Goal: Information Seeking & Learning: Learn about a topic

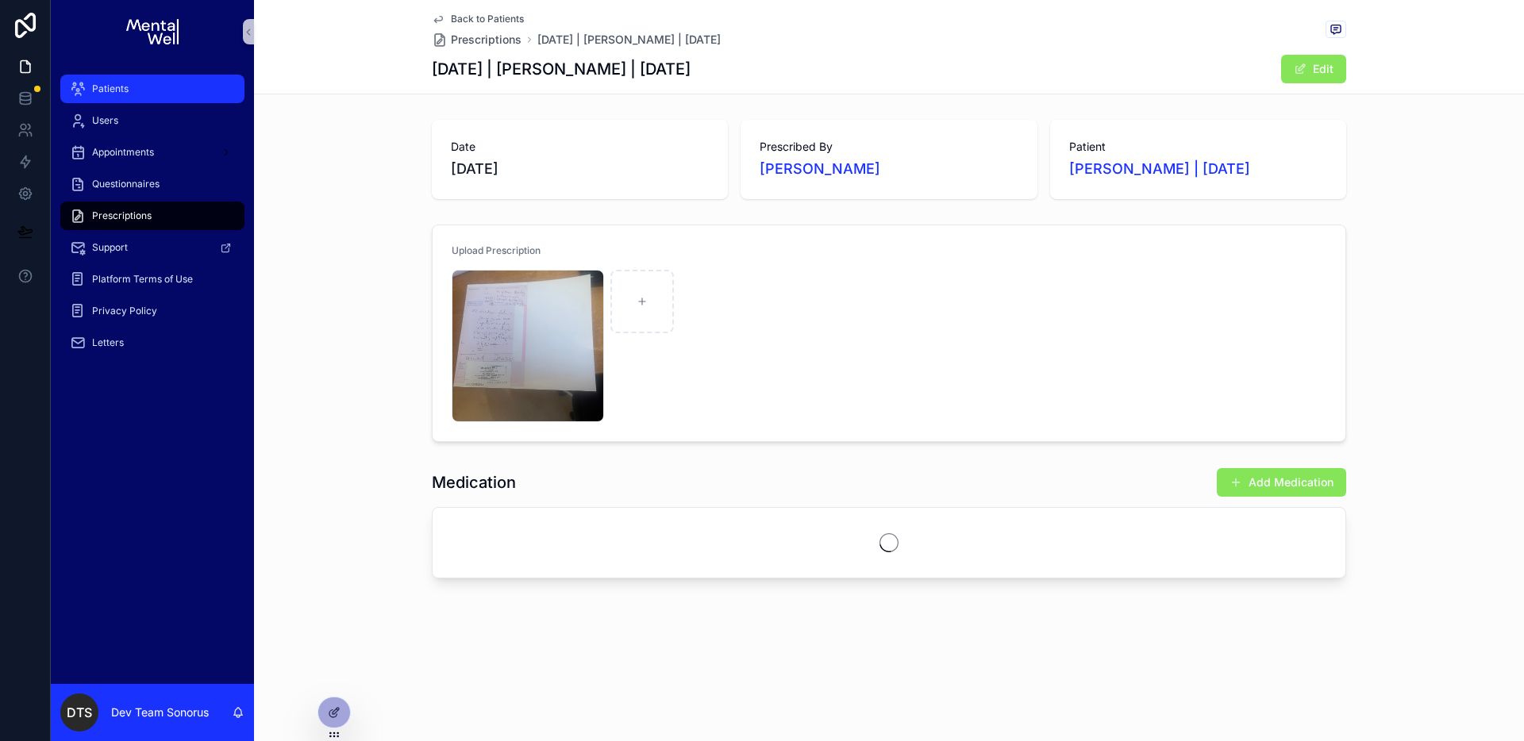
click at [142, 96] on div "Patients" at bounding box center [152, 88] width 165 height 25
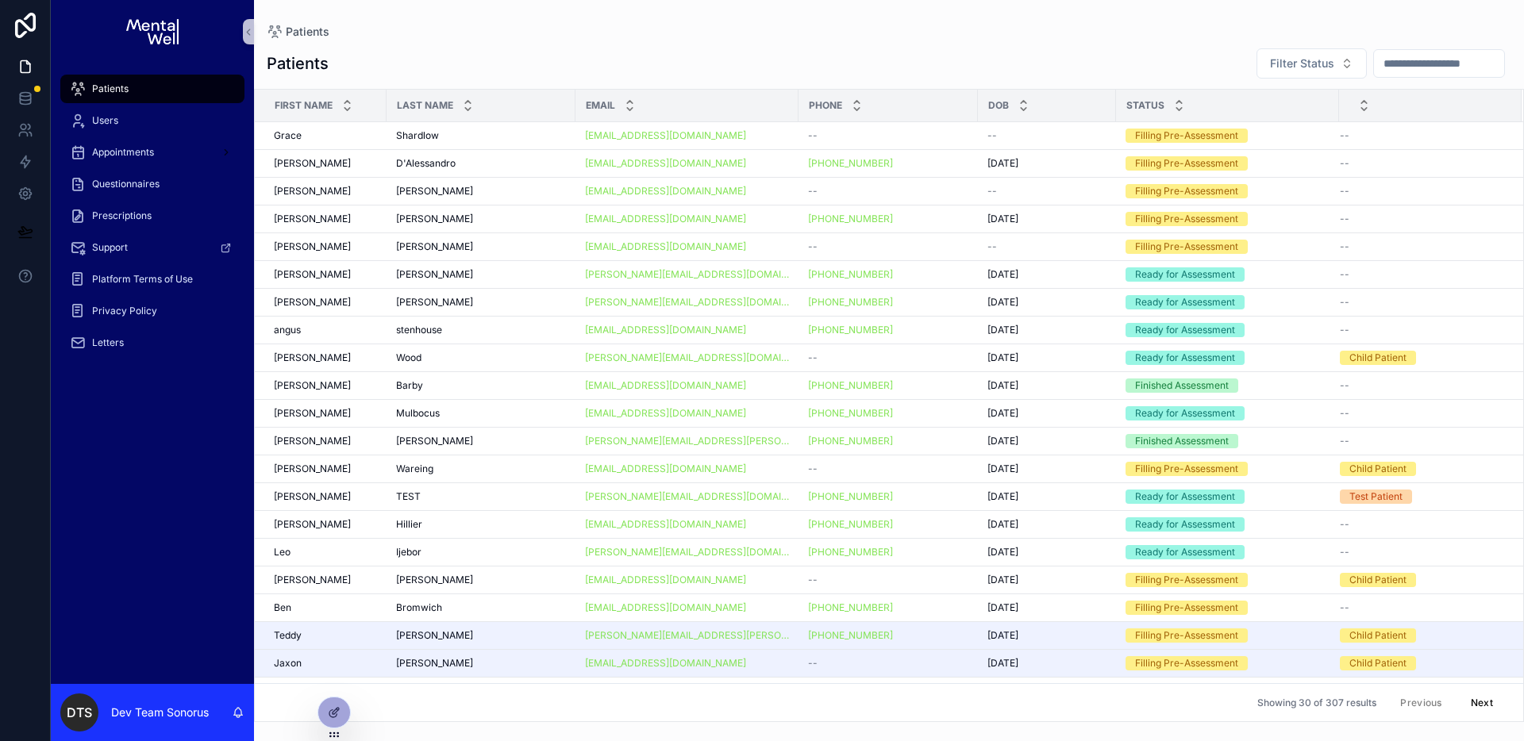
click at [1440, 67] on input "scrollable content" at bounding box center [1439, 63] width 130 height 22
paste input "*******"
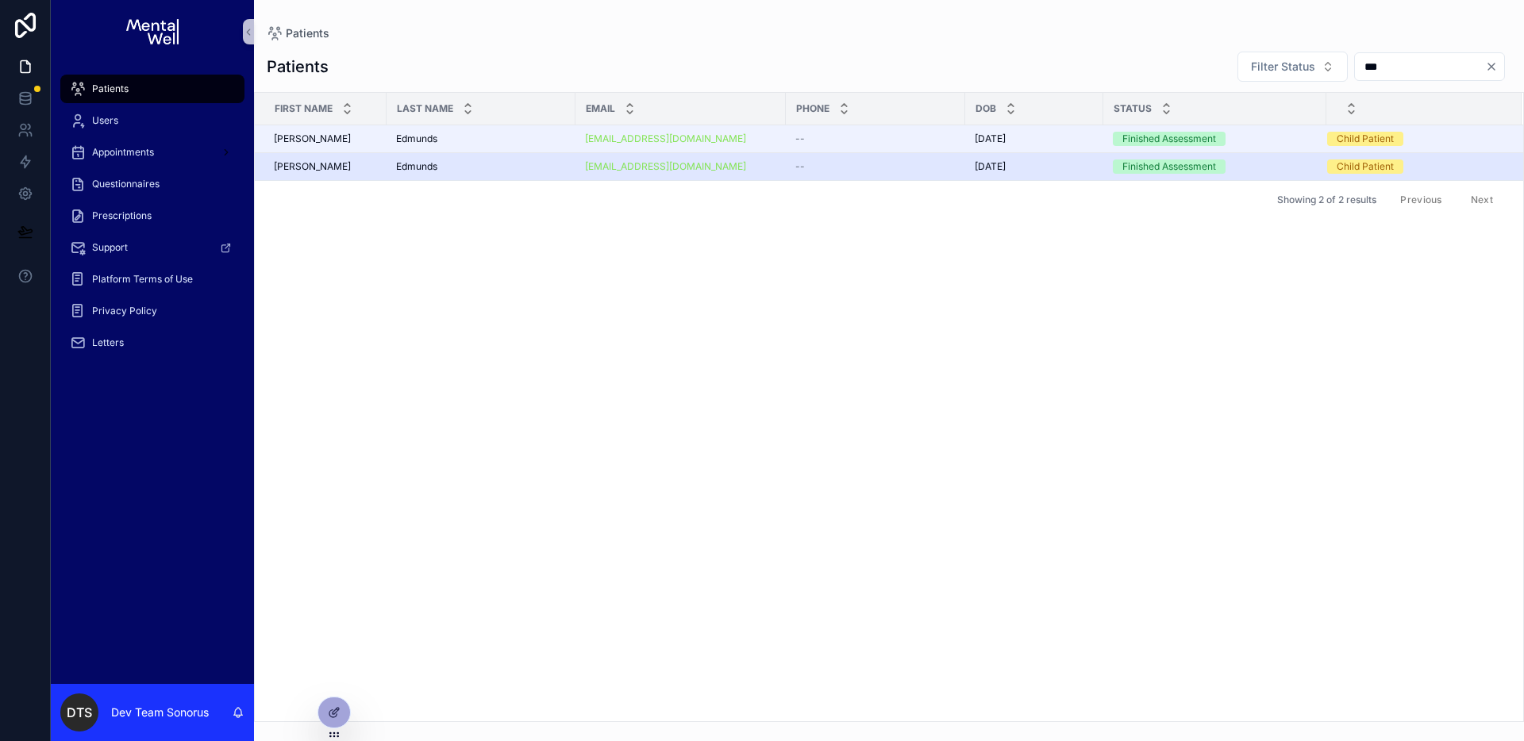
type input "***"
click at [484, 168] on div "[PERSON_NAME] [PERSON_NAME]" at bounding box center [481, 166] width 170 height 13
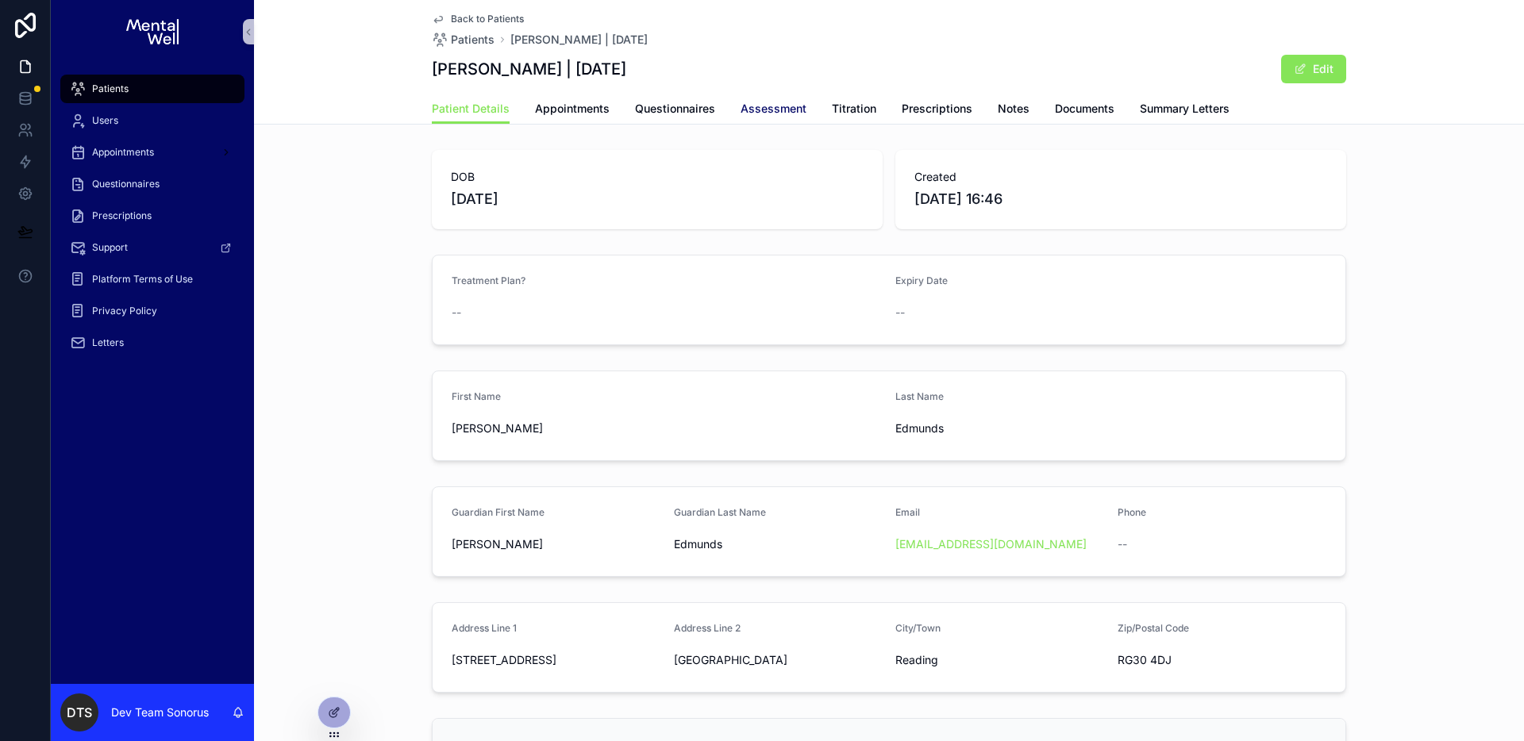
click at [772, 111] on span "Assessment" at bounding box center [773, 109] width 66 height 16
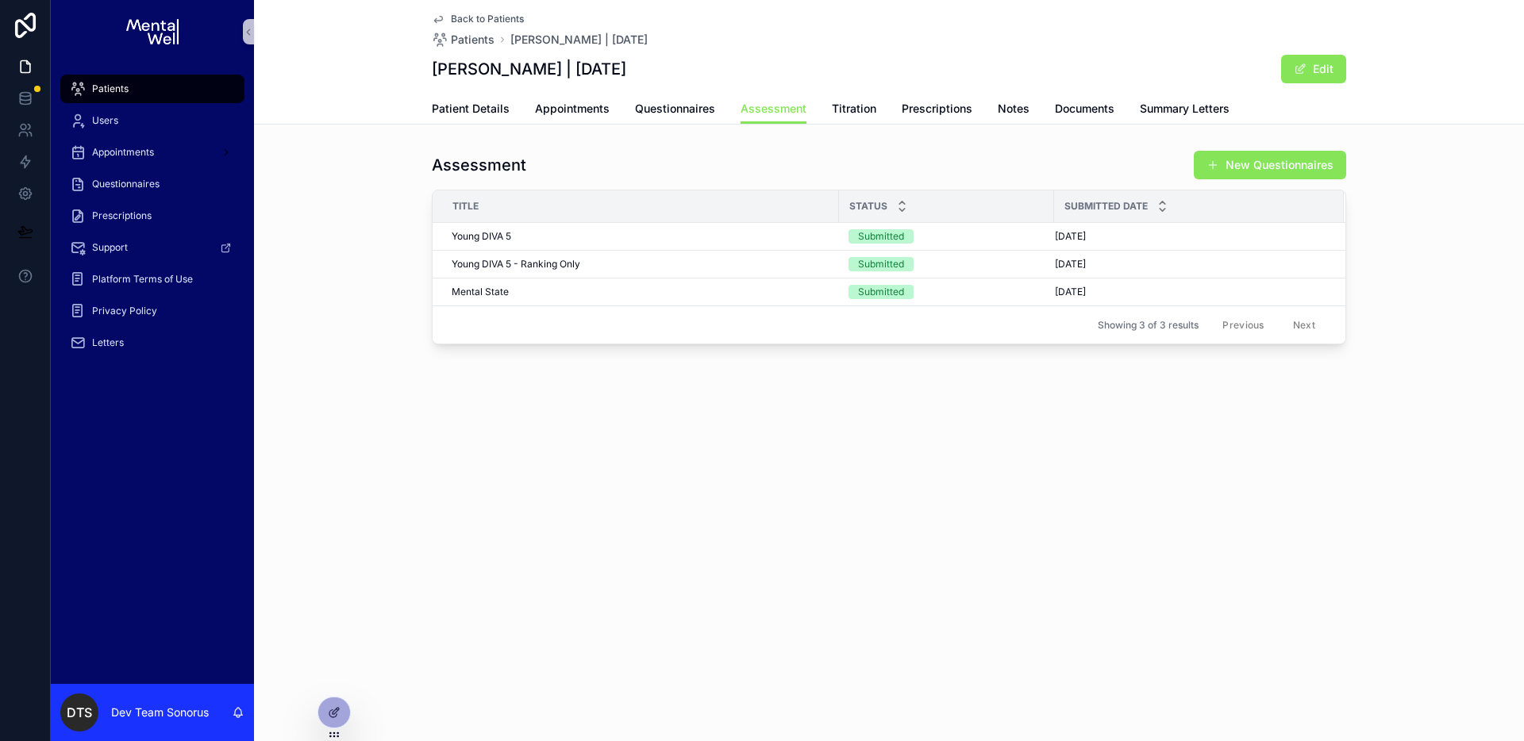
click at [465, 18] on span "Back to Patients" at bounding box center [487, 19] width 73 height 13
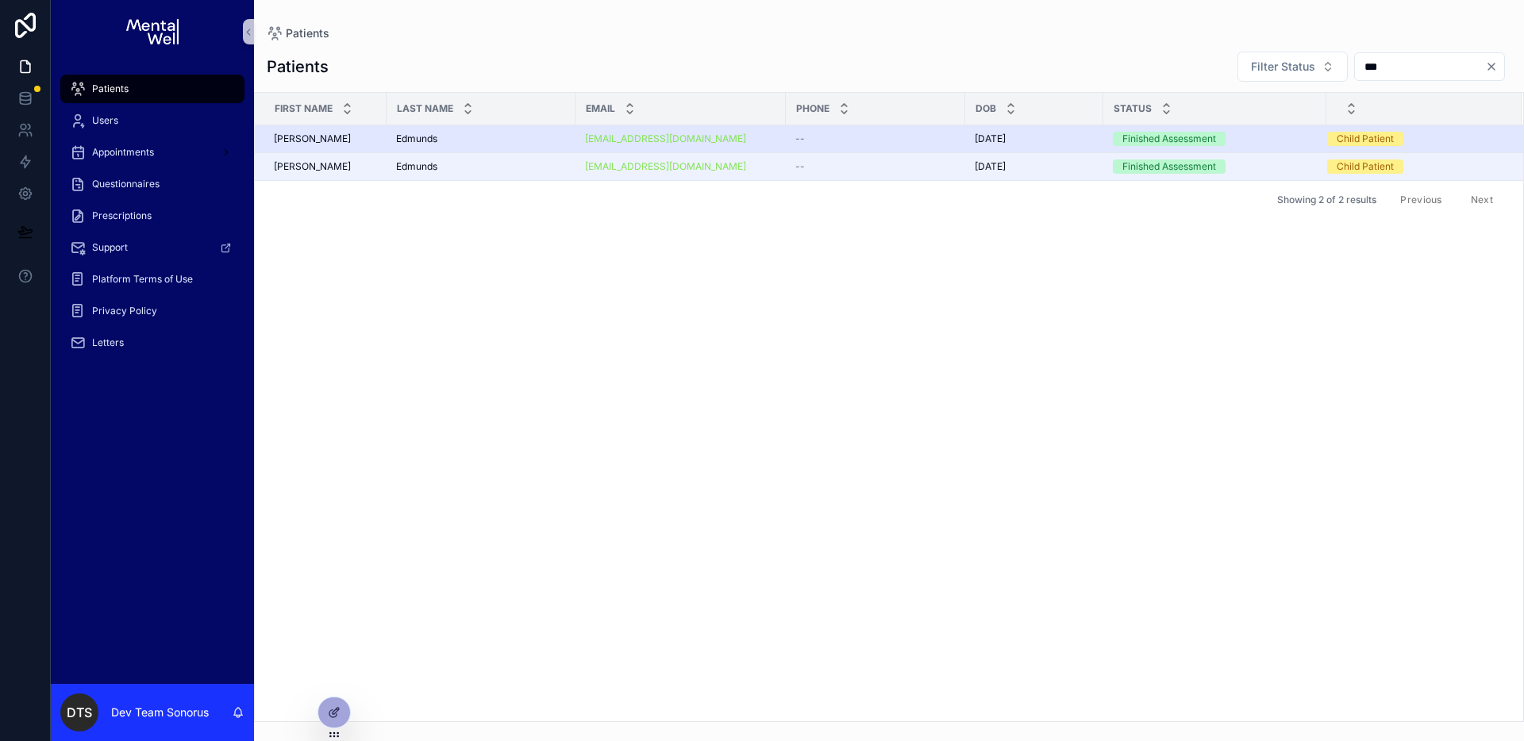
click at [527, 136] on div "[PERSON_NAME] [PERSON_NAME]" at bounding box center [481, 139] width 170 height 13
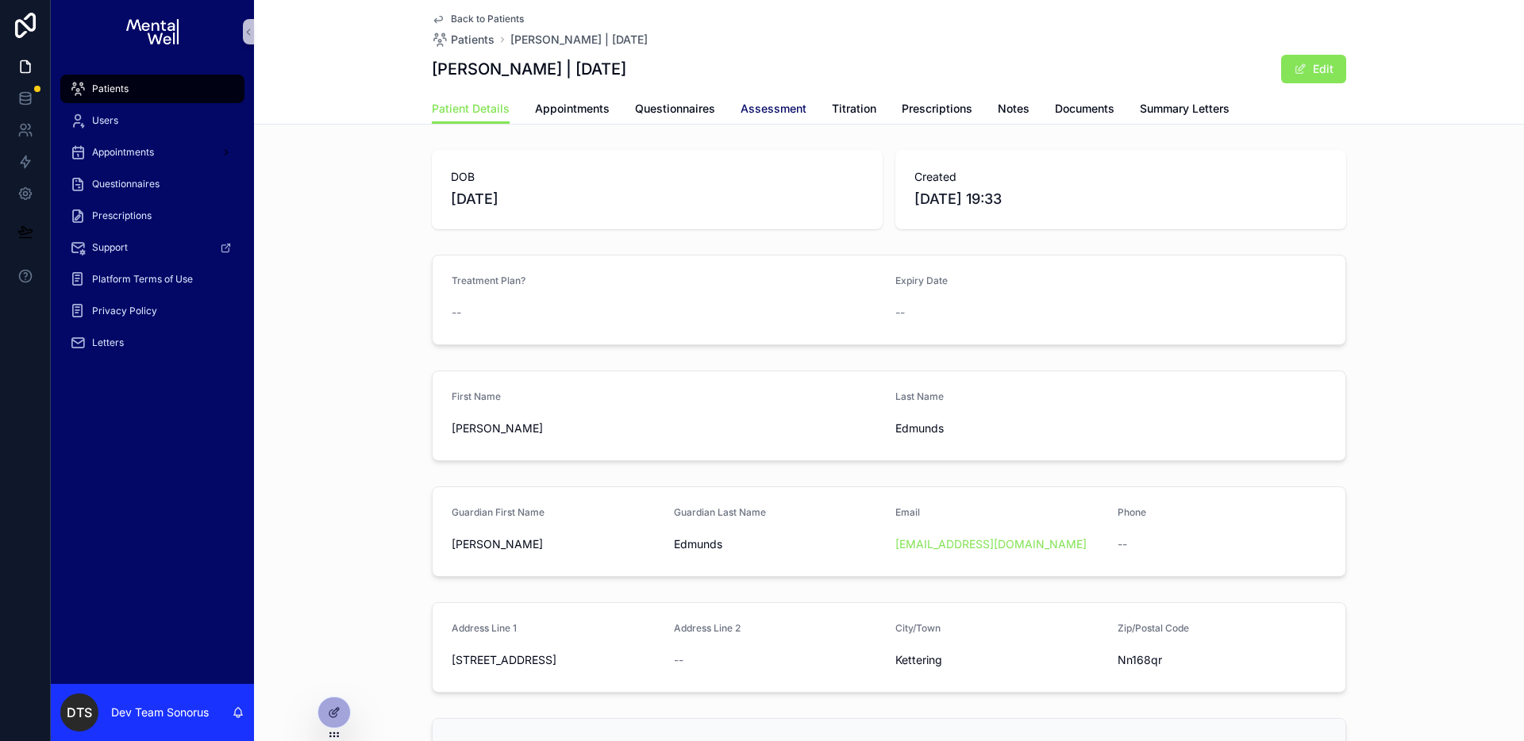
drag, startPoint x: 755, startPoint y: 110, endPoint x: 786, endPoint y: 116, distance: 32.2
click at [755, 110] on span "Assessment" at bounding box center [773, 109] width 66 height 16
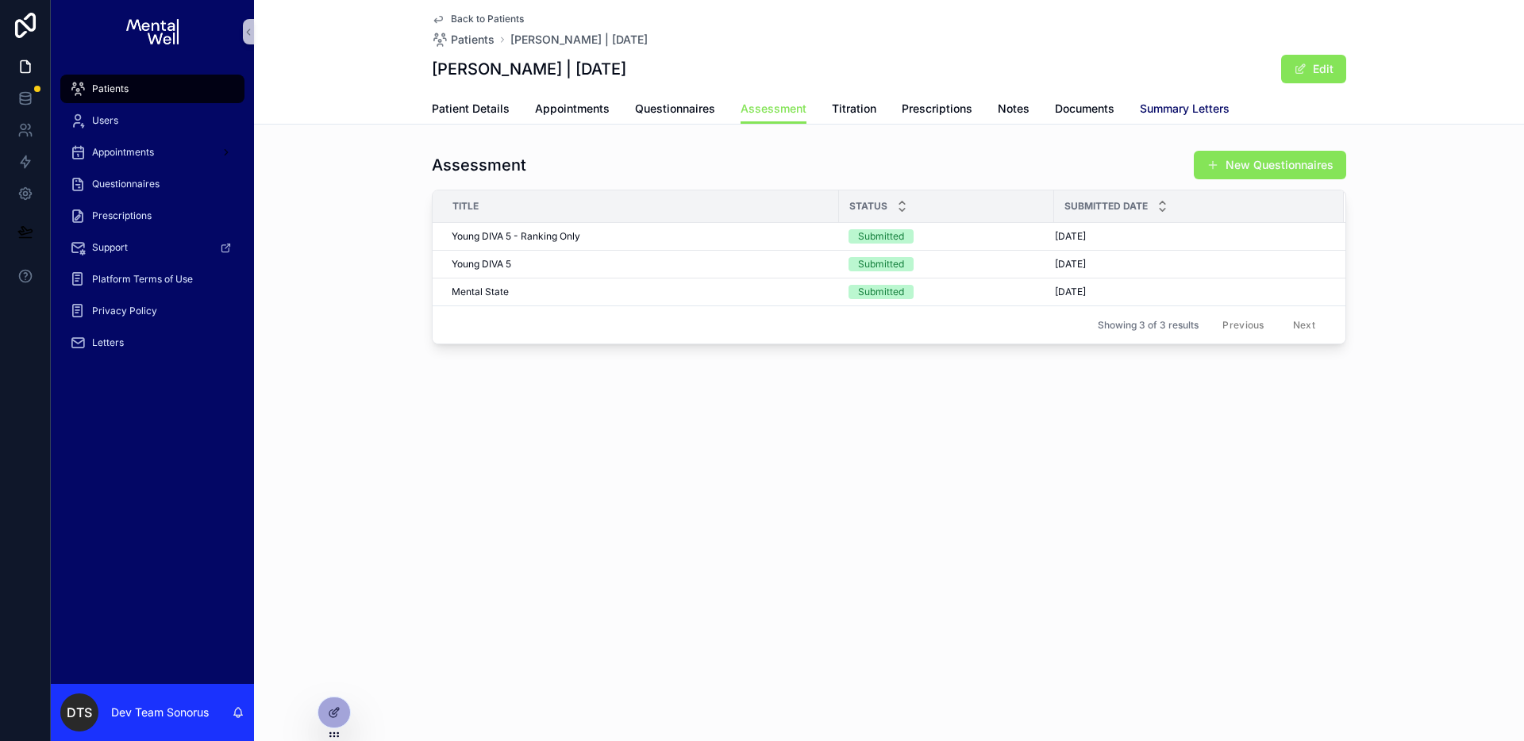
click at [1162, 110] on span "Summary Letters" at bounding box center [1184, 109] width 90 height 16
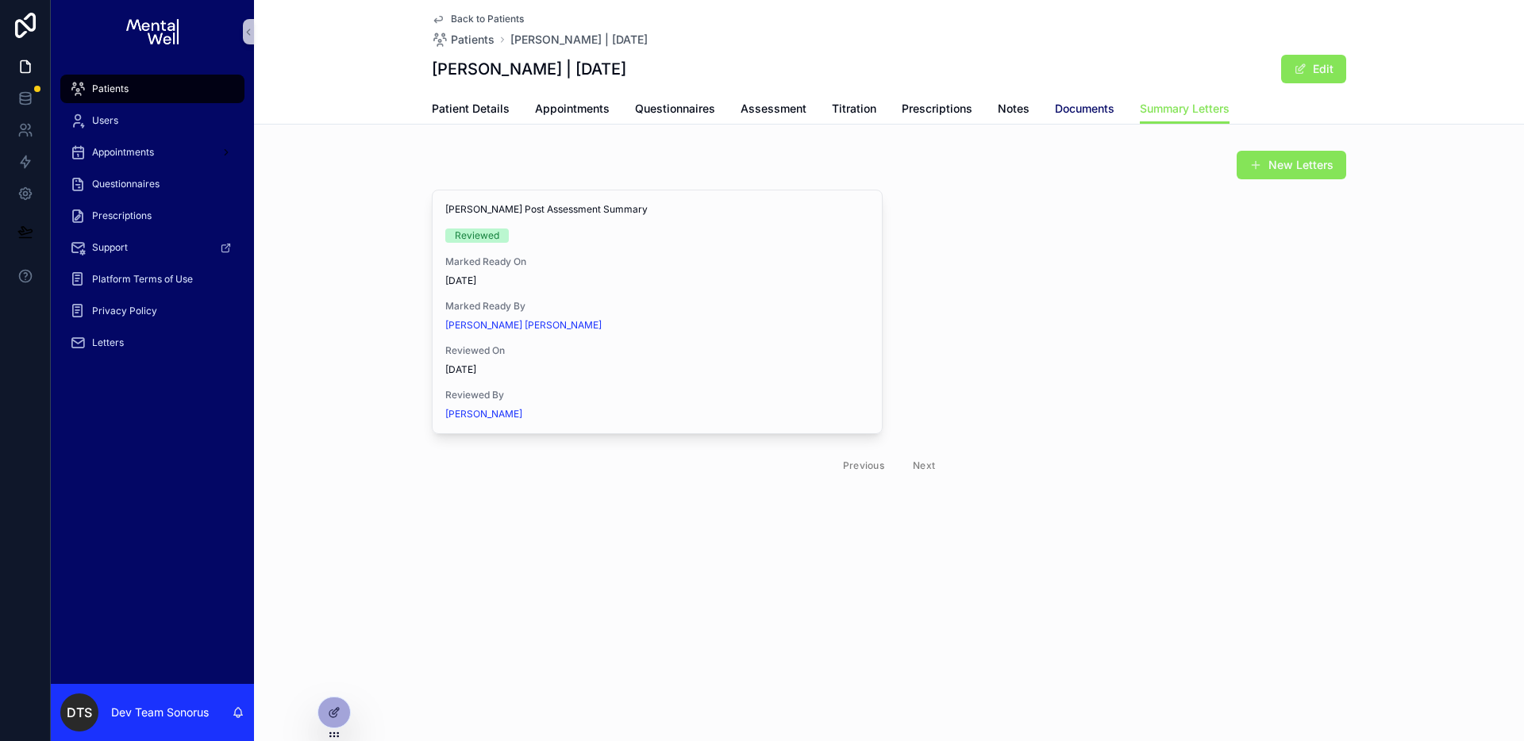
click at [1092, 106] on span "Documents" at bounding box center [1085, 109] width 60 height 16
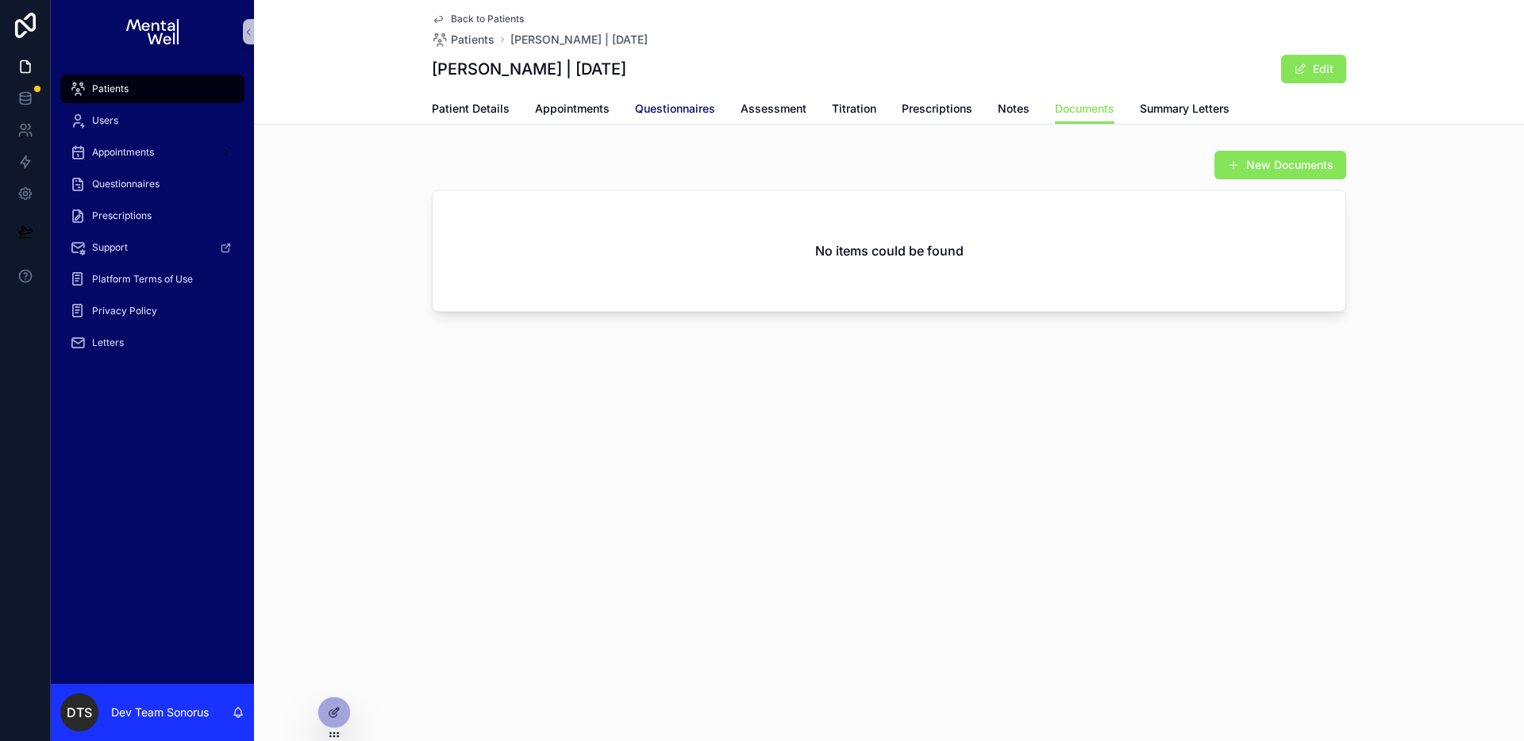
click at [681, 116] on span "Questionnaires" at bounding box center [675, 109] width 80 height 16
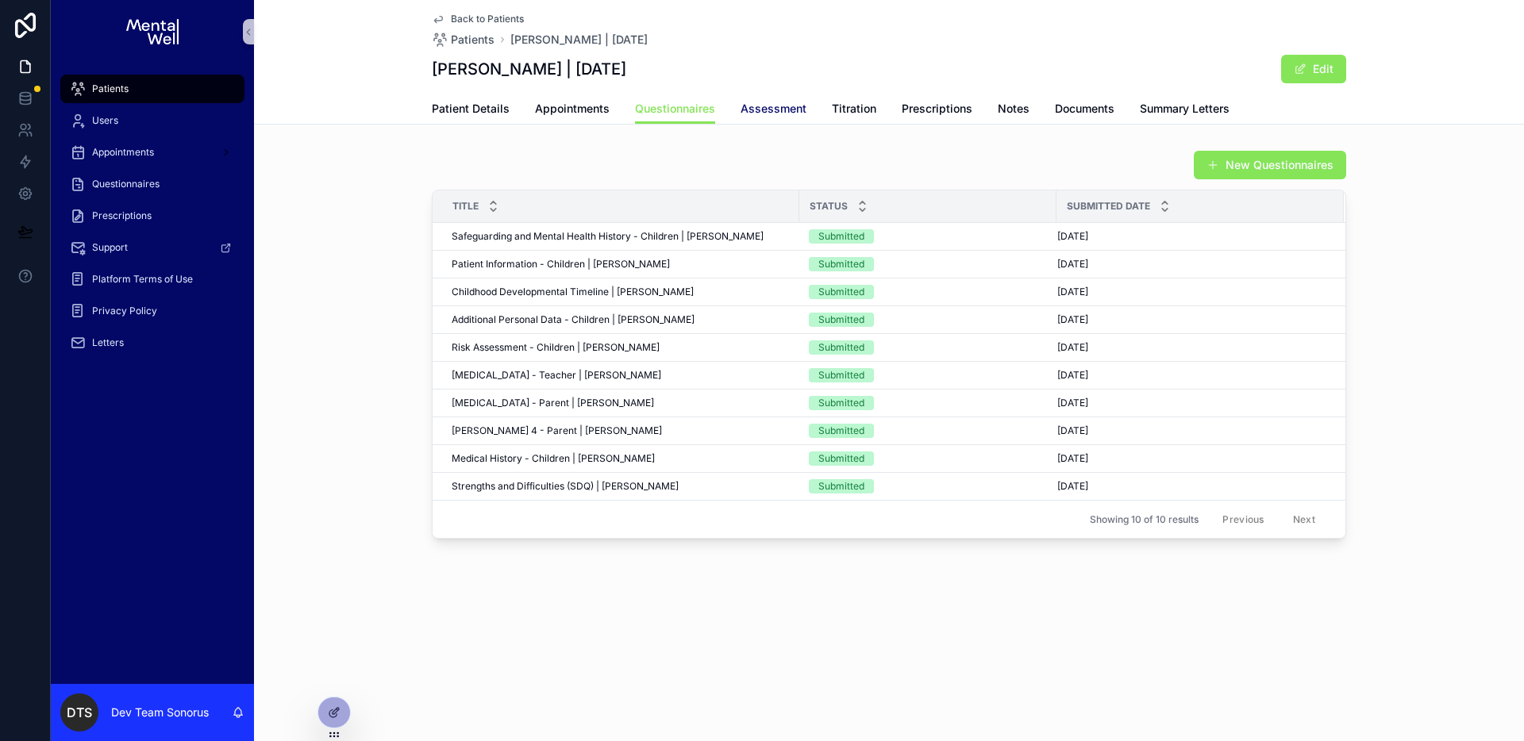
click at [792, 110] on span "Assessment" at bounding box center [773, 109] width 66 height 16
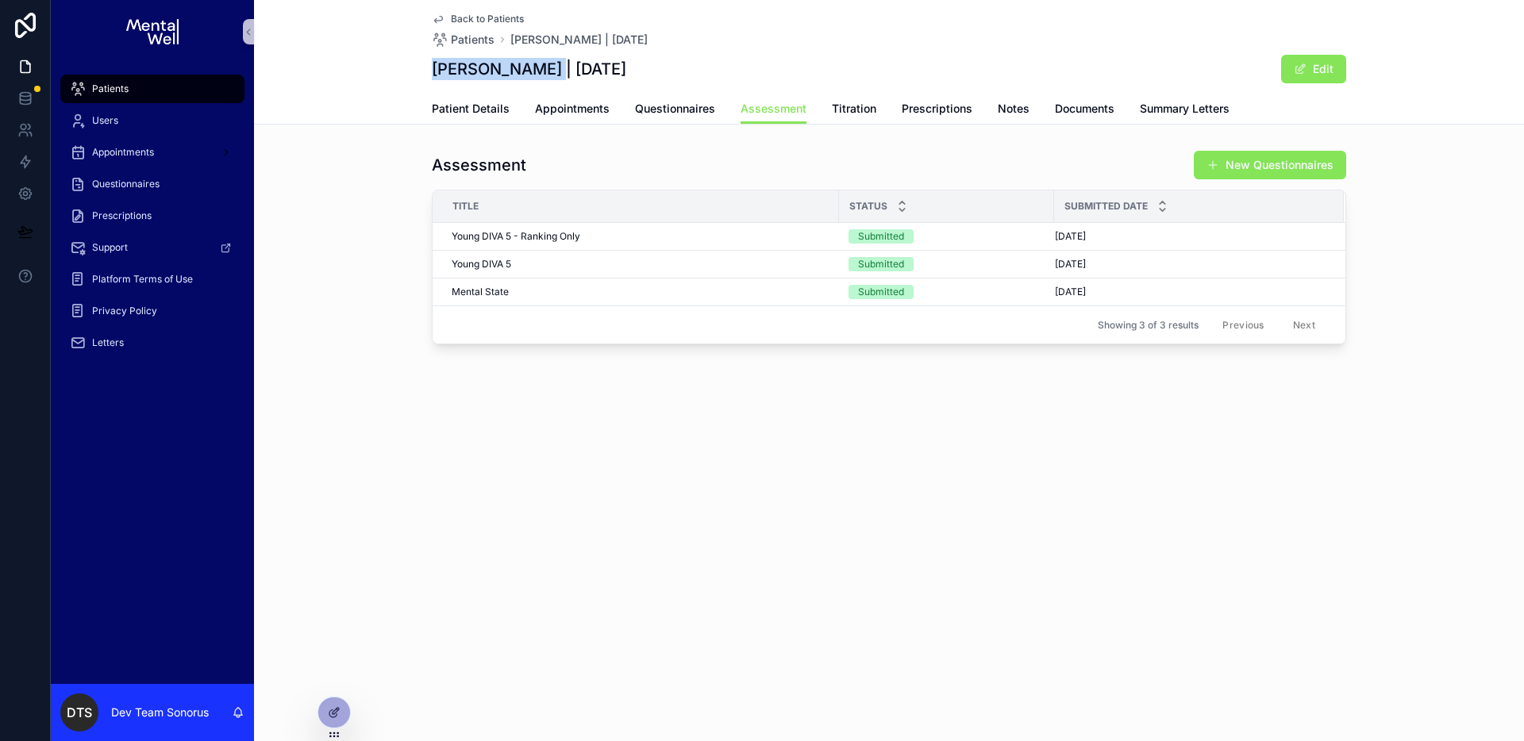
drag, startPoint x: 432, startPoint y: 72, endPoint x: 546, endPoint y: 74, distance: 113.5
click at [546, 74] on h1 "[PERSON_NAME] | [DATE]" at bounding box center [529, 69] width 194 height 22
copy h1 "Olivia Edmunds"
click at [476, 19] on span "Back to Patients" at bounding box center [487, 19] width 73 height 13
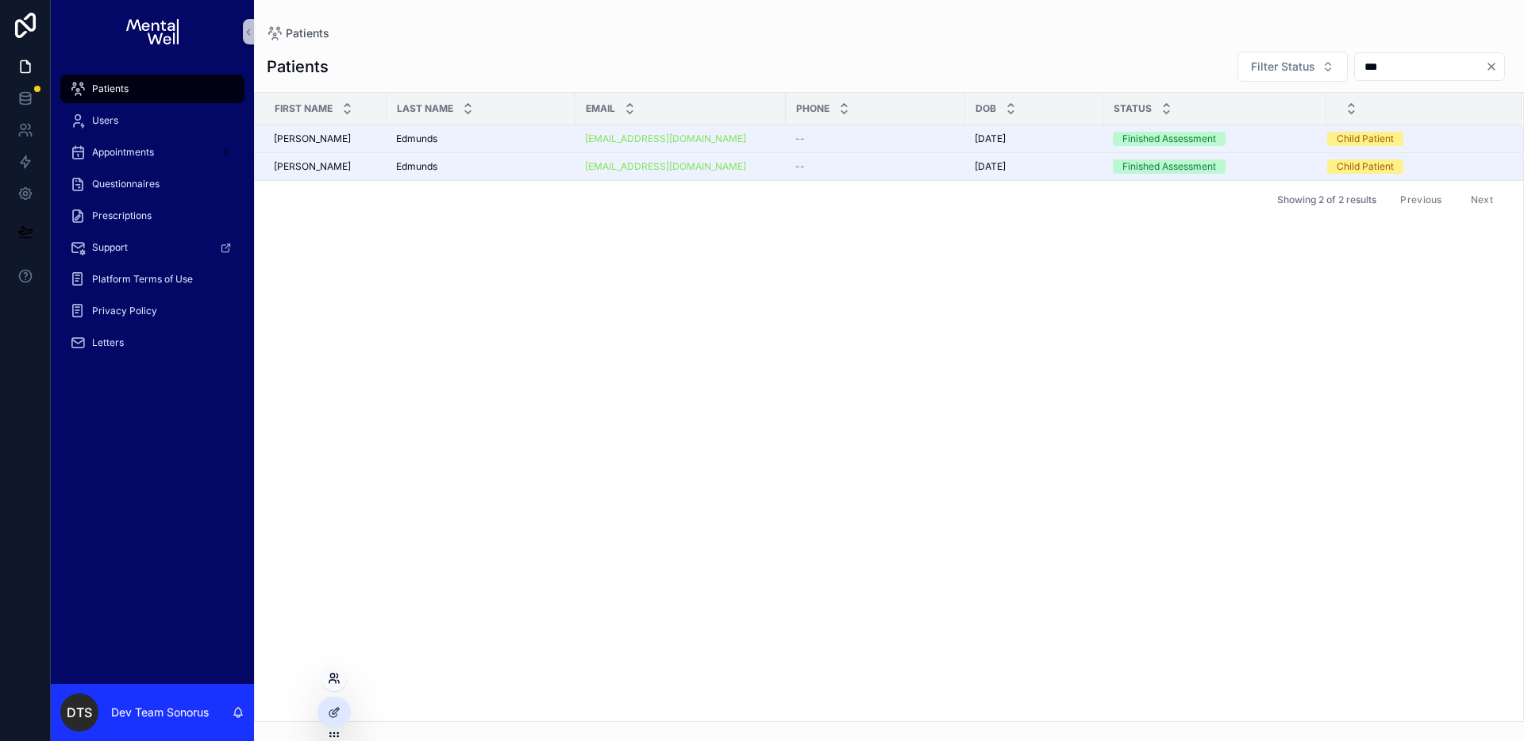
click at [336, 684] on icon at bounding box center [334, 678] width 13 height 13
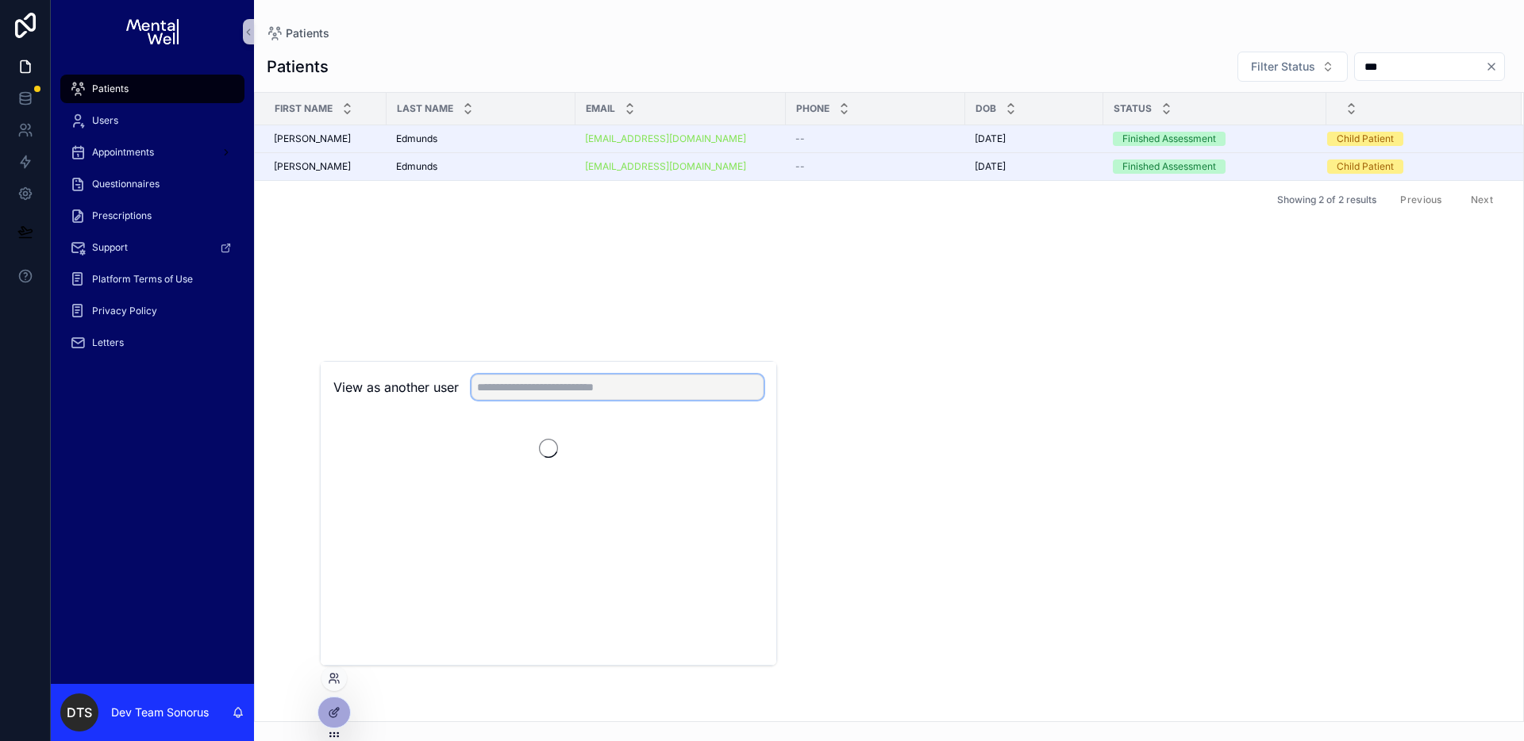
click at [586, 388] on input "text" at bounding box center [617, 387] width 292 height 25
type input "****"
click at [753, 444] on button "Select" at bounding box center [742, 445] width 41 height 23
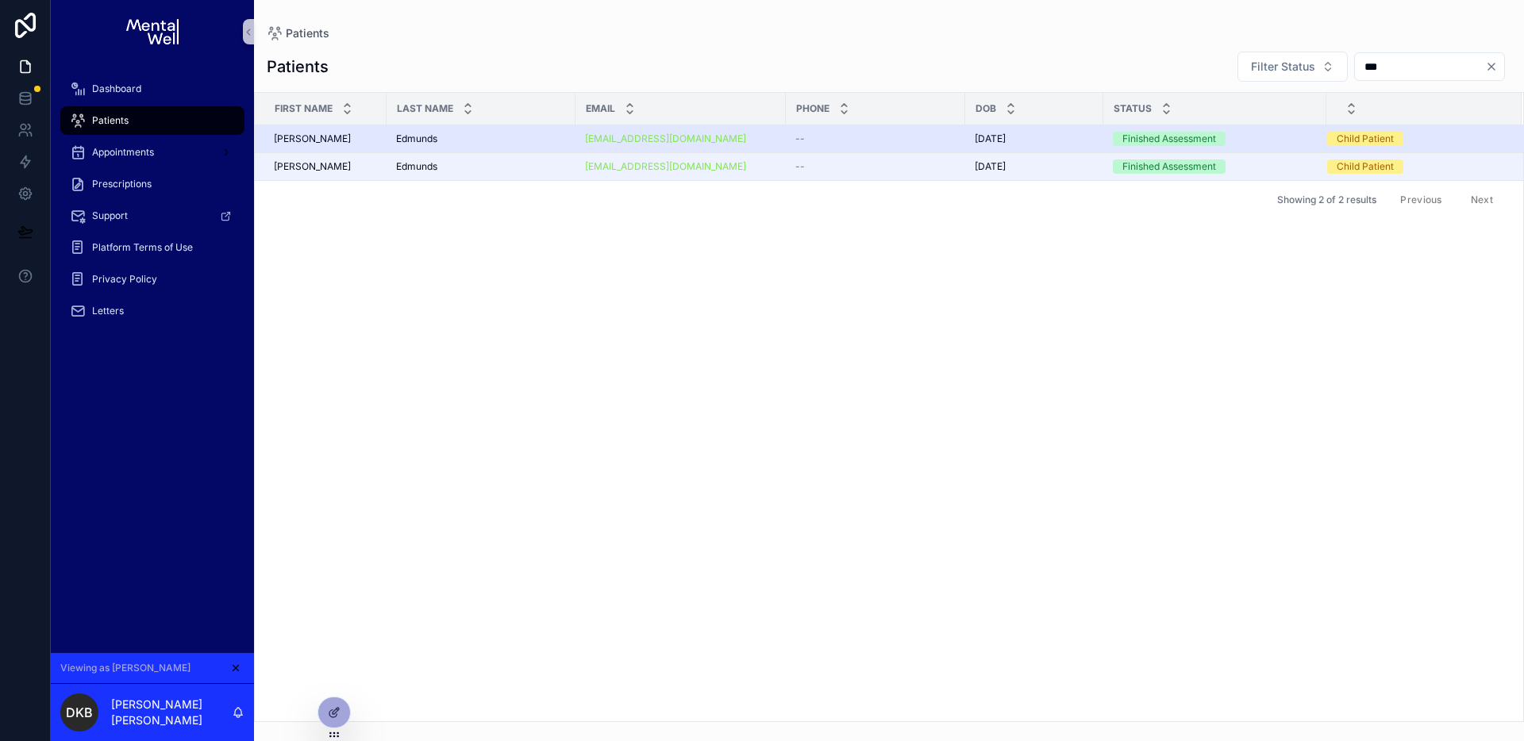
click at [500, 137] on div "[PERSON_NAME] [PERSON_NAME]" at bounding box center [481, 139] width 170 height 13
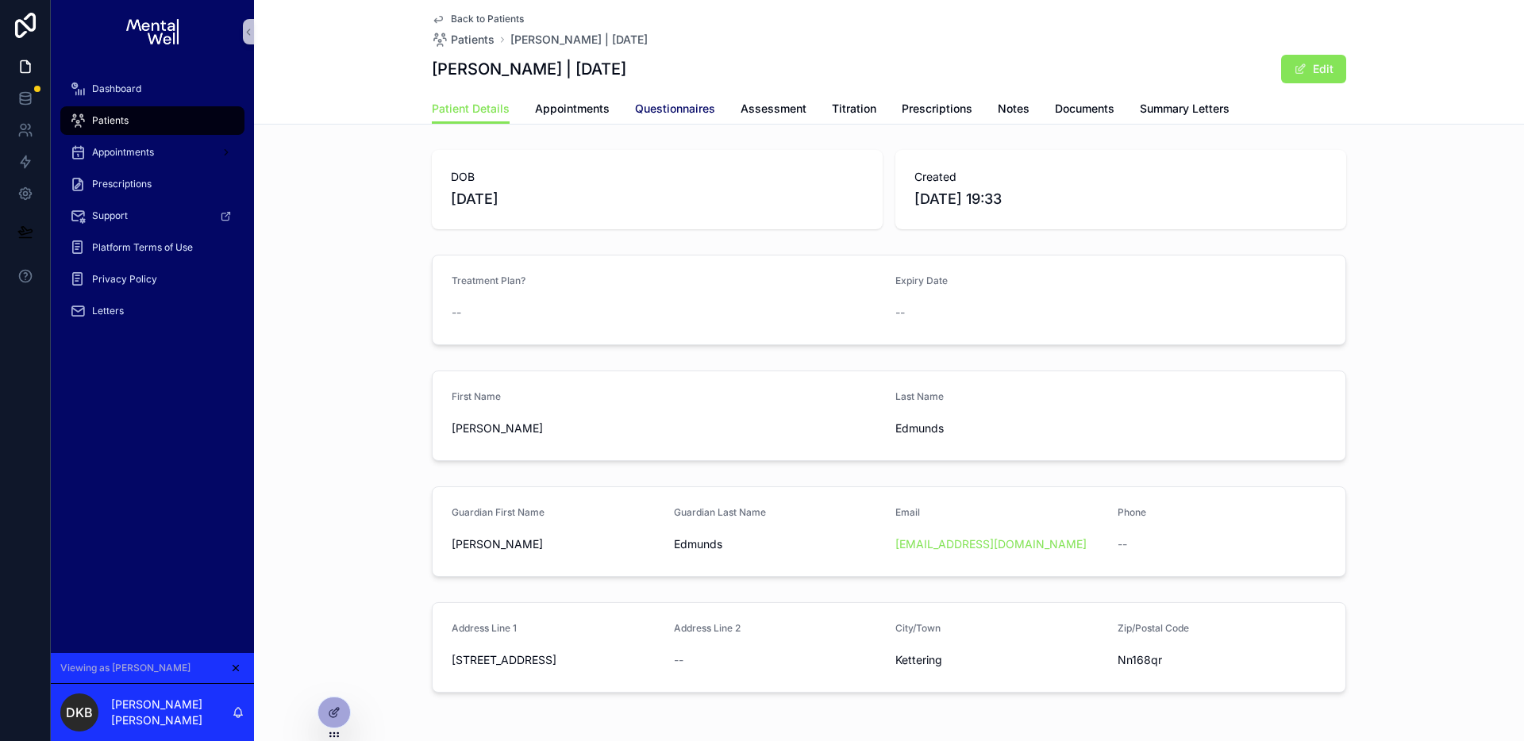
click at [690, 112] on span "Questionnaires" at bounding box center [675, 109] width 80 height 16
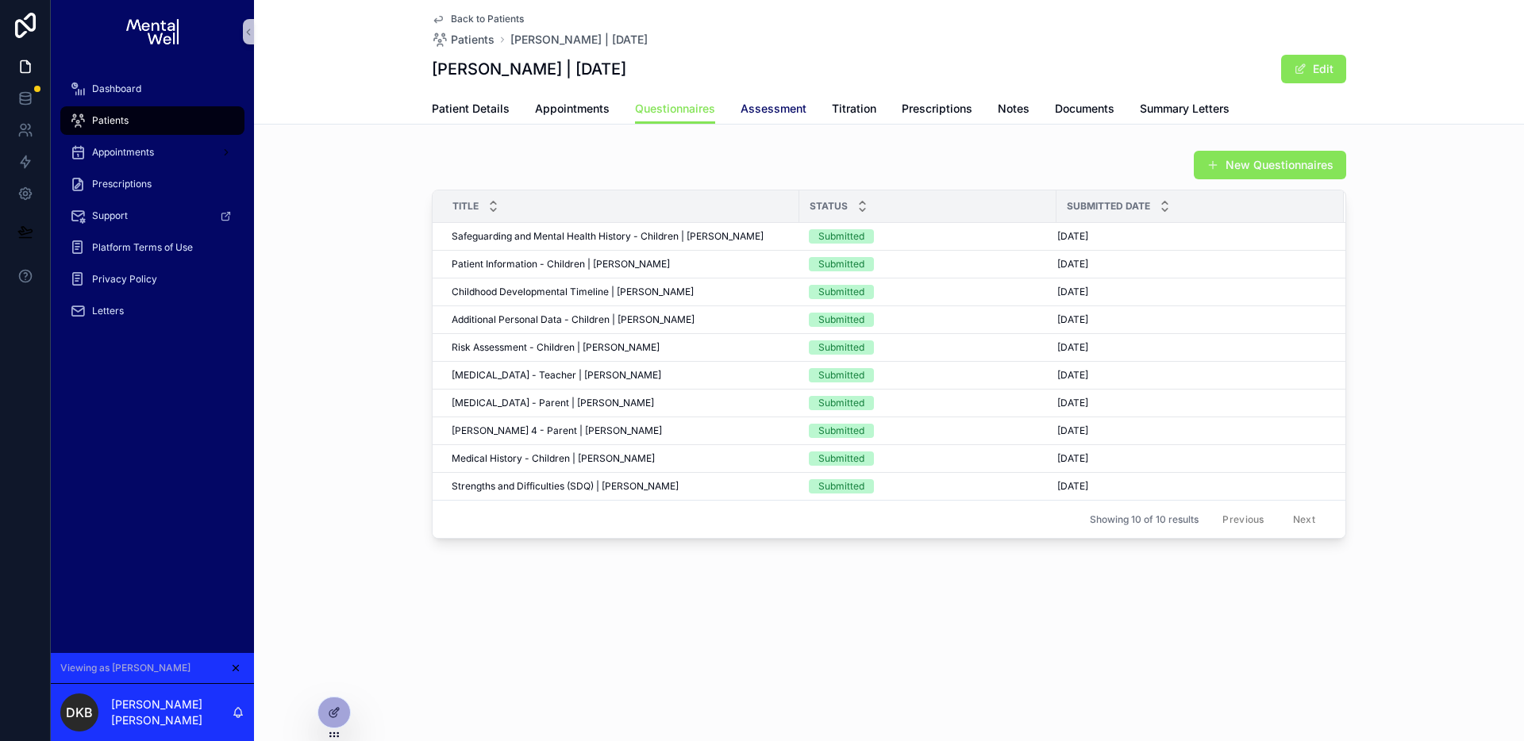
click at [788, 111] on span "Assessment" at bounding box center [773, 109] width 66 height 16
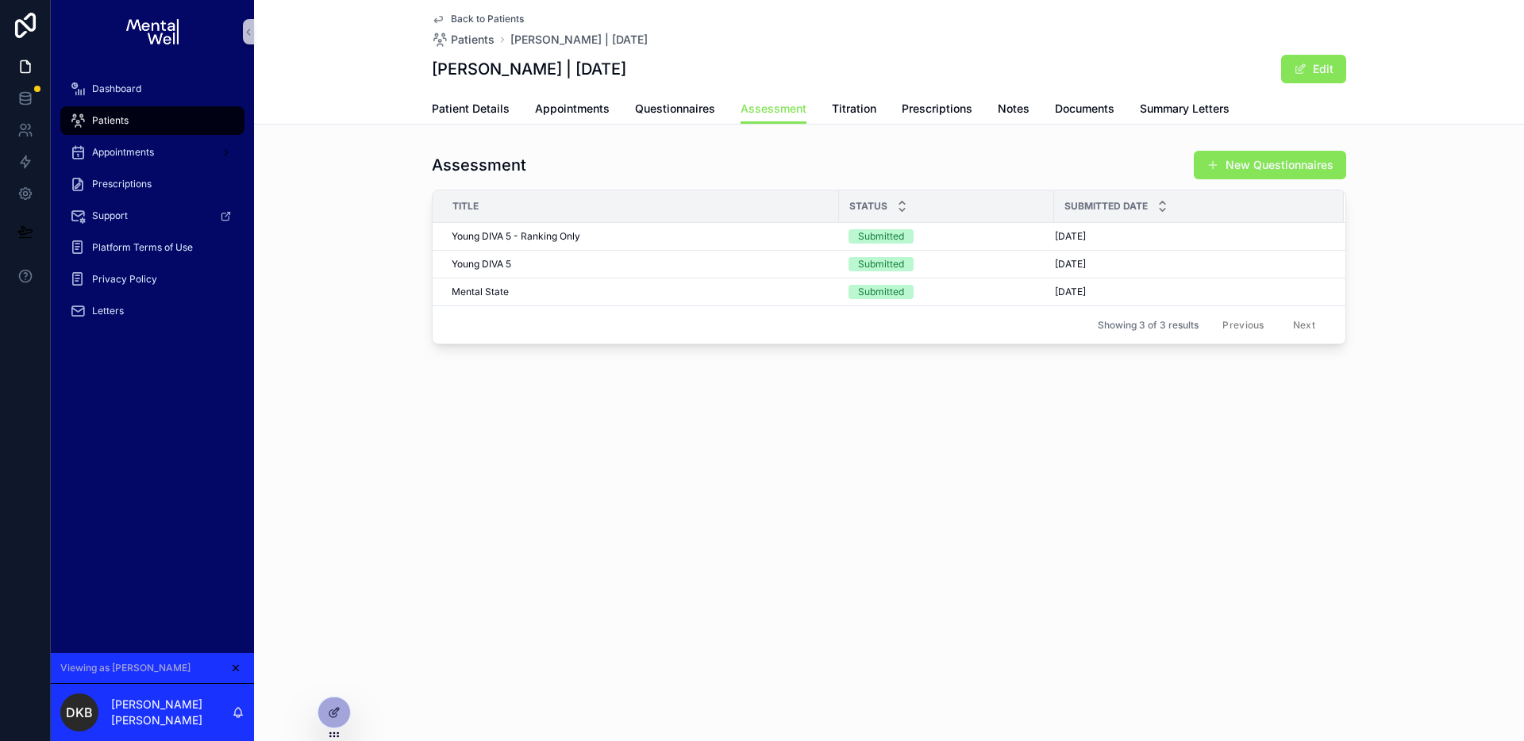
click at [487, 21] on span "Back to Patients" at bounding box center [487, 19] width 73 height 13
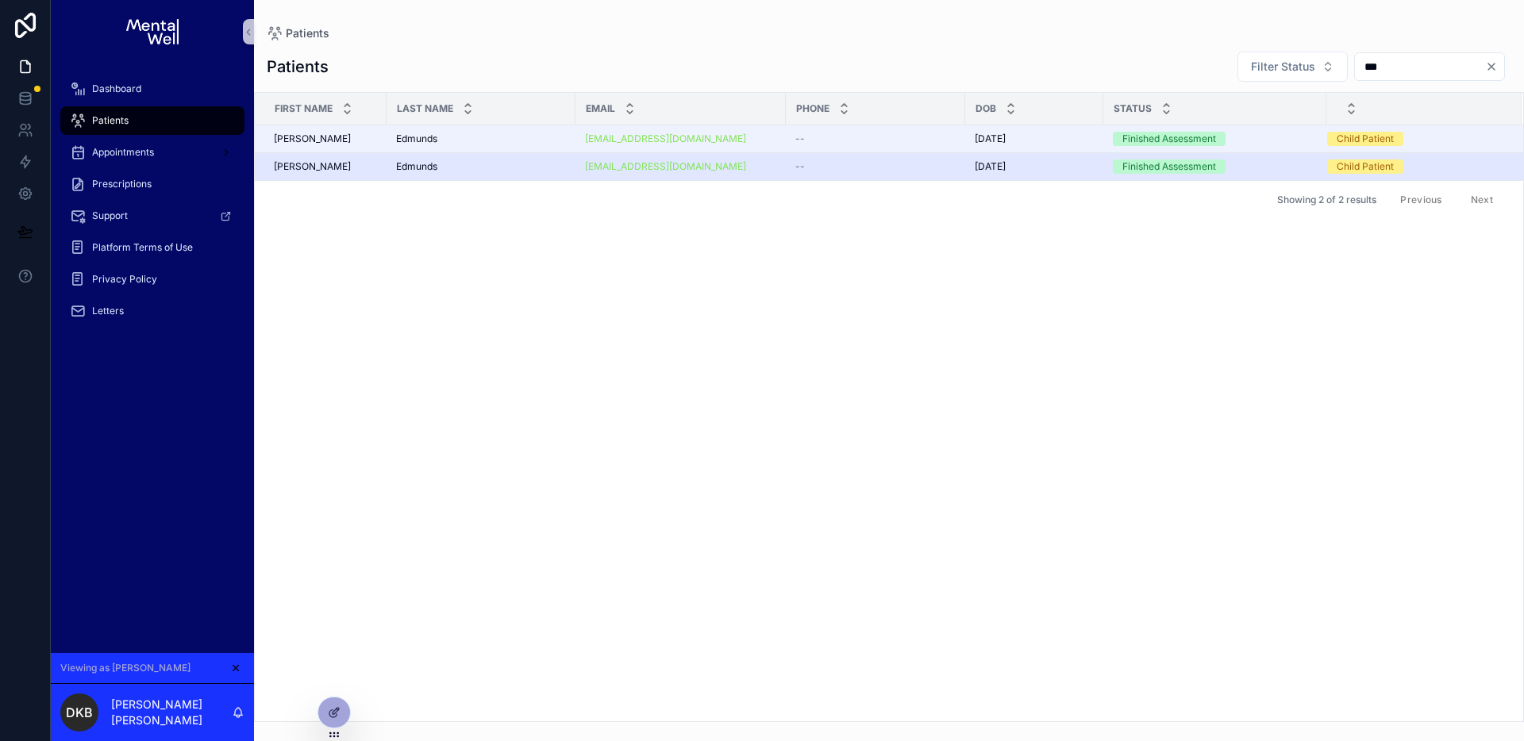
click at [806, 170] on div "--" at bounding box center [875, 166] width 160 height 13
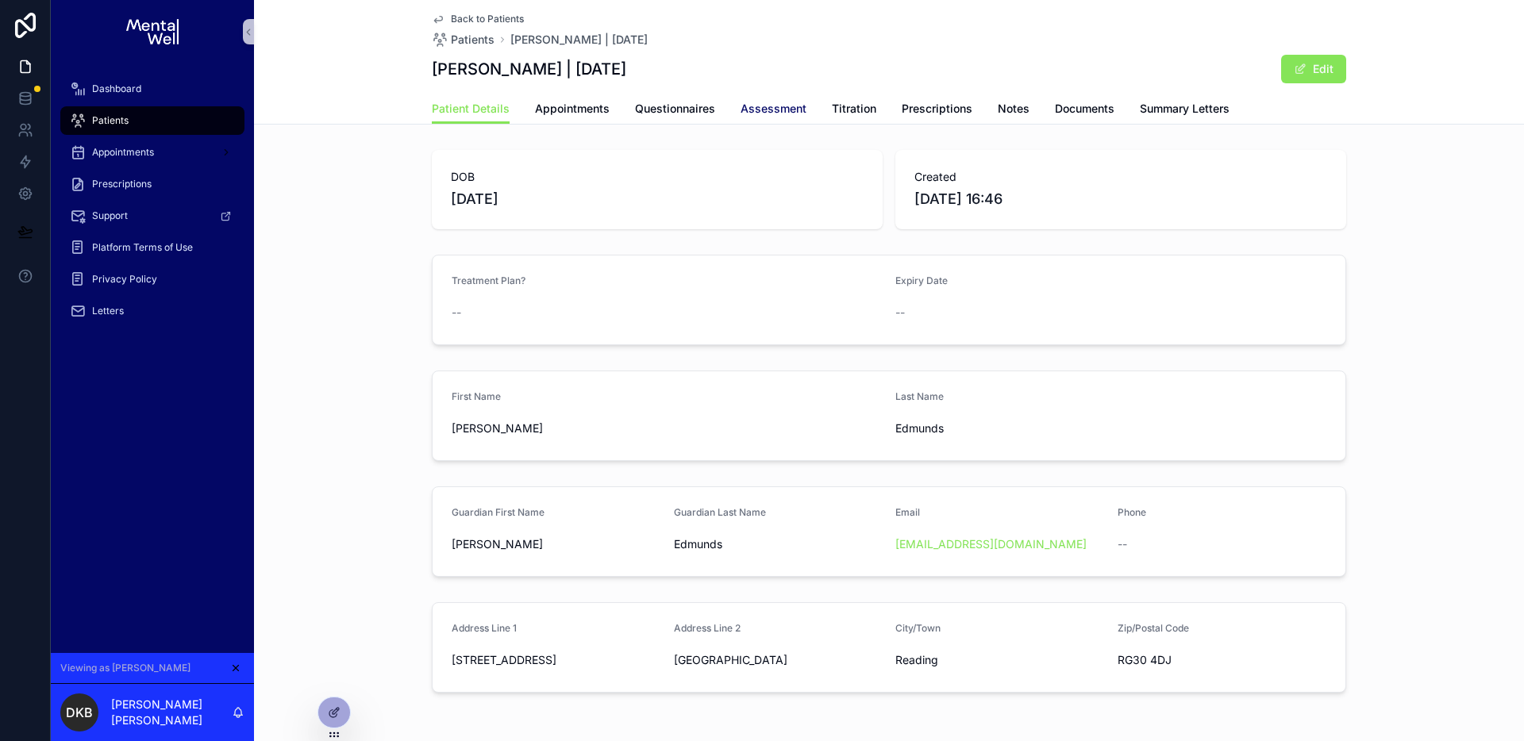
click at [790, 108] on span "Assessment" at bounding box center [773, 109] width 66 height 16
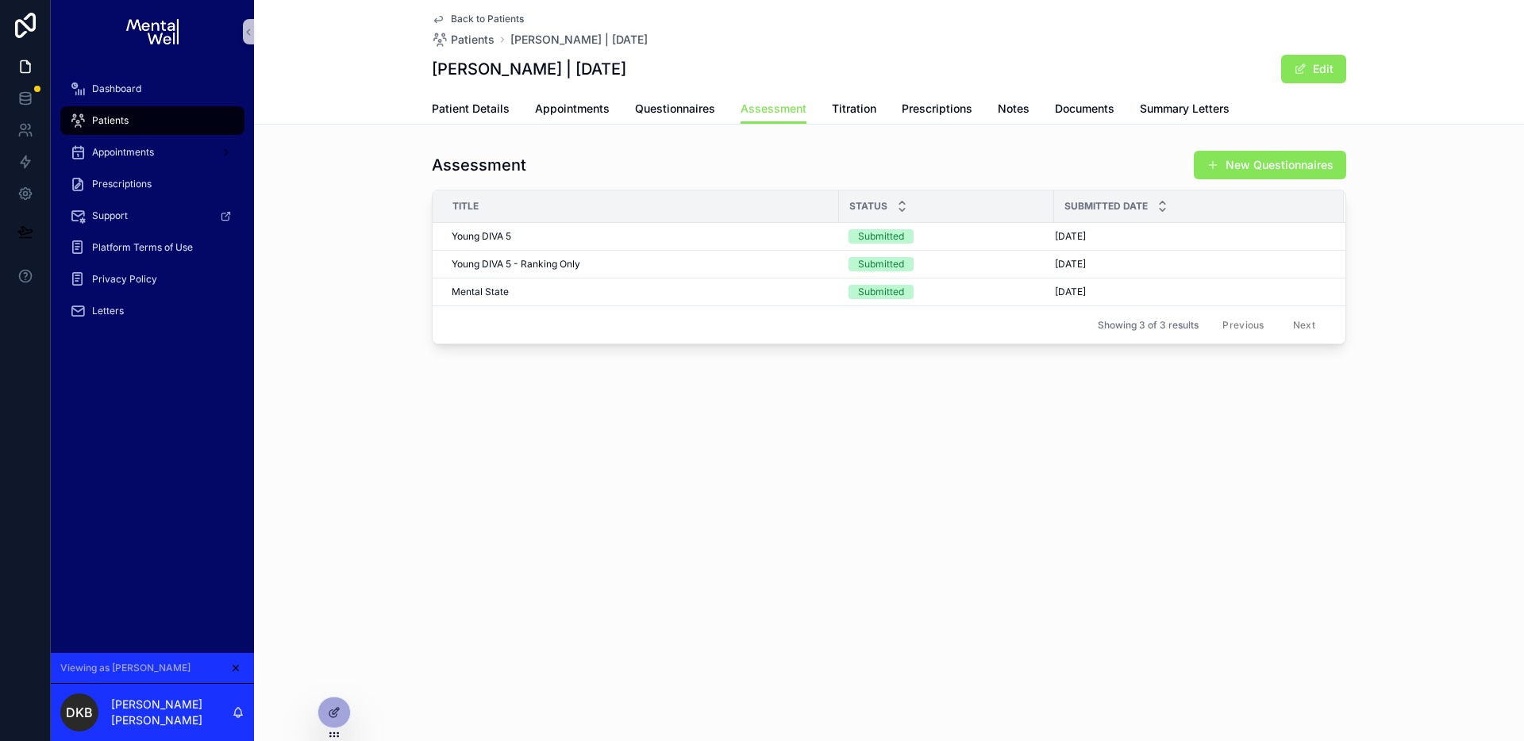
click at [472, 16] on span "Back to Patients" at bounding box center [487, 19] width 73 height 13
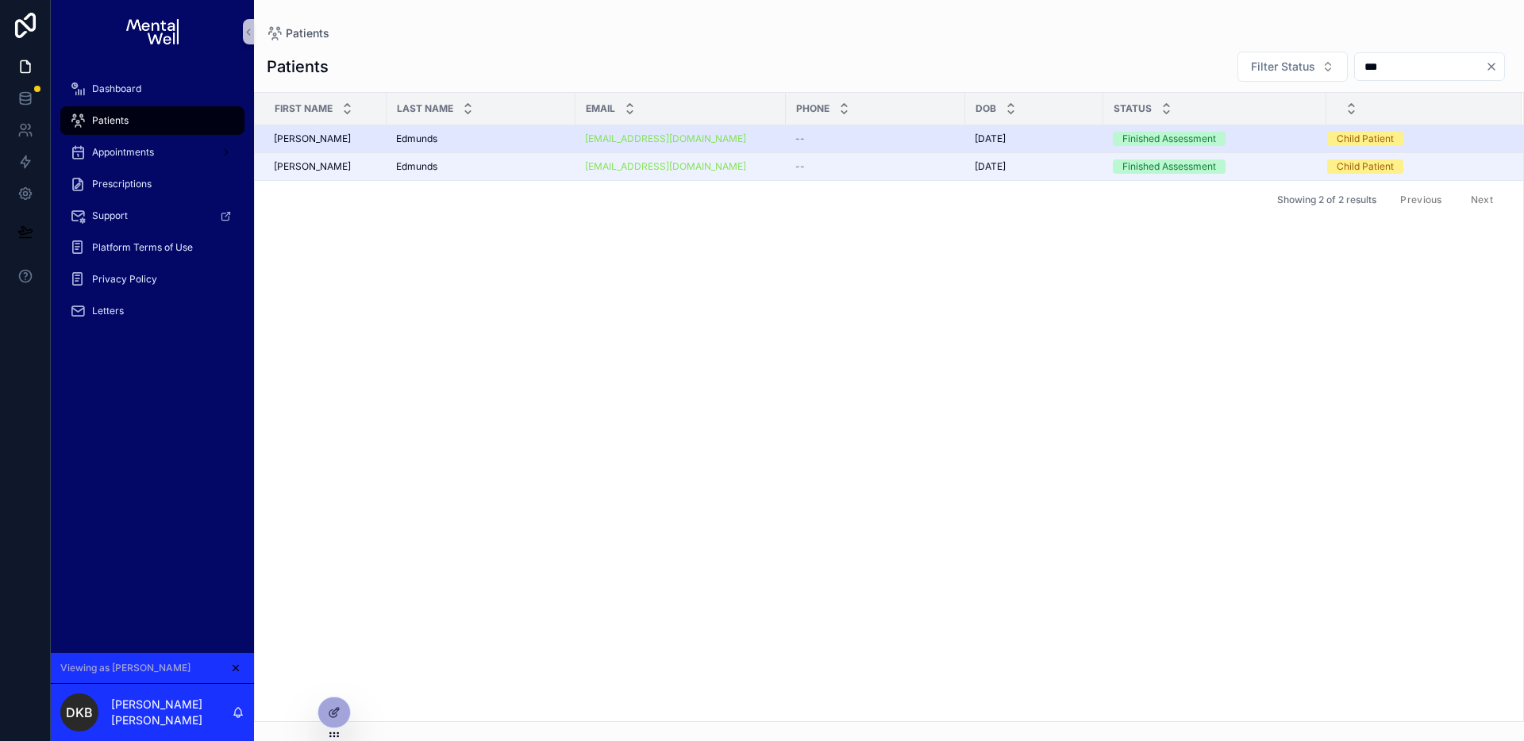
click at [505, 133] on div "[PERSON_NAME] [PERSON_NAME]" at bounding box center [481, 139] width 170 height 13
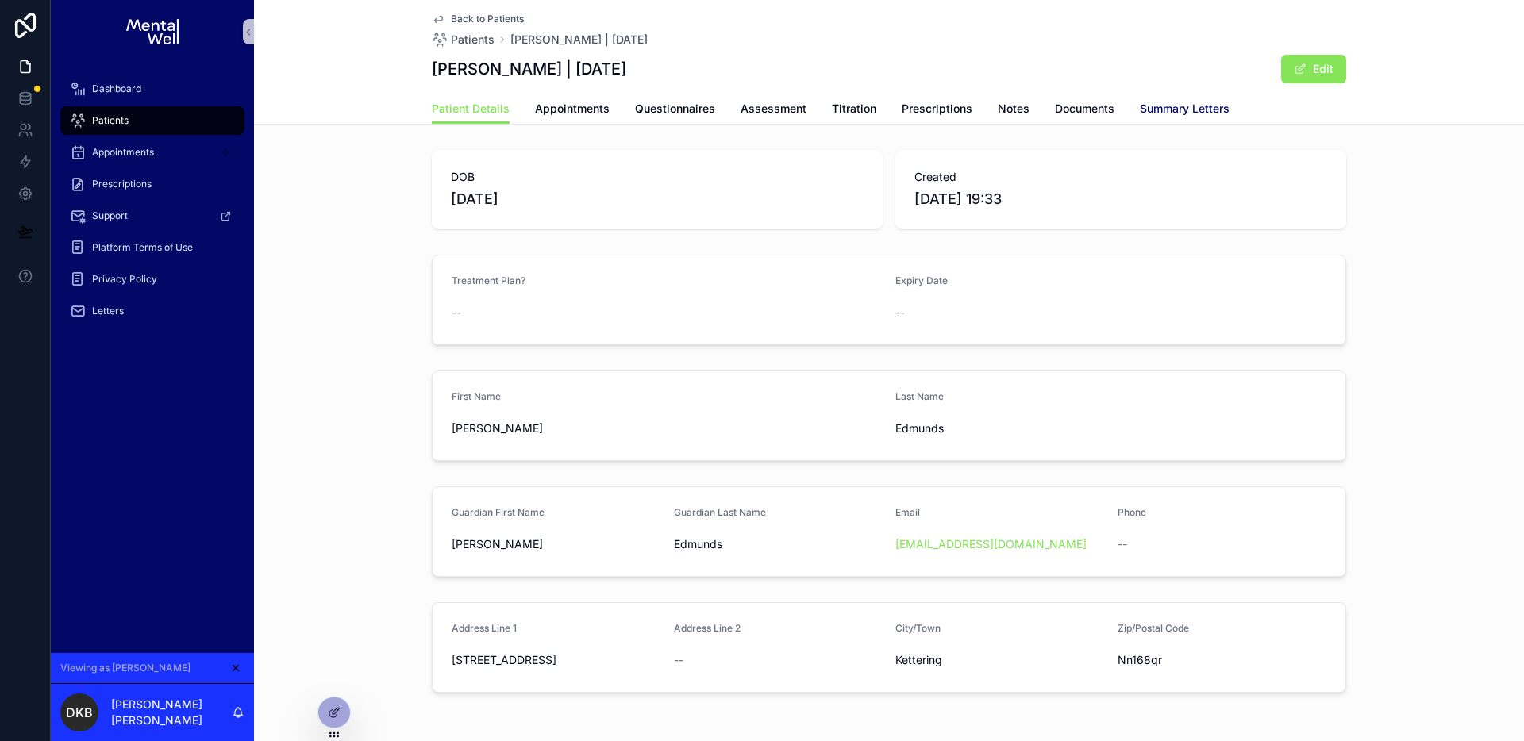
click at [1178, 112] on span "Summary Letters" at bounding box center [1184, 109] width 90 height 16
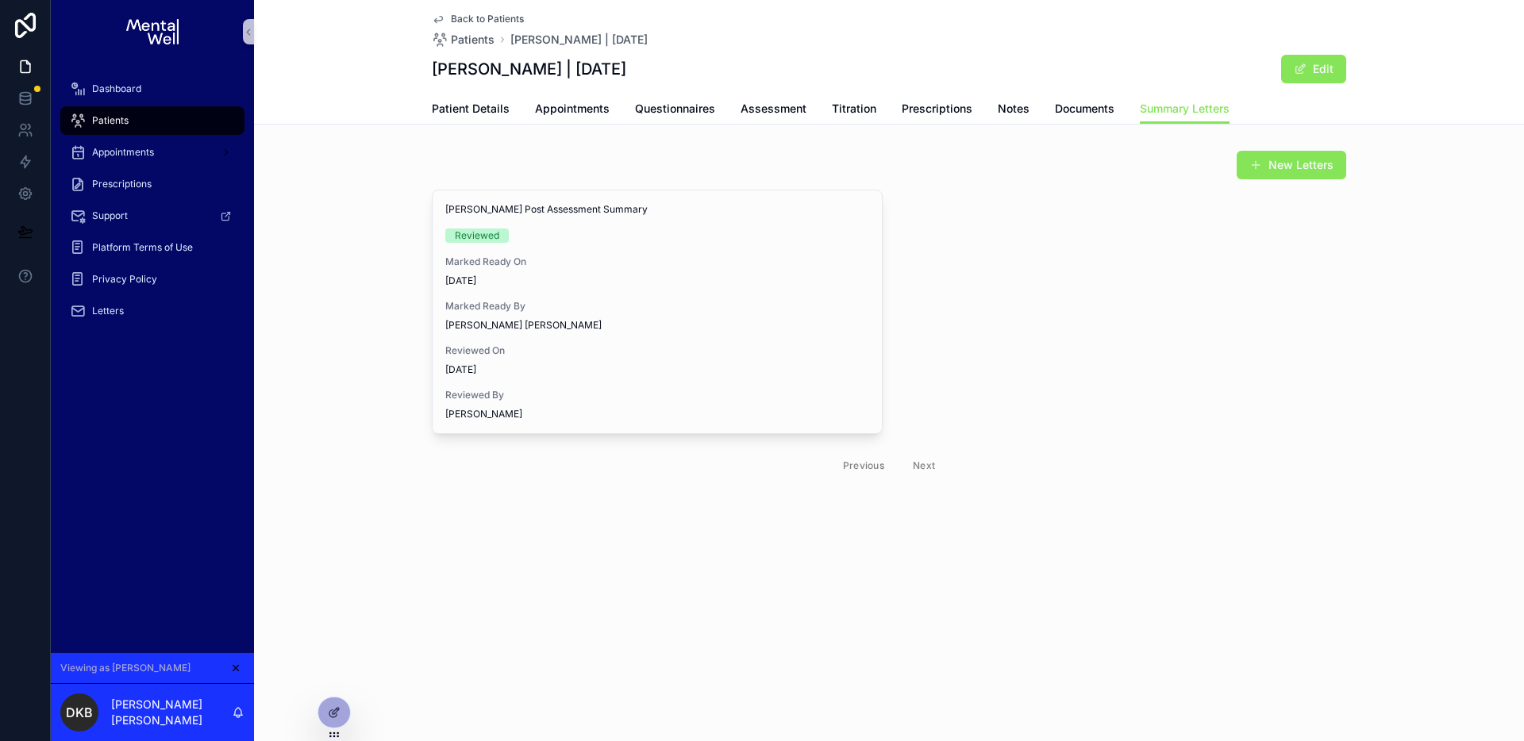
click at [482, 17] on span "Back to Patients" at bounding box center [487, 19] width 73 height 13
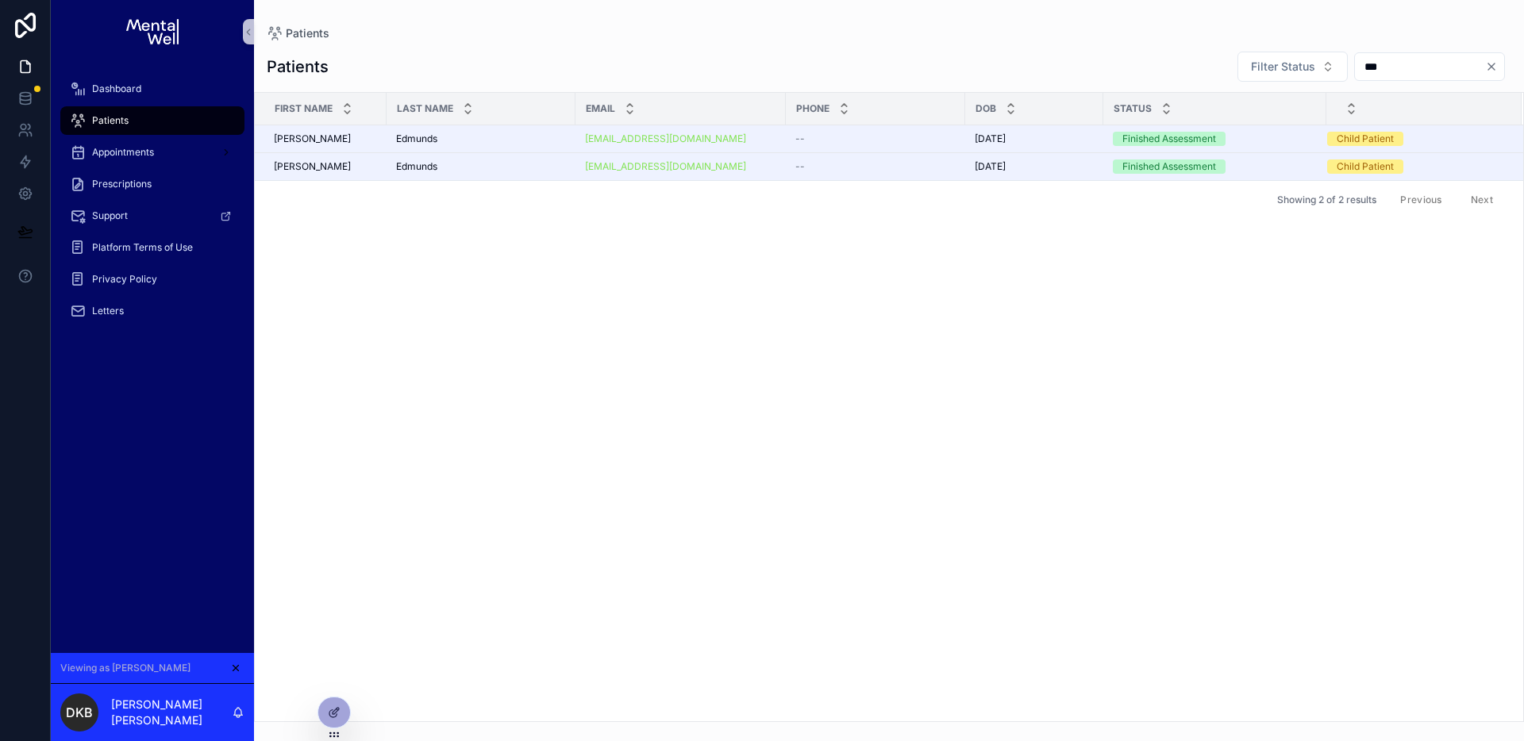
click at [1382, 67] on input "***" at bounding box center [1419, 67] width 130 height 22
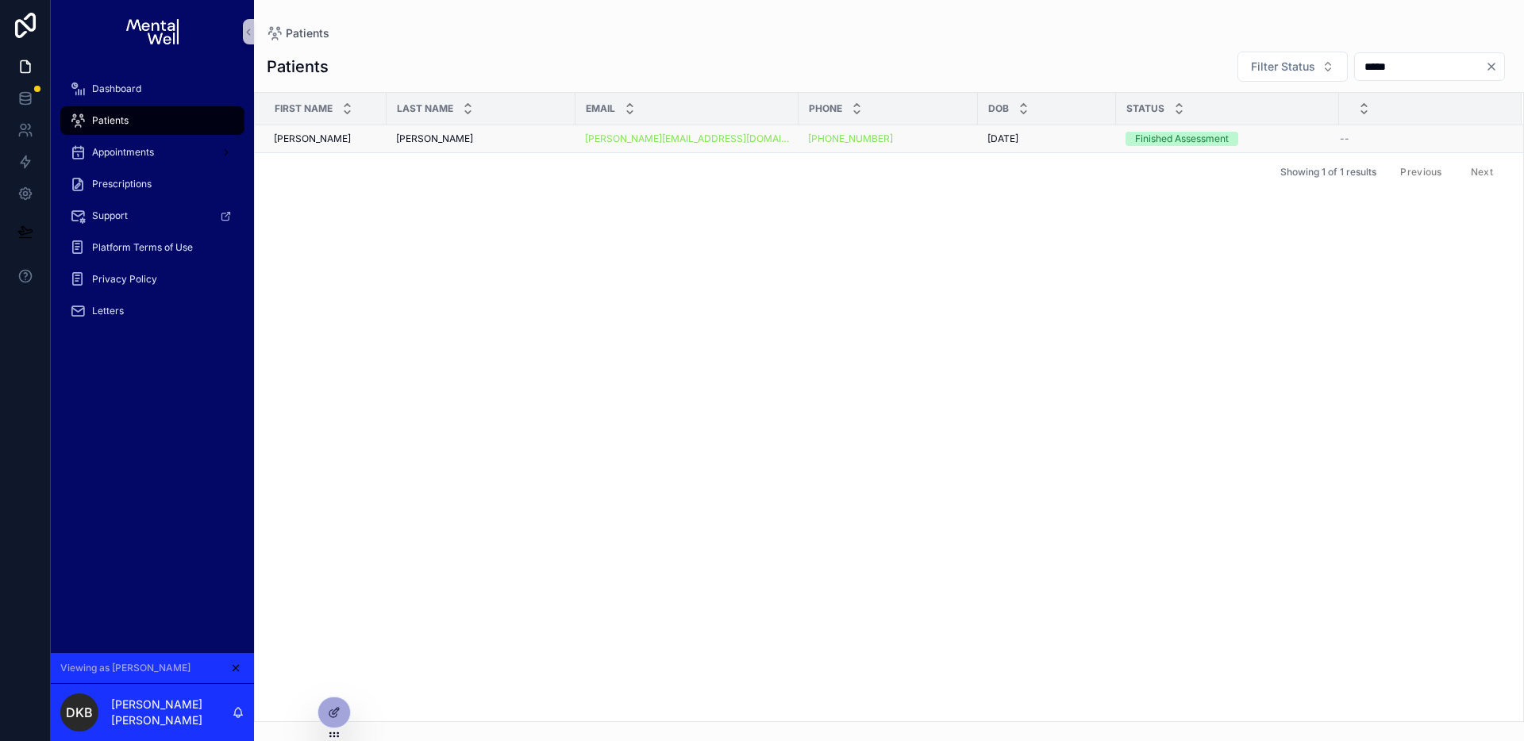
type input "*****"
click at [483, 140] on div "[PERSON_NAME] [PERSON_NAME]" at bounding box center [481, 139] width 170 height 13
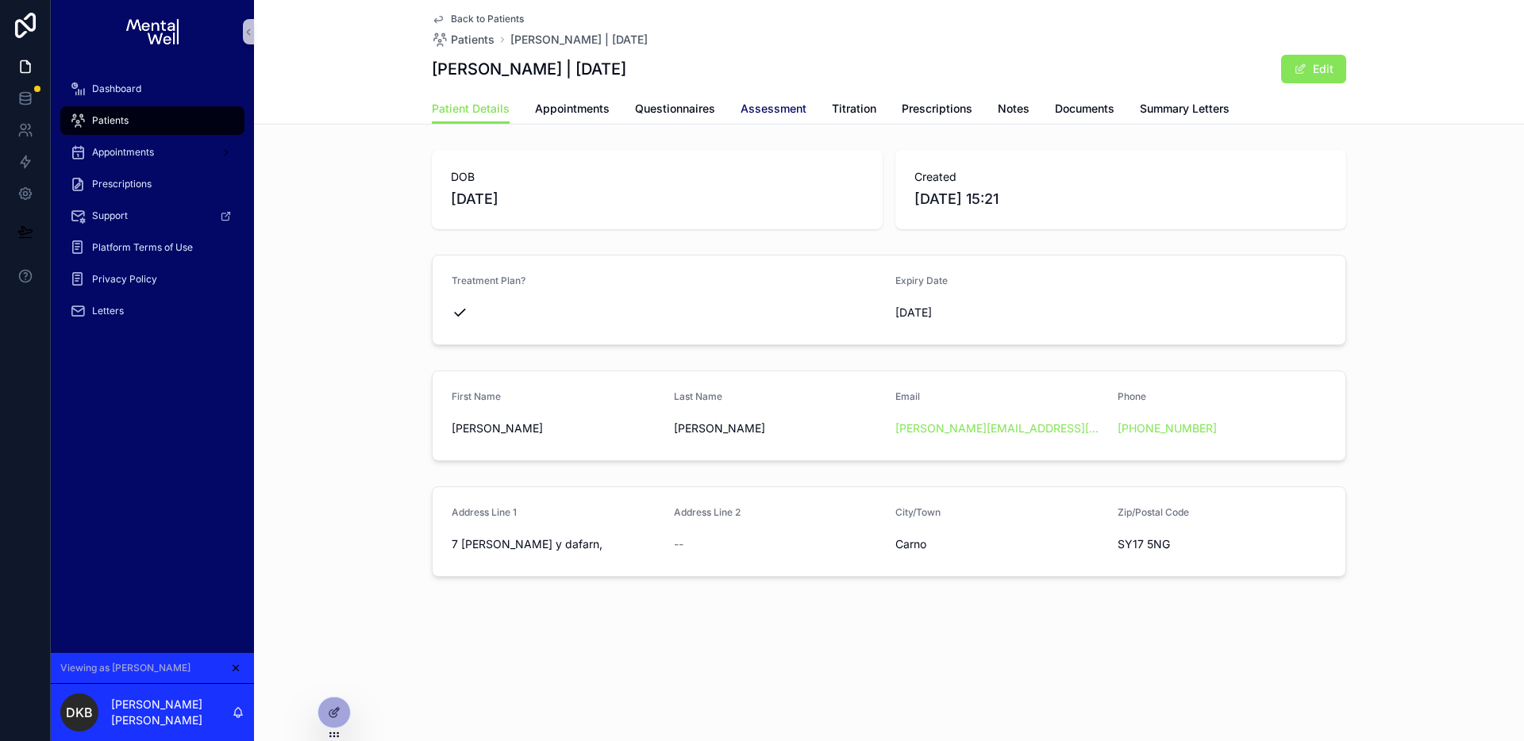
click at [793, 111] on span "Assessment" at bounding box center [773, 109] width 66 height 16
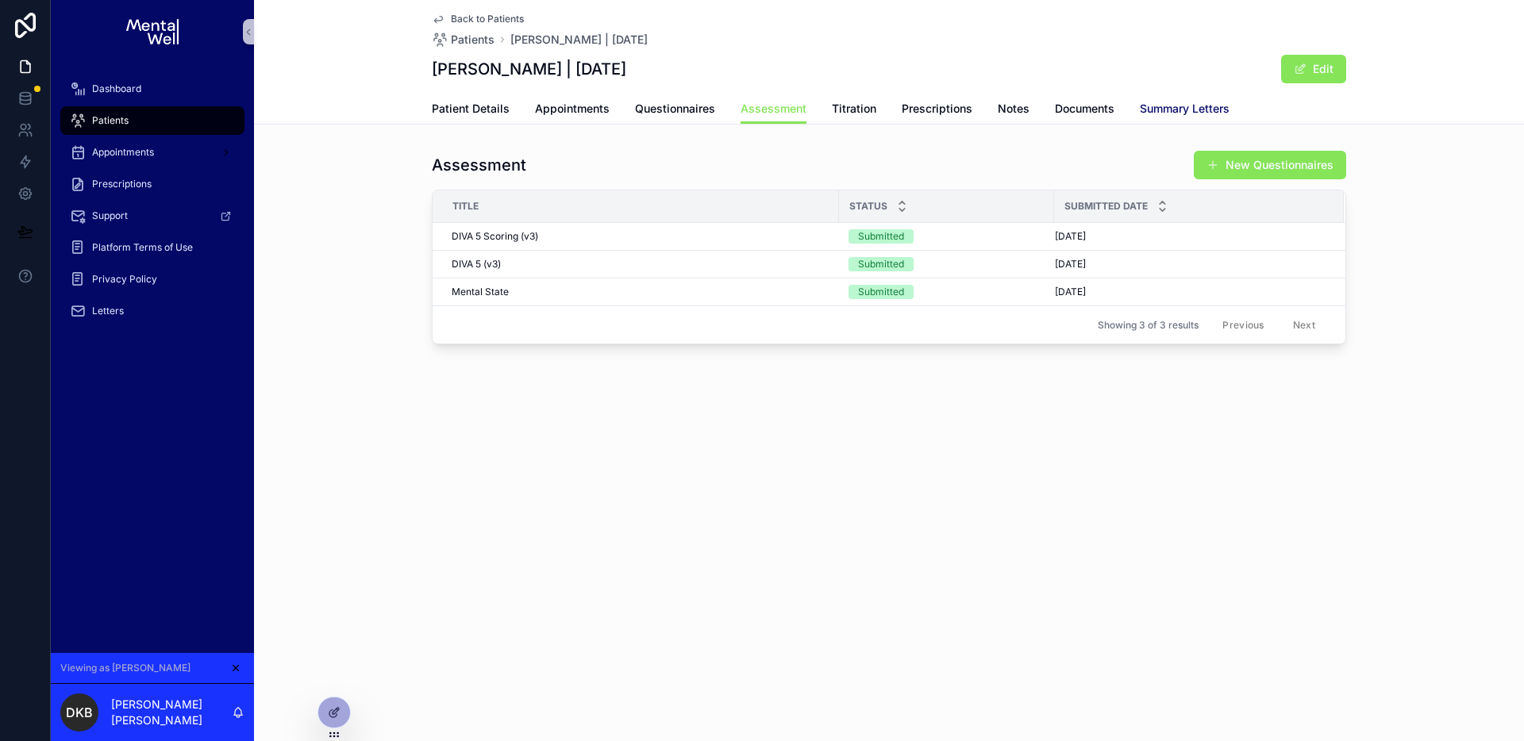
click at [1146, 112] on span "Summary Letters" at bounding box center [1184, 109] width 90 height 16
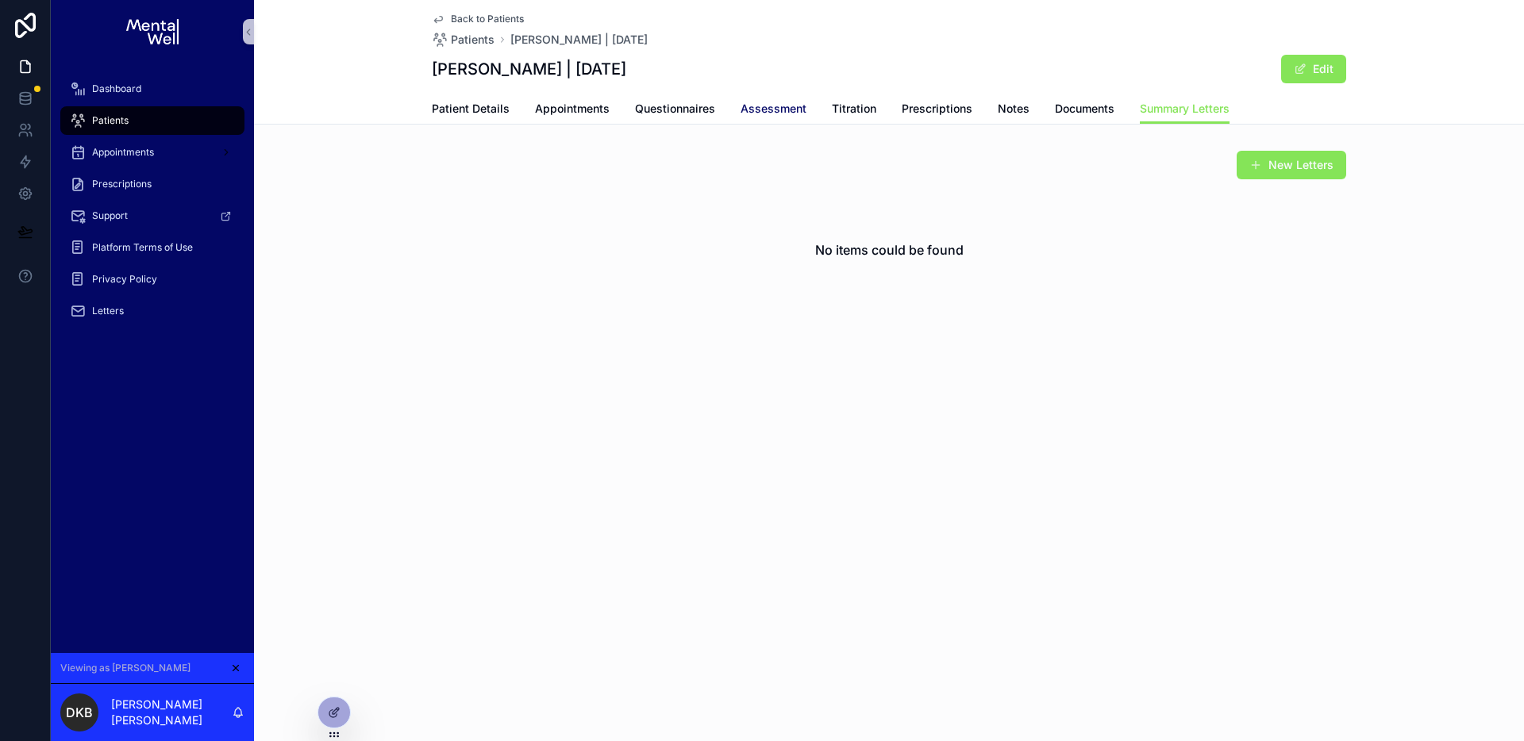
click at [758, 110] on span "Assessment" at bounding box center [773, 109] width 66 height 16
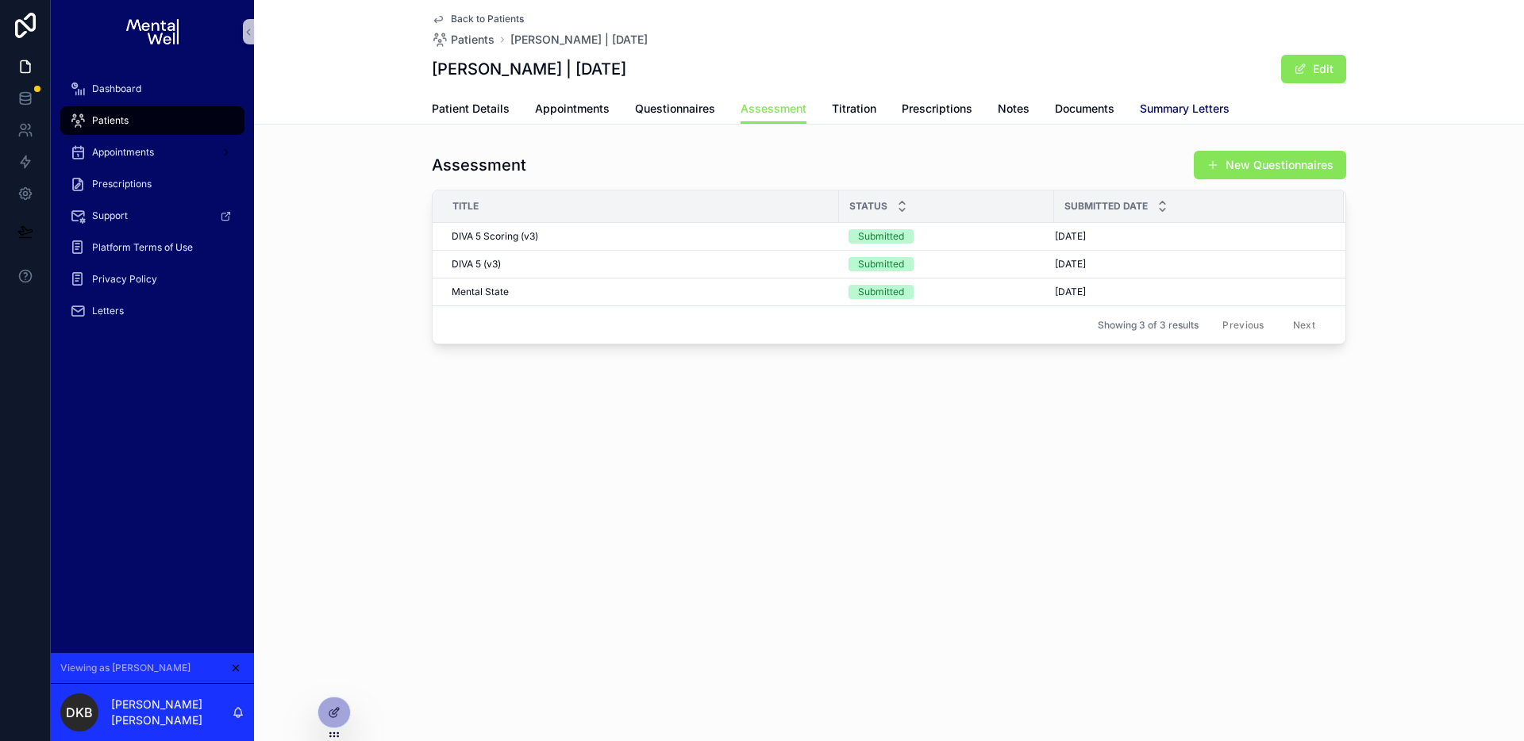
click at [1172, 113] on span "Summary Letters" at bounding box center [1184, 109] width 90 height 16
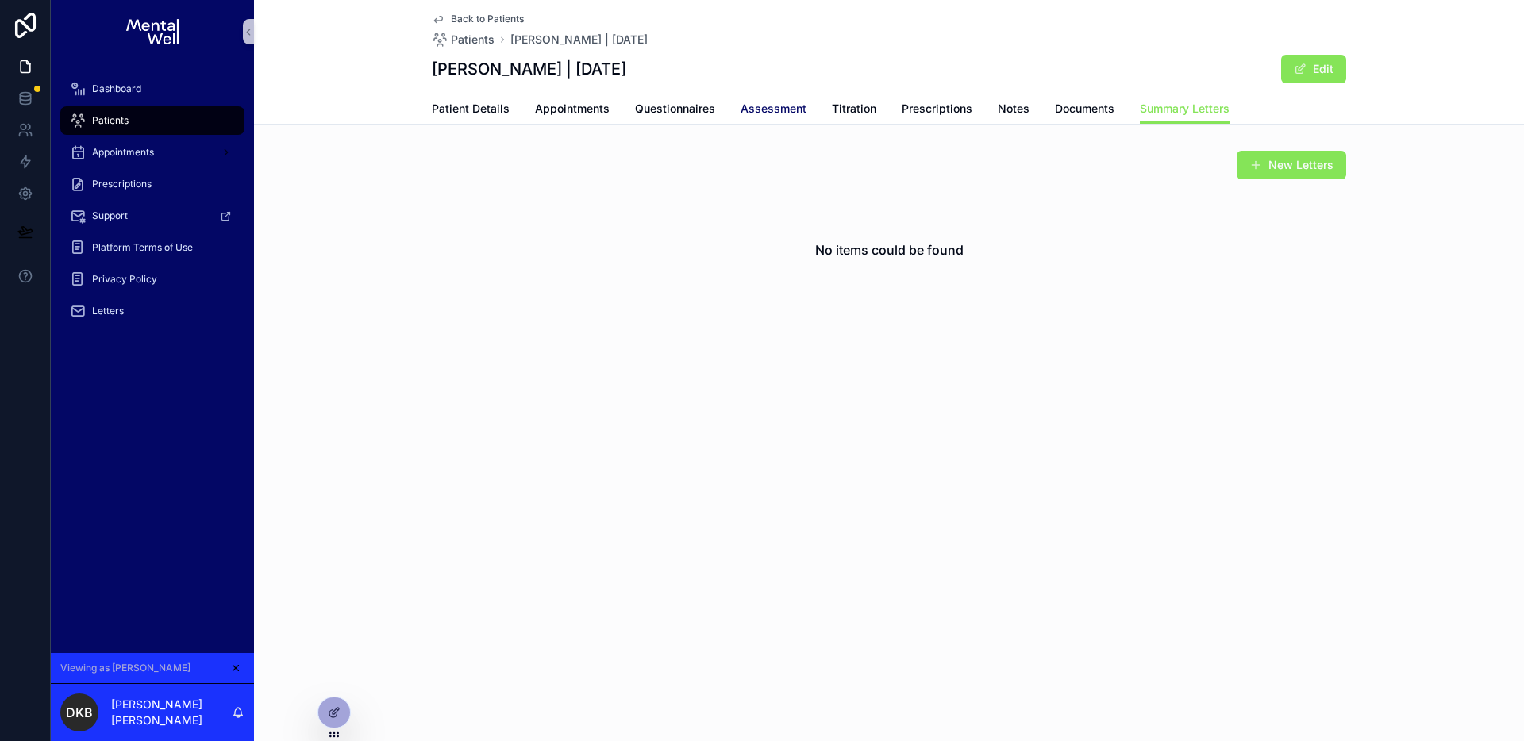
click at [777, 113] on span "Assessment" at bounding box center [773, 109] width 66 height 16
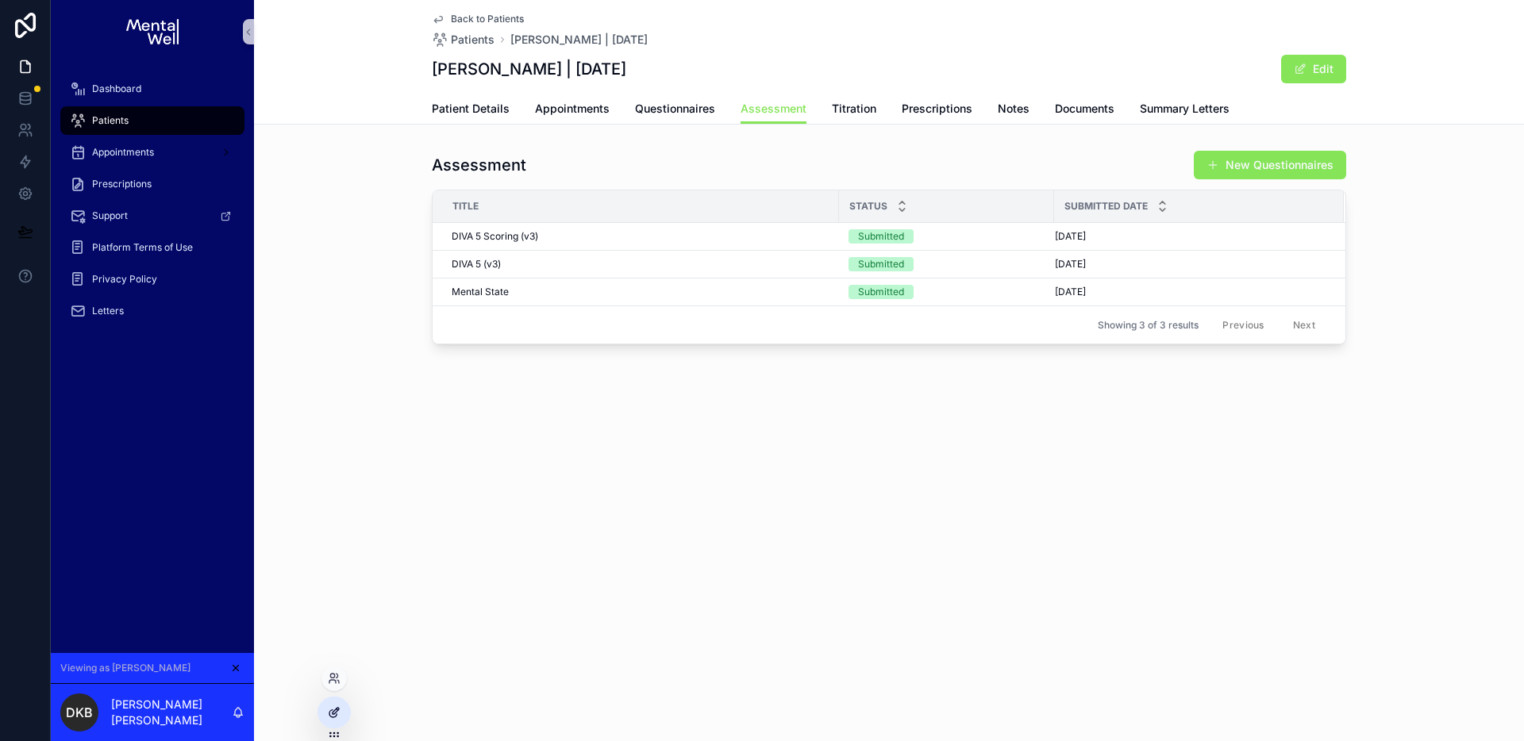
click at [328, 715] on icon at bounding box center [334, 712] width 13 height 13
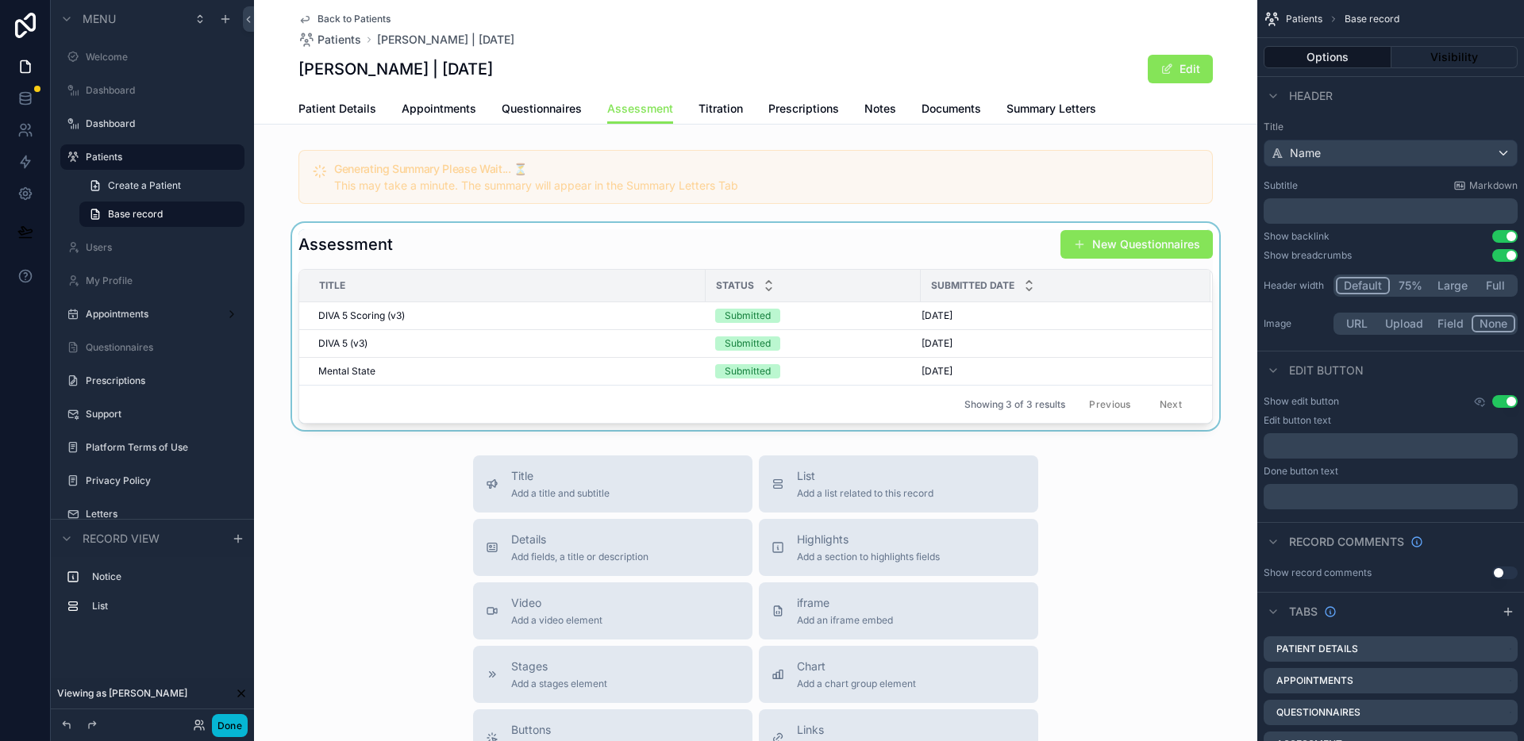
click at [964, 249] on div "scrollable content" at bounding box center [755, 326] width 1003 height 207
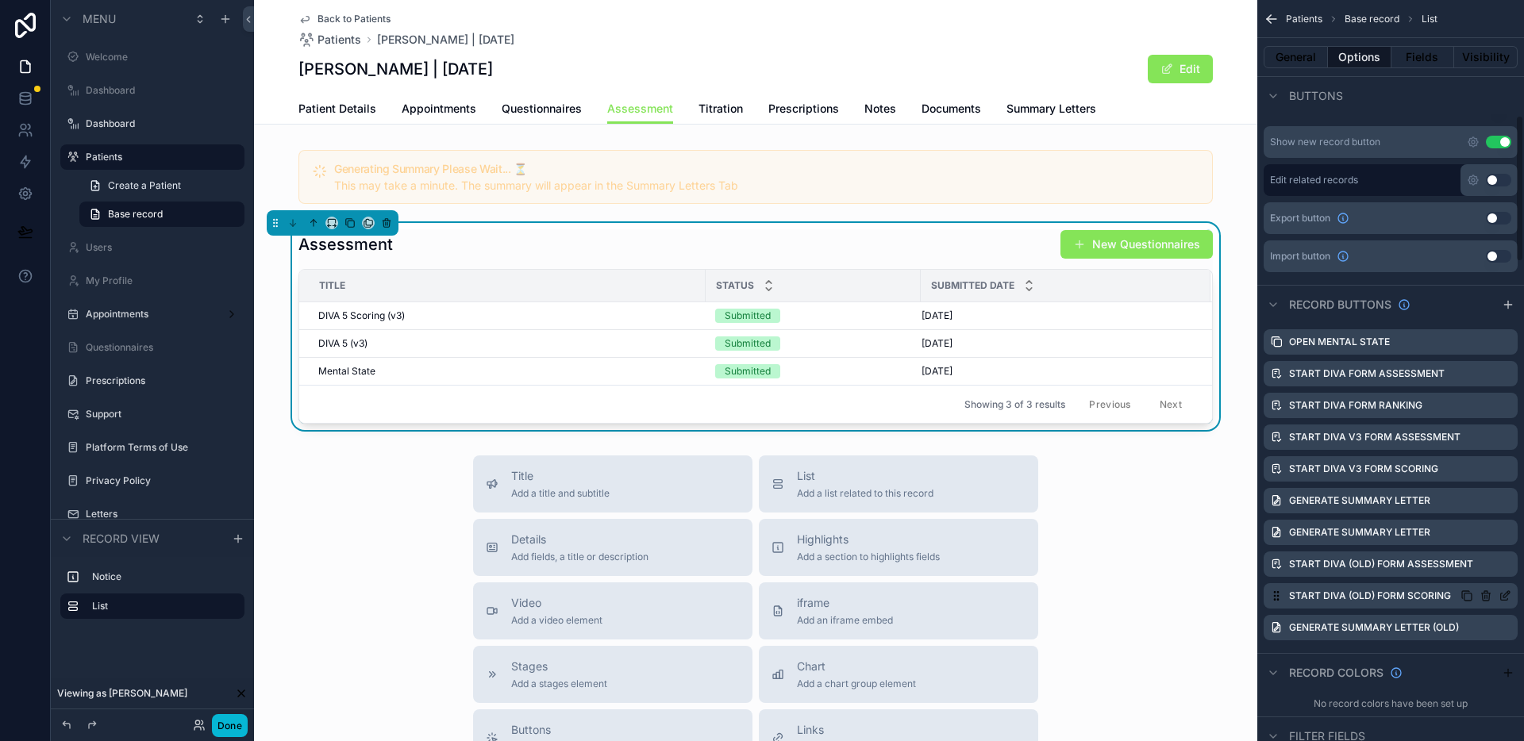
scroll to position [600, 0]
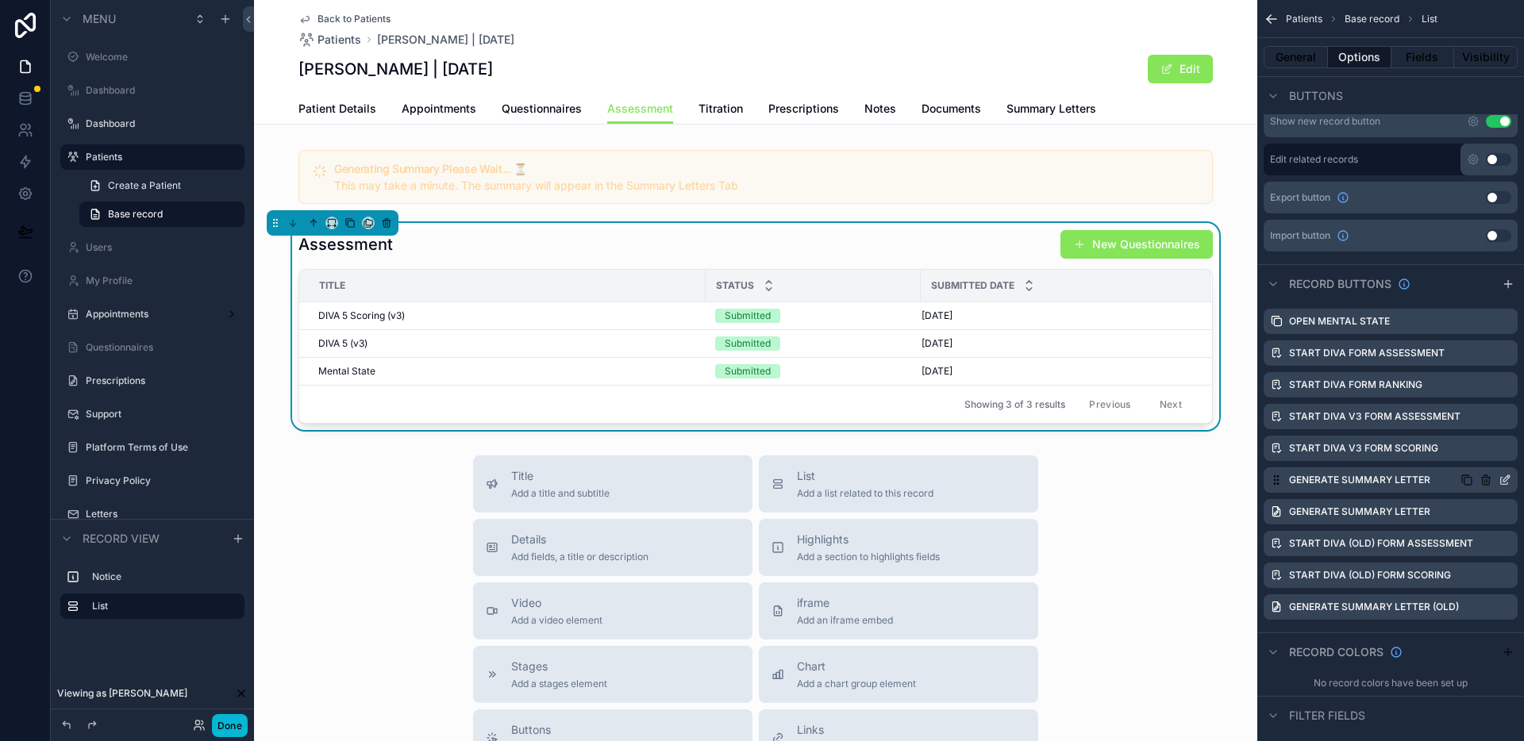
click at [1498, 475] on icon "scrollable content" at bounding box center [1504, 480] width 13 height 13
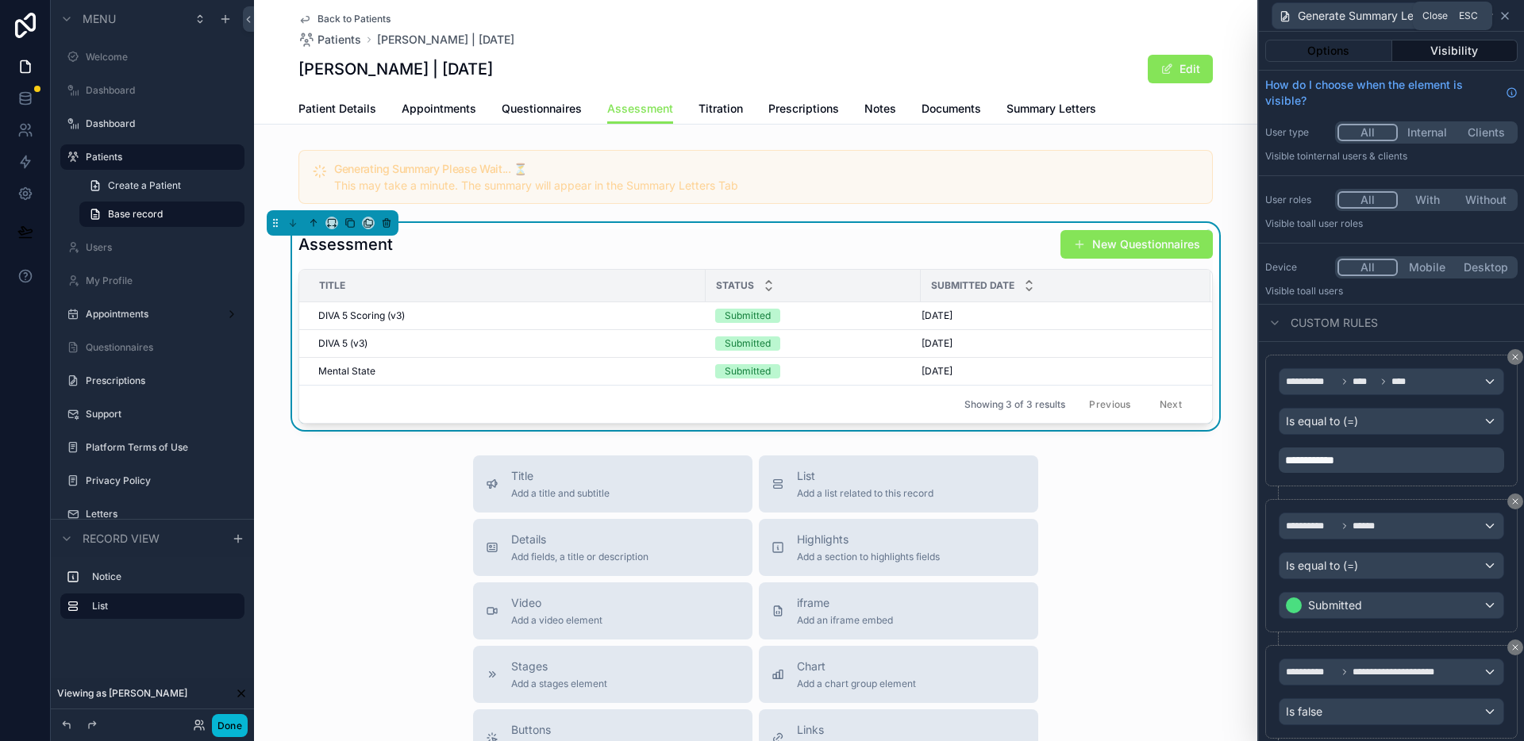
click at [1507, 15] on icon at bounding box center [1504, 16] width 13 height 13
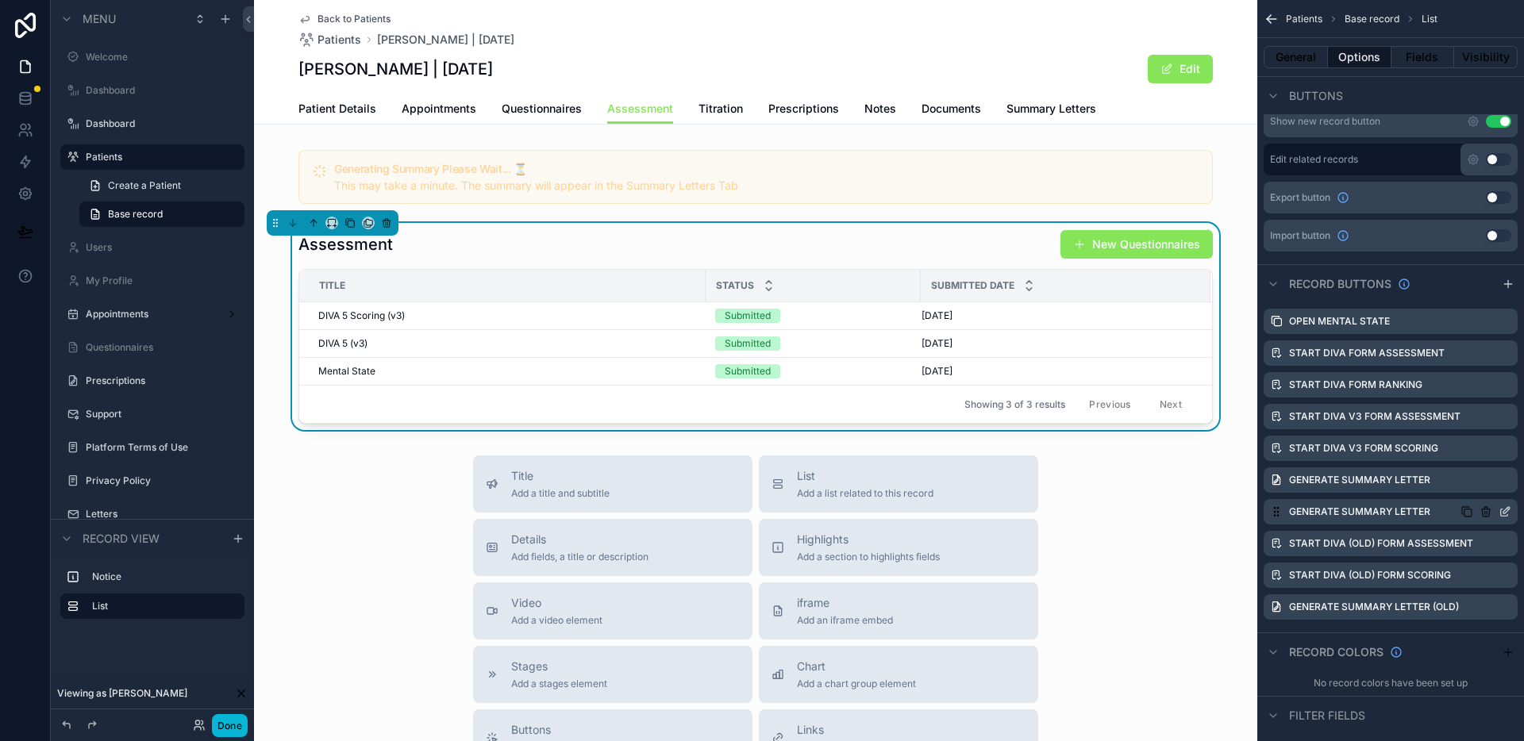
click at [1503, 512] on icon "scrollable content" at bounding box center [1506, 510] width 6 height 6
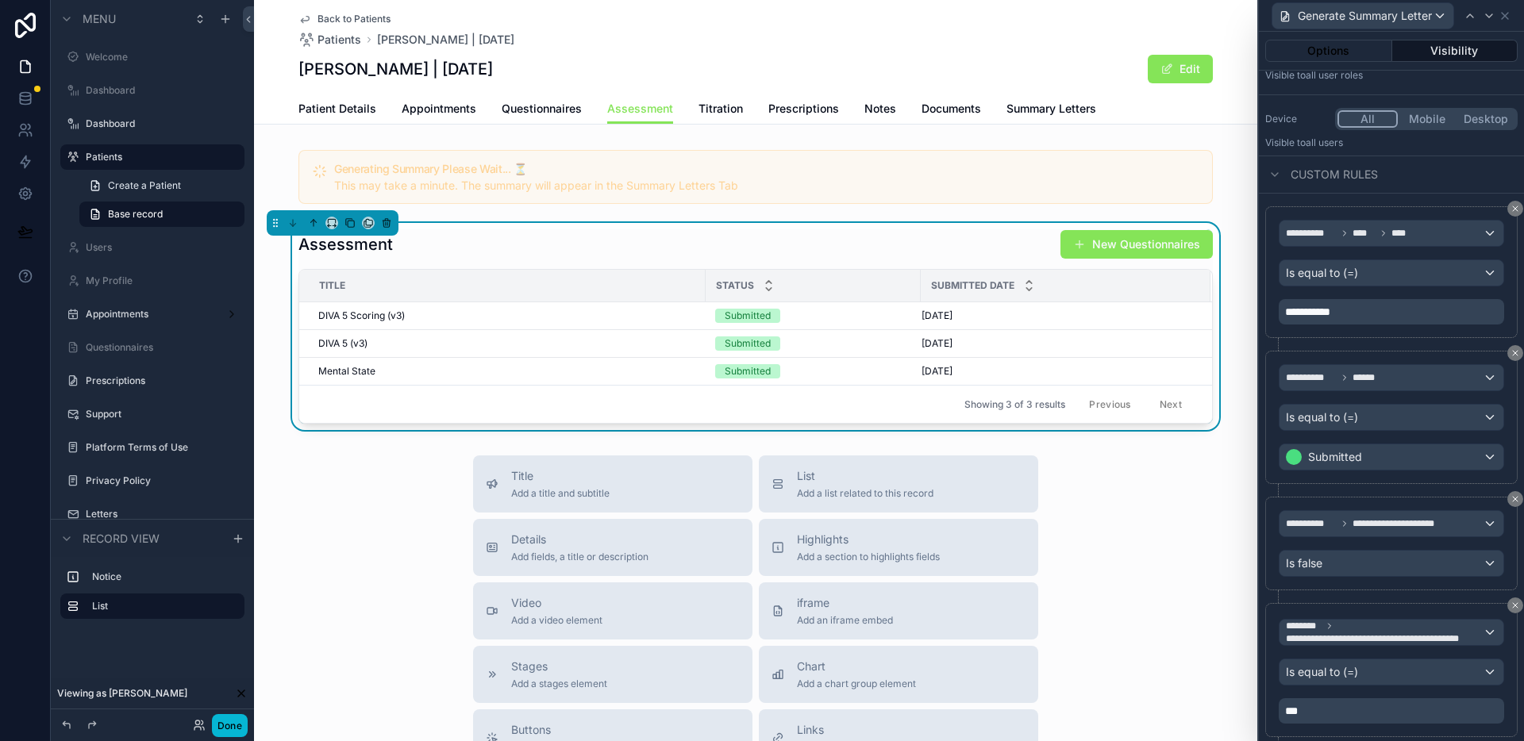
scroll to position [193, 0]
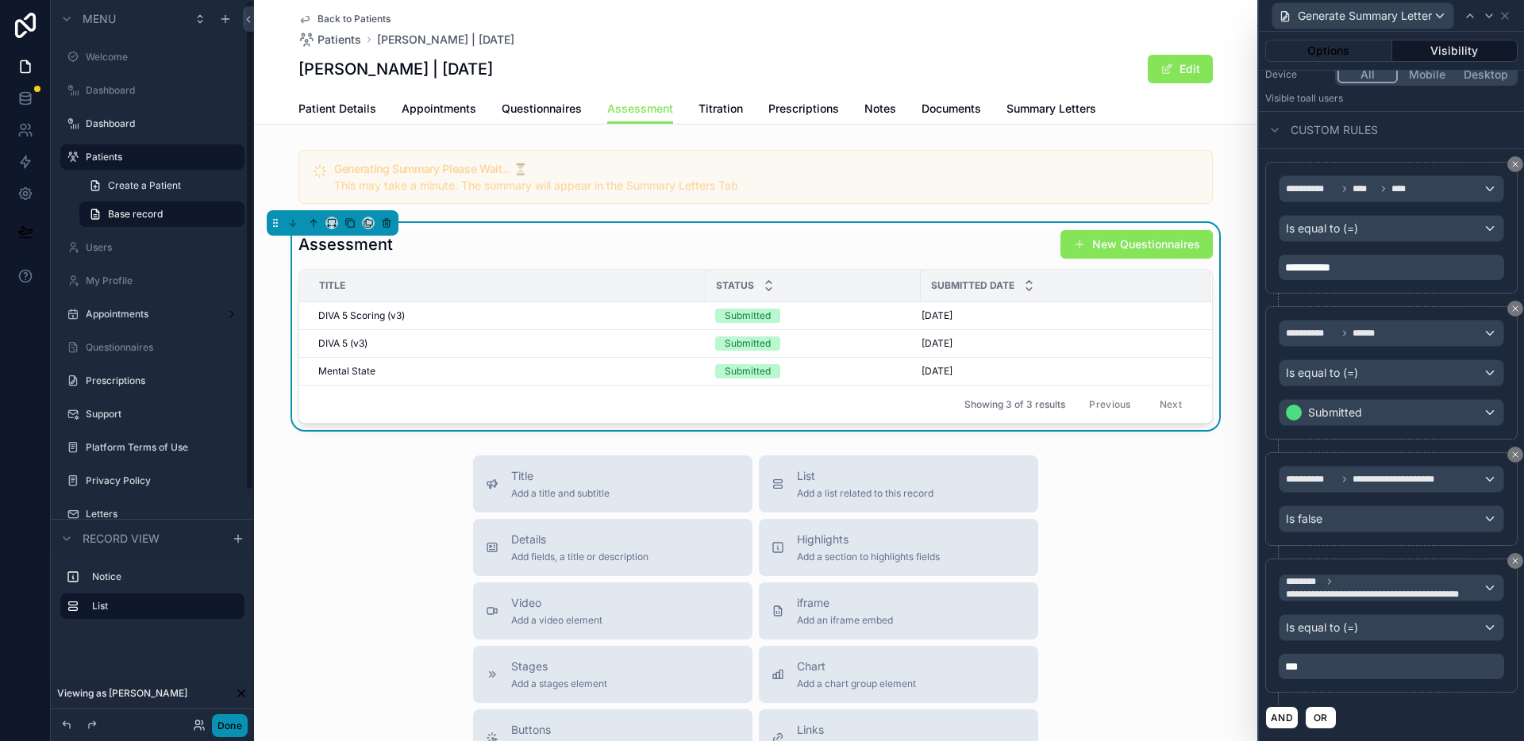
click at [235, 721] on button "Done" at bounding box center [230, 725] width 36 height 23
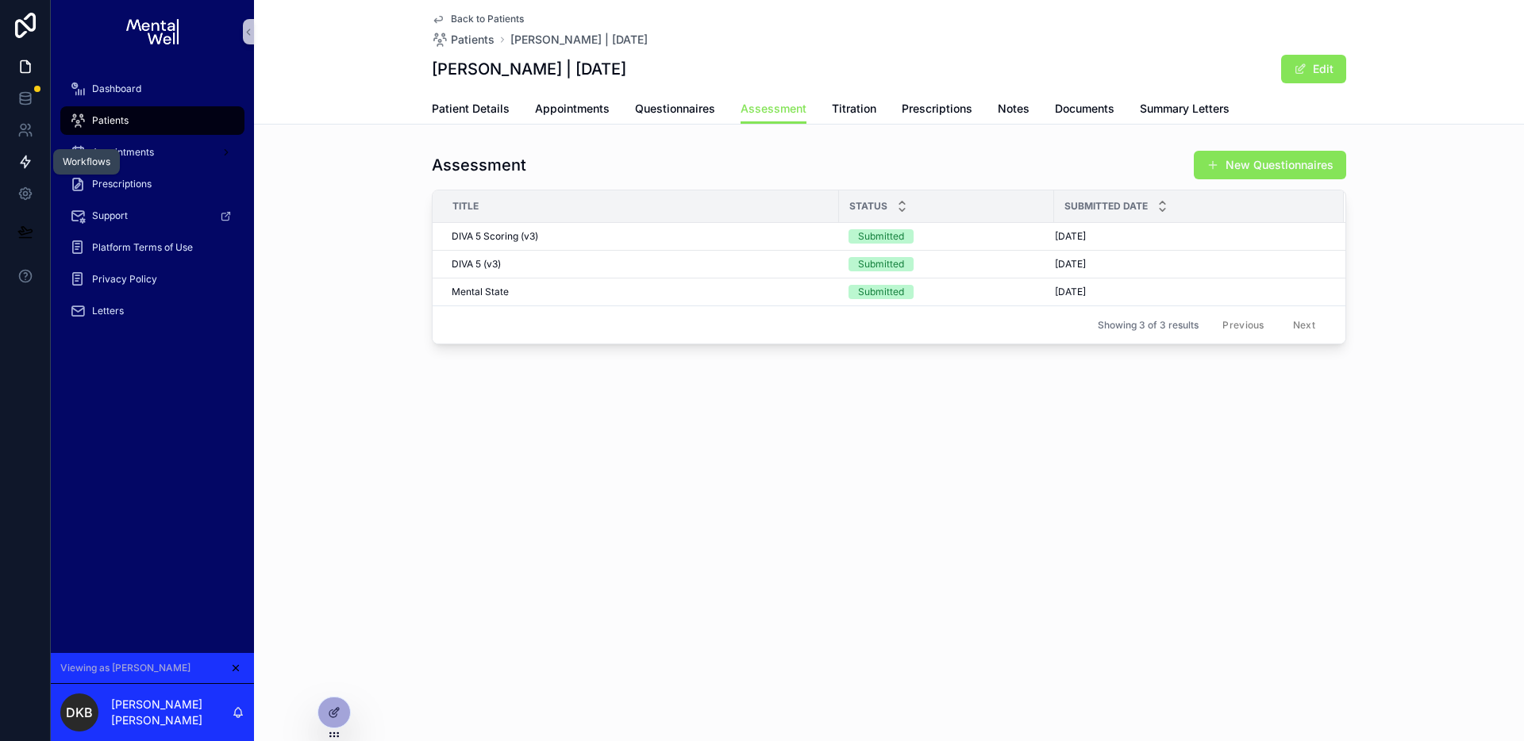
click at [24, 159] on icon at bounding box center [25, 162] width 16 height 16
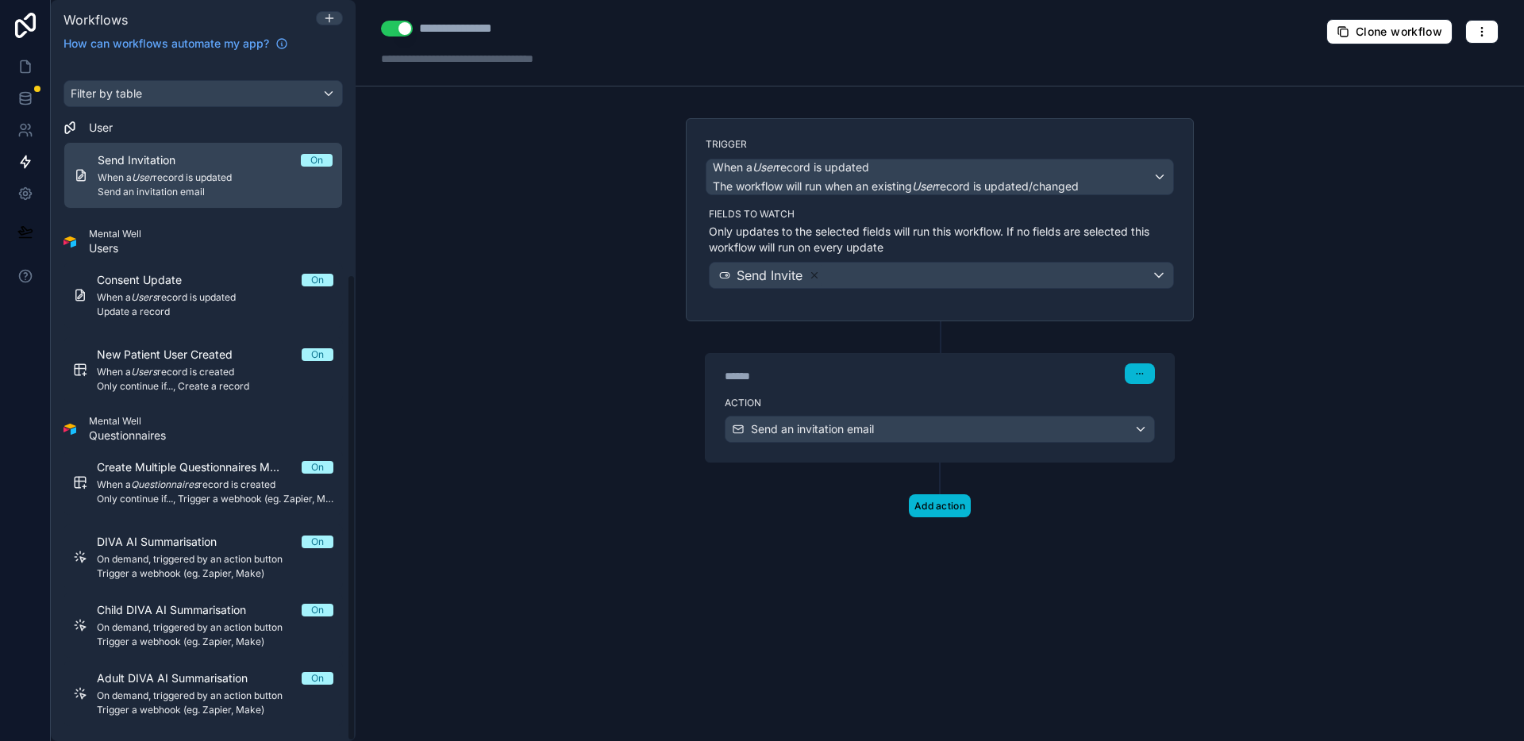
scroll to position [310, 0]
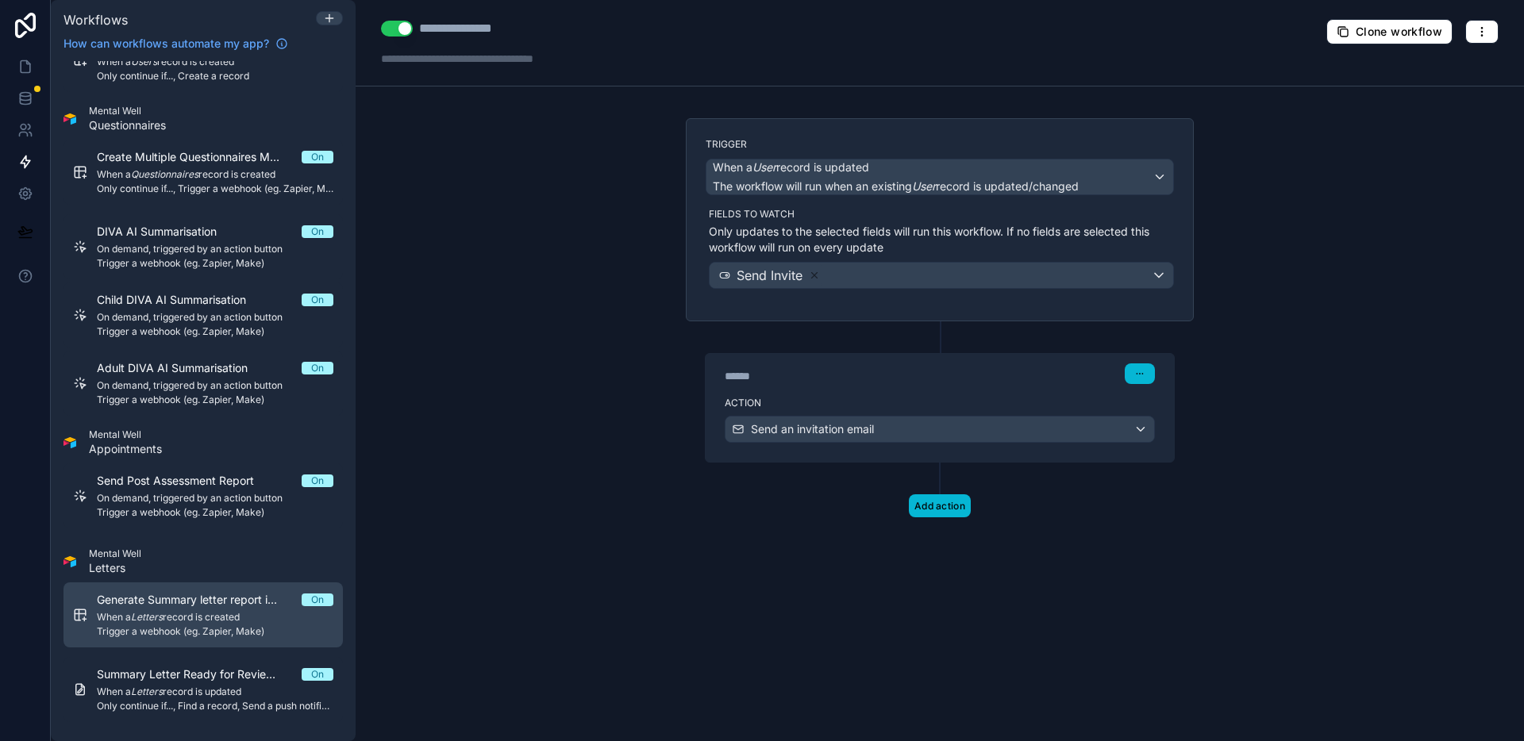
click at [194, 614] on span "When a Letters record is created" at bounding box center [215, 617] width 236 height 13
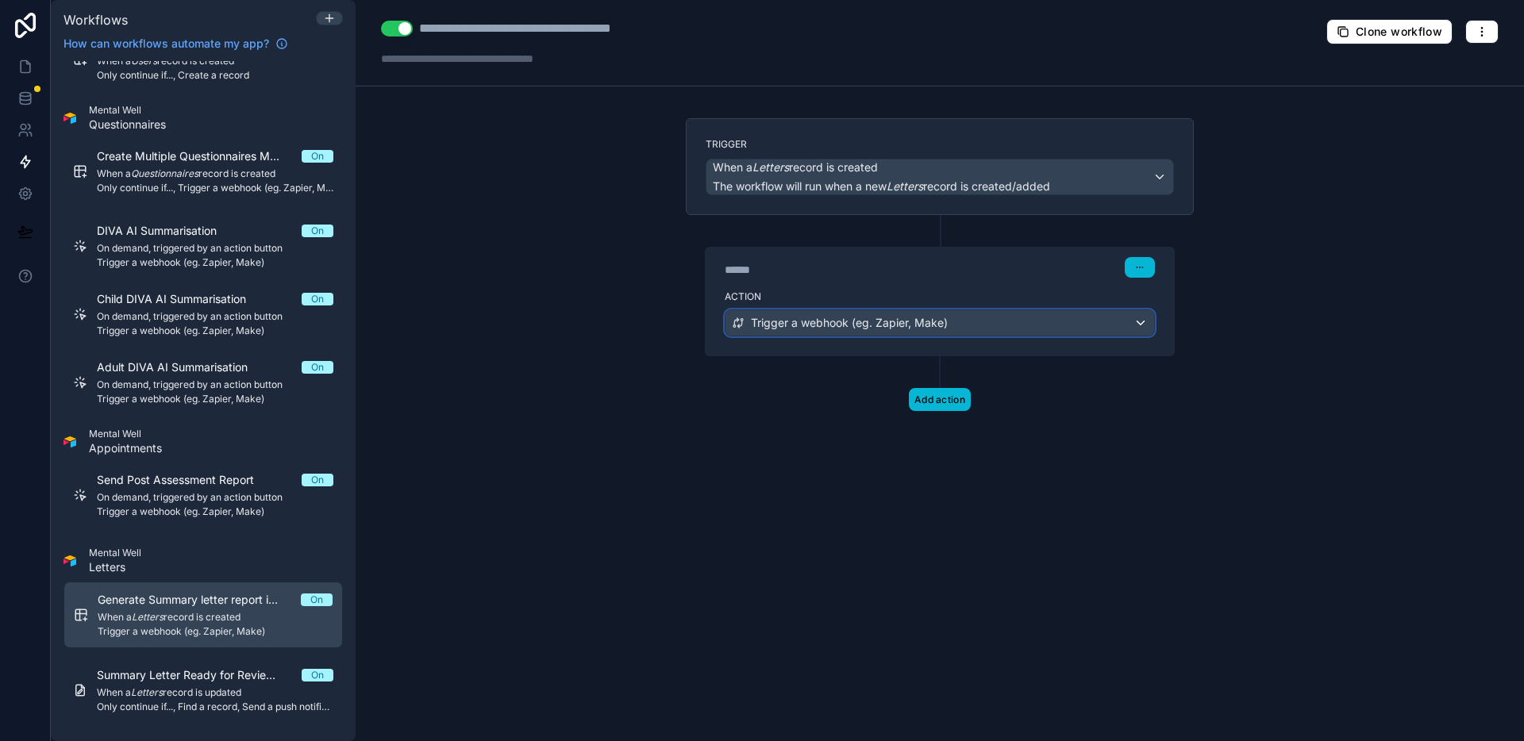
click at [850, 329] on span "Trigger a webhook (eg. Zapier, Make)" at bounding box center [849, 323] width 197 height 16
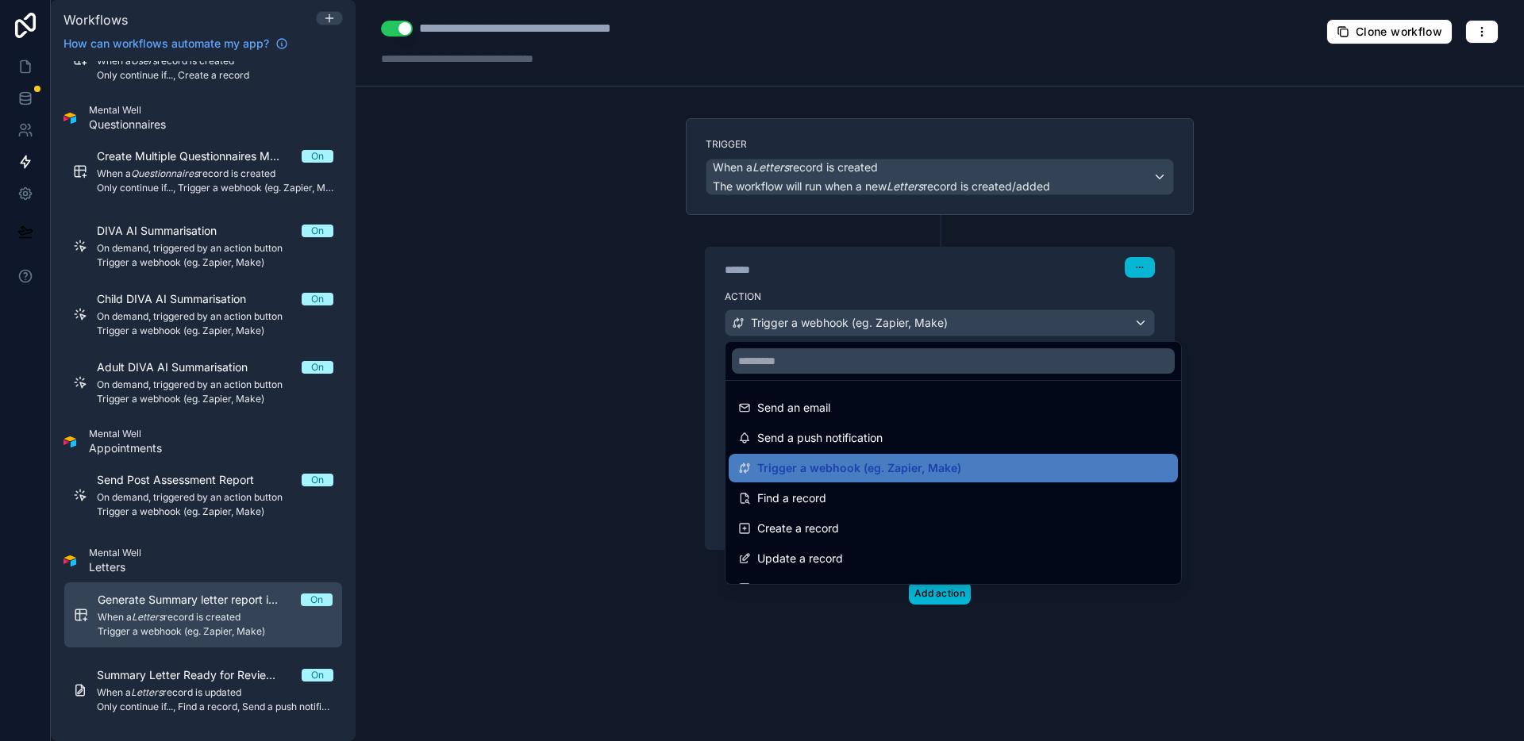
click at [581, 382] on div at bounding box center [762, 370] width 1524 height 741
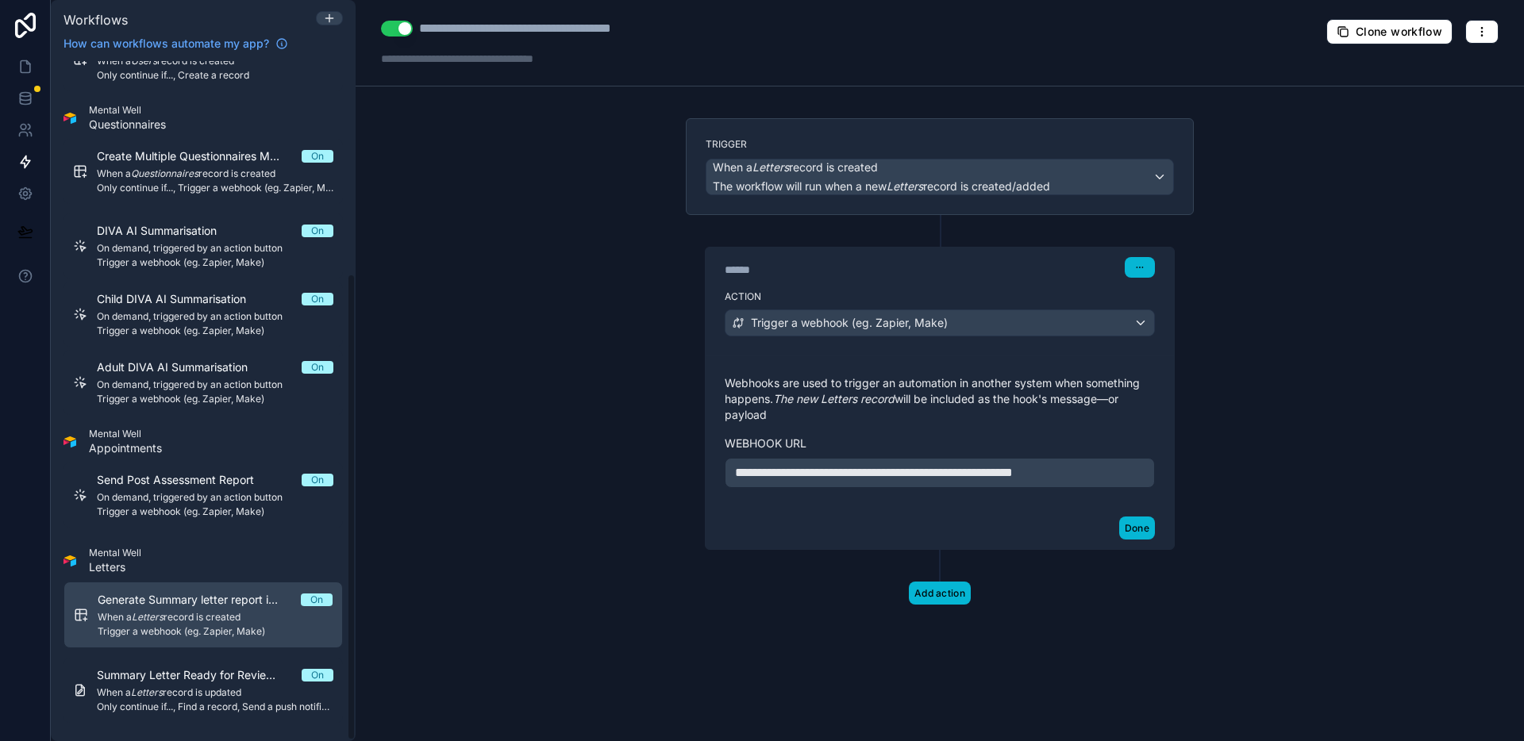
scroll to position [310, 0]
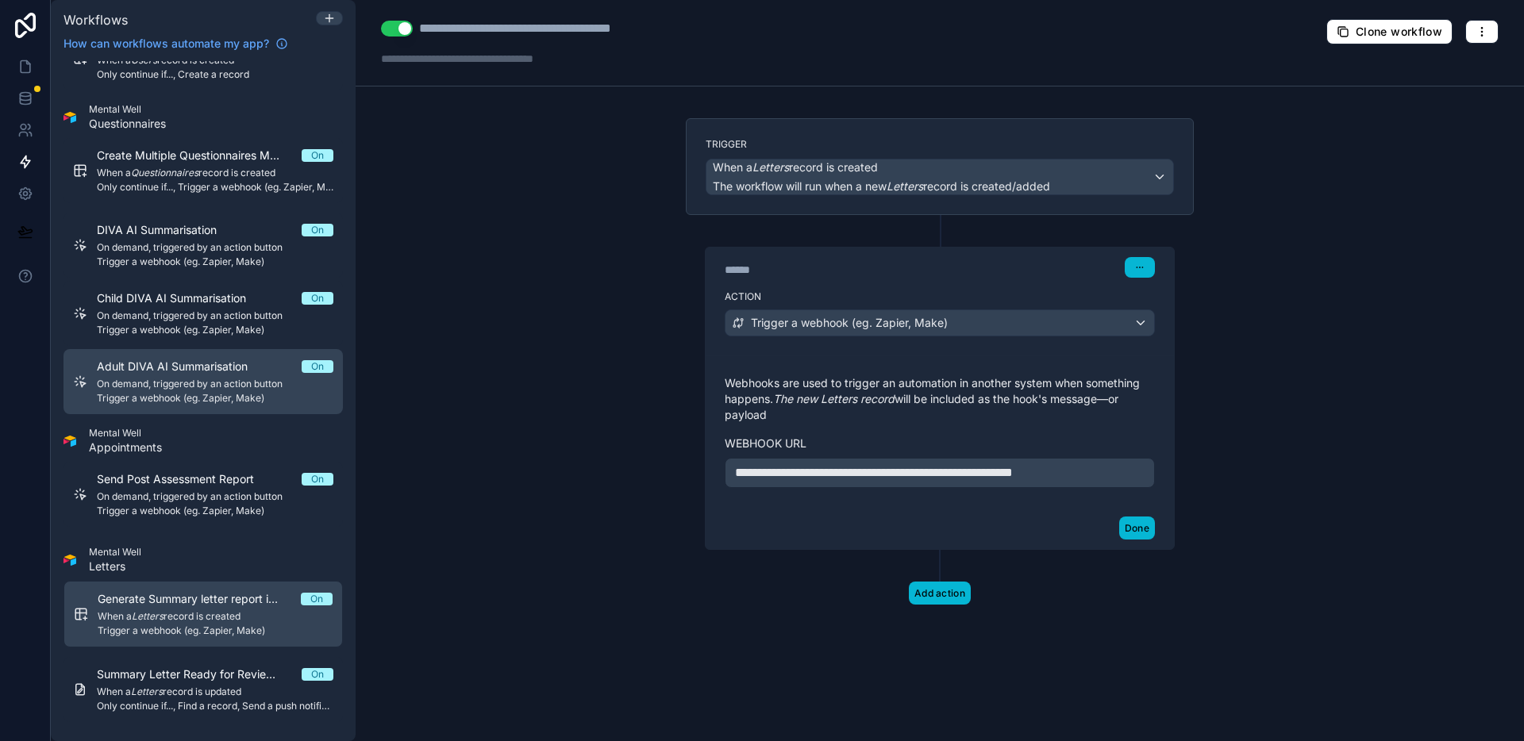
click at [181, 398] on span "Trigger a webhook (eg. Zapier, Make)" at bounding box center [215, 398] width 236 height 13
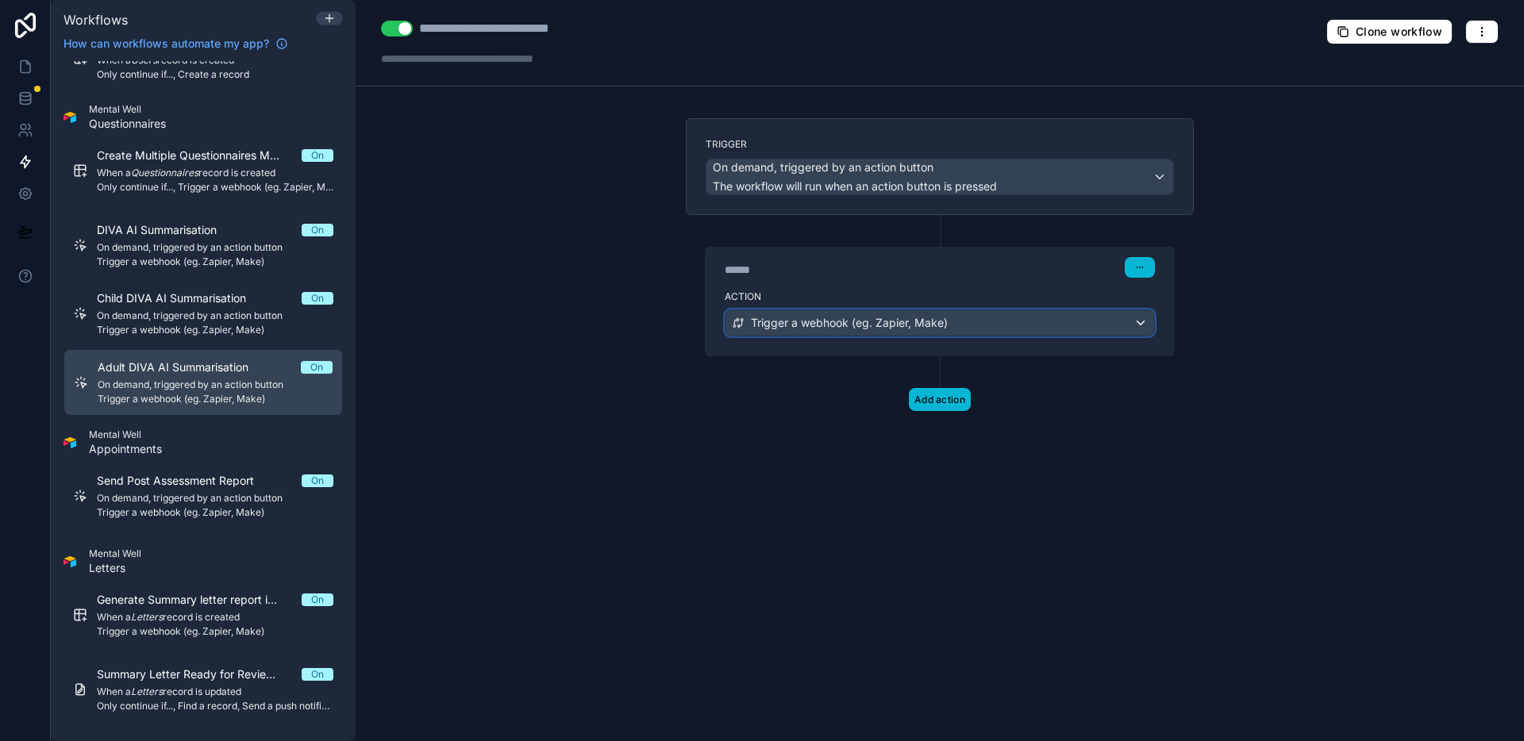
click at [836, 316] on span "Trigger a webhook (eg. Zapier, Make)" at bounding box center [849, 323] width 197 height 16
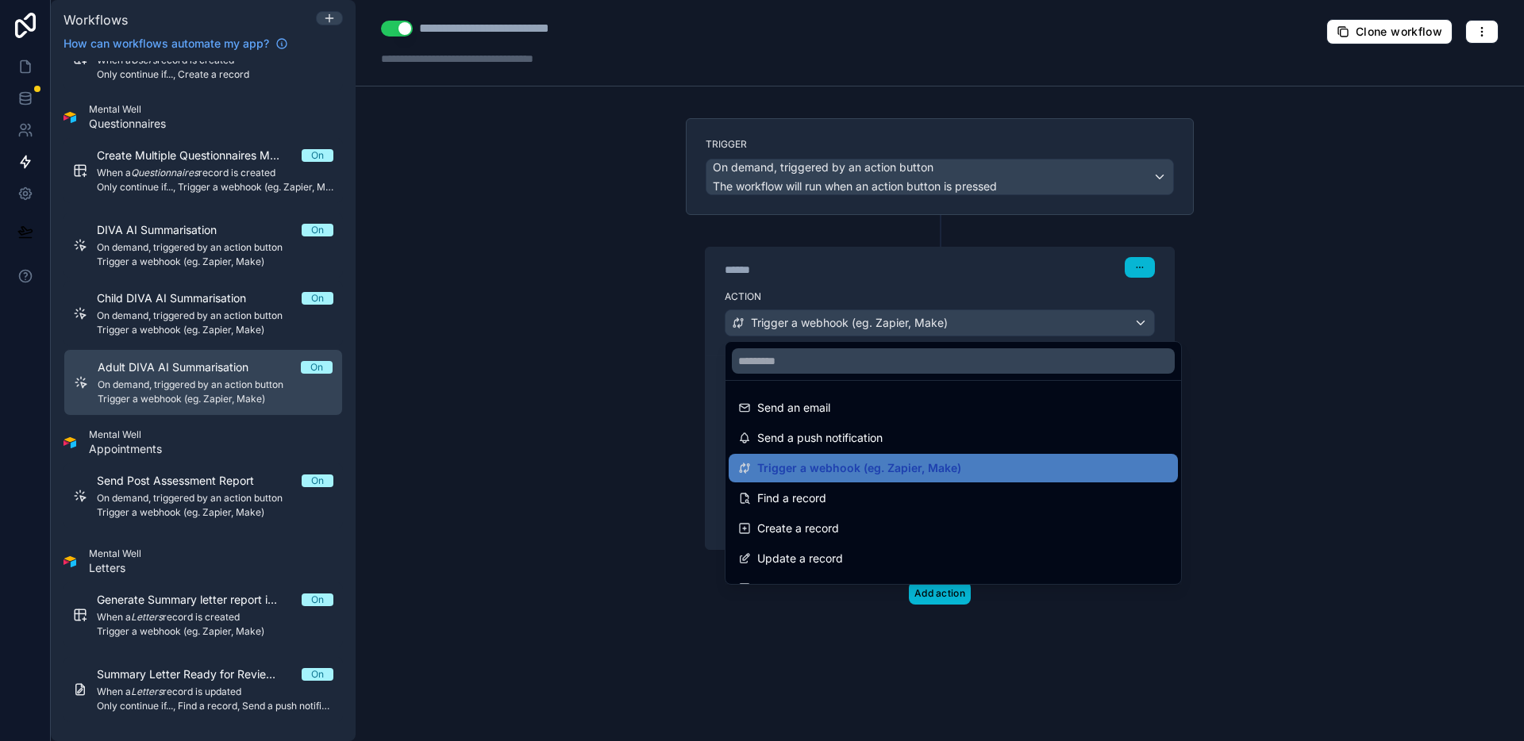
click at [608, 350] on div at bounding box center [762, 370] width 1524 height 741
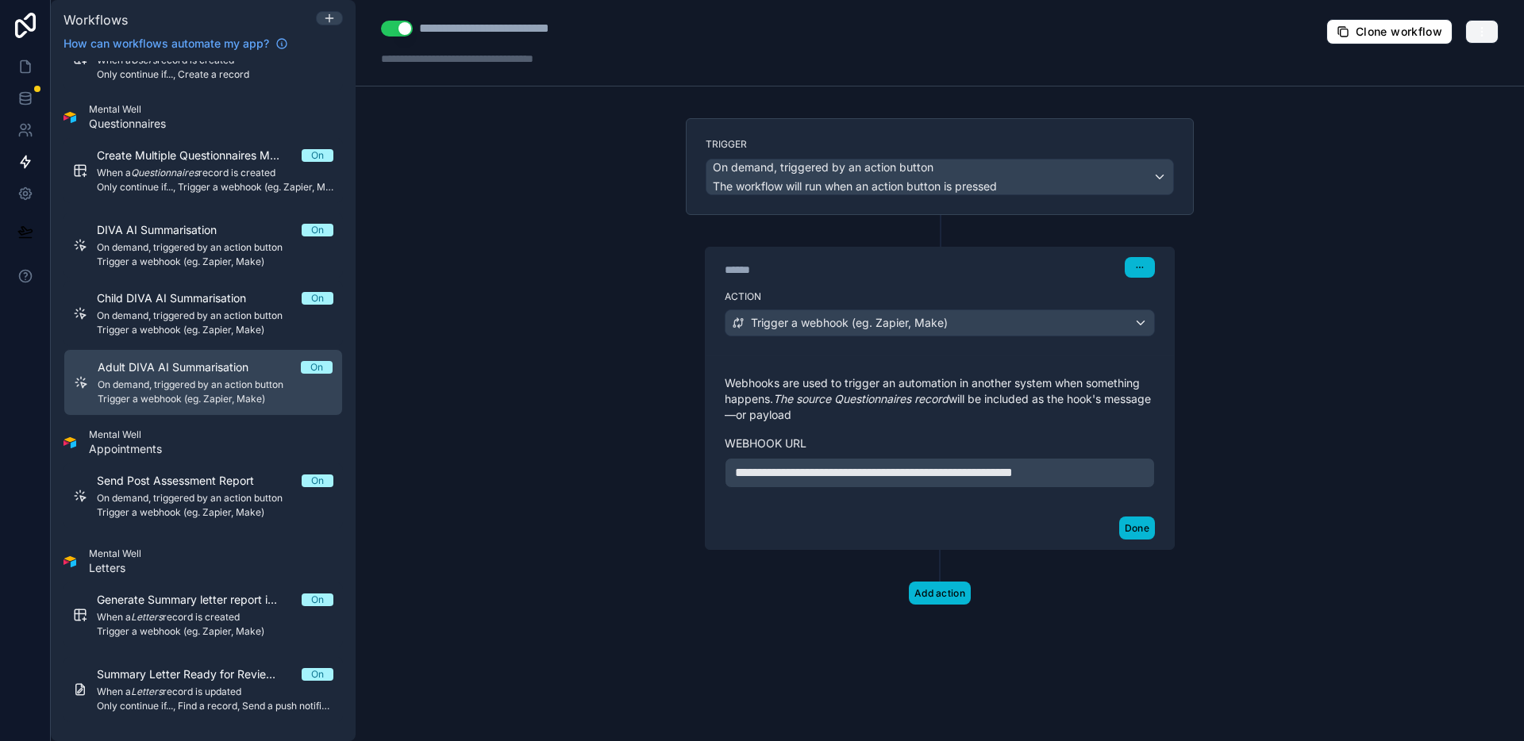
click at [1488, 28] on button "button" at bounding box center [1481, 32] width 33 height 24
click at [1458, 86] on button "Run history" at bounding box center [1427, 94] width 114 height 25
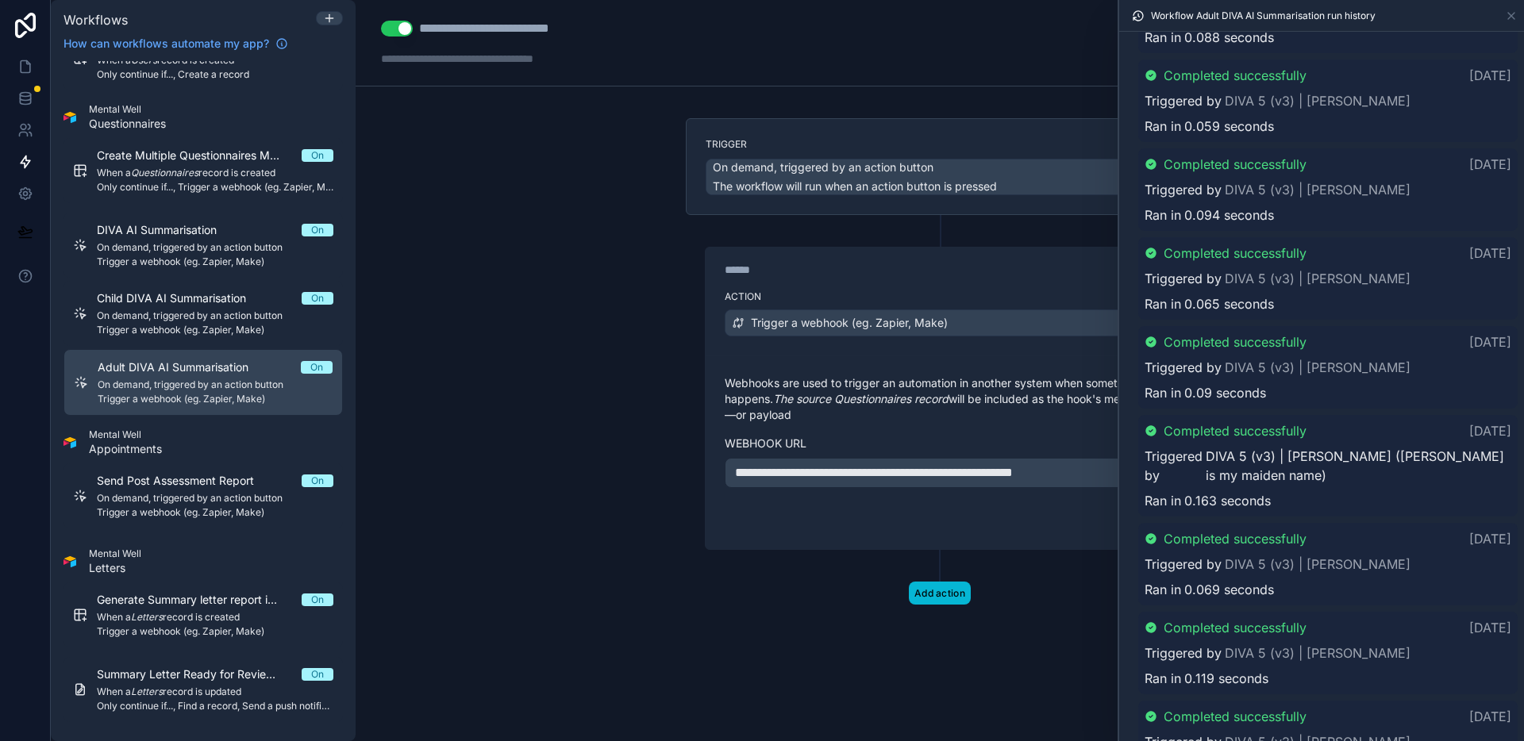
scroll to position [1612, 0]
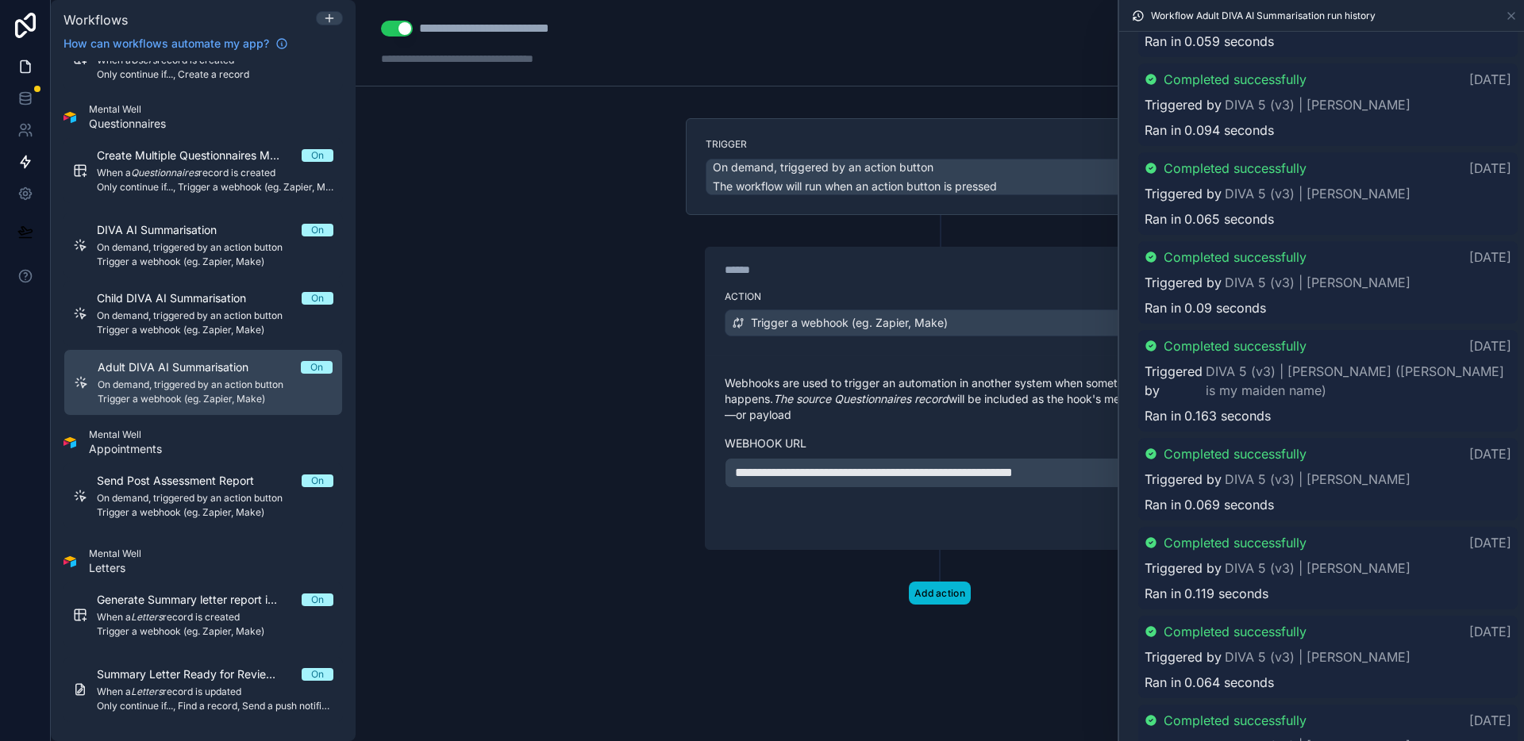
click at [24, 63] on icon at bounding box center [25, 67] width 16 height 16
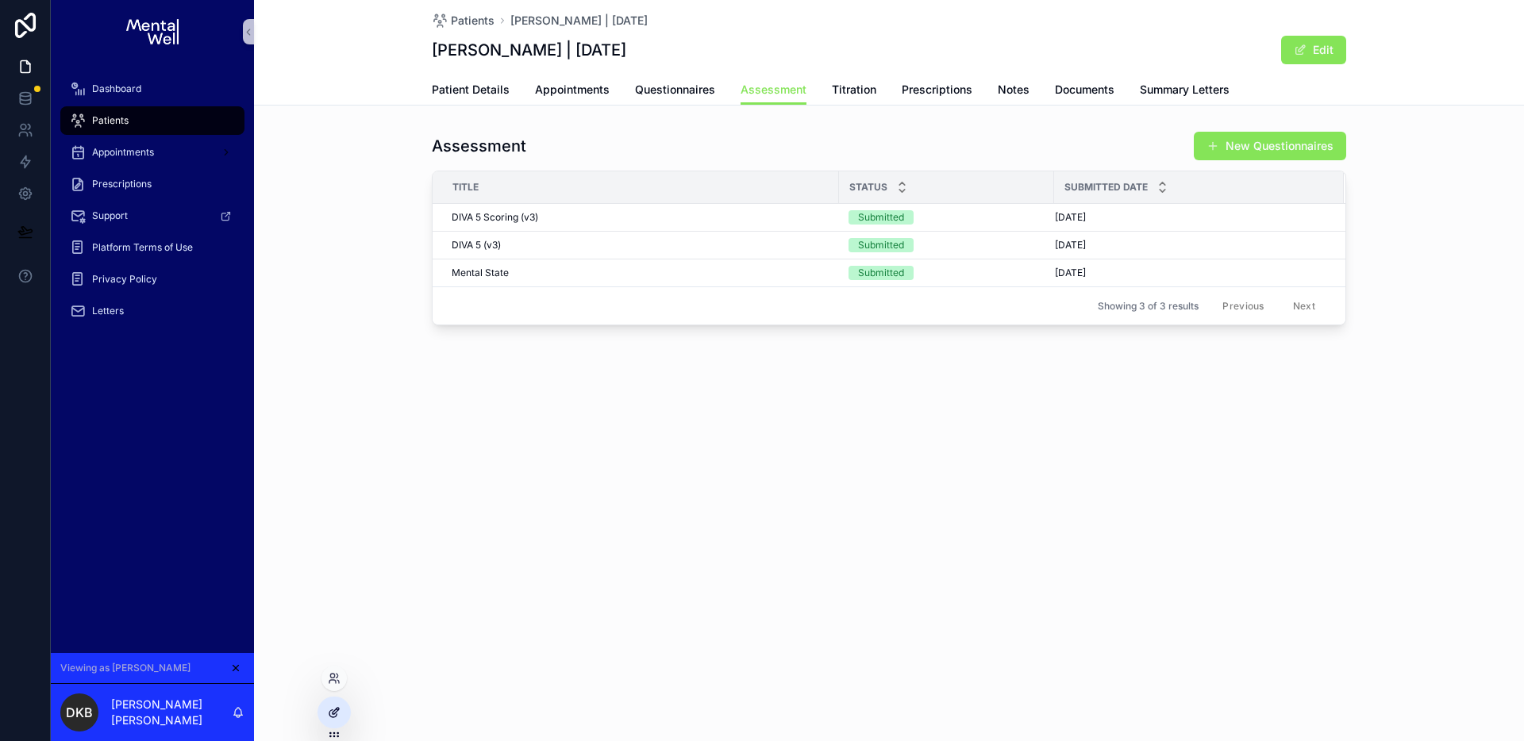
click at [329, 714] on icon at bounding box center [334, 712] width 13 height 13
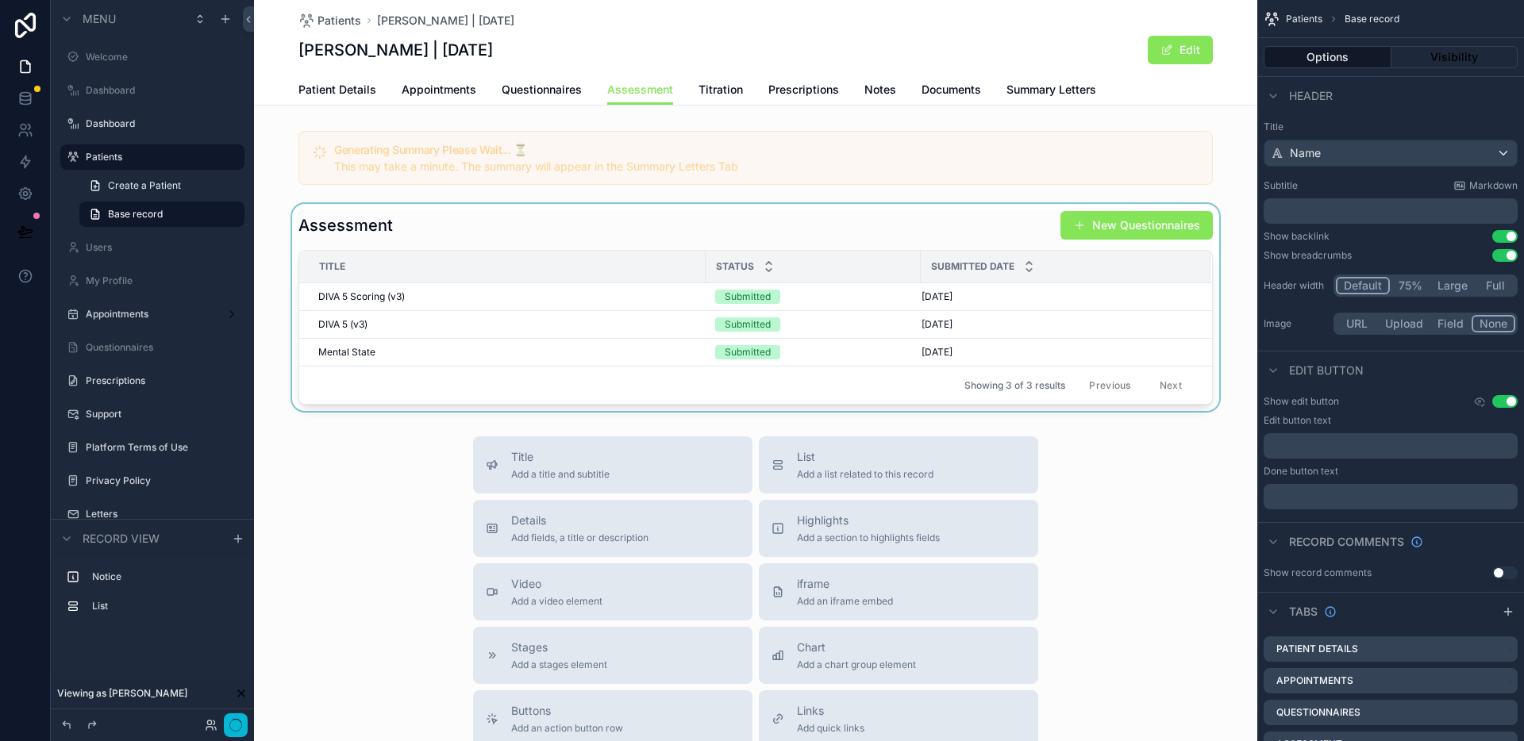
click at [993, 217] on div "scrollable content" at bounding box center [755, 307] width 1003 height 207
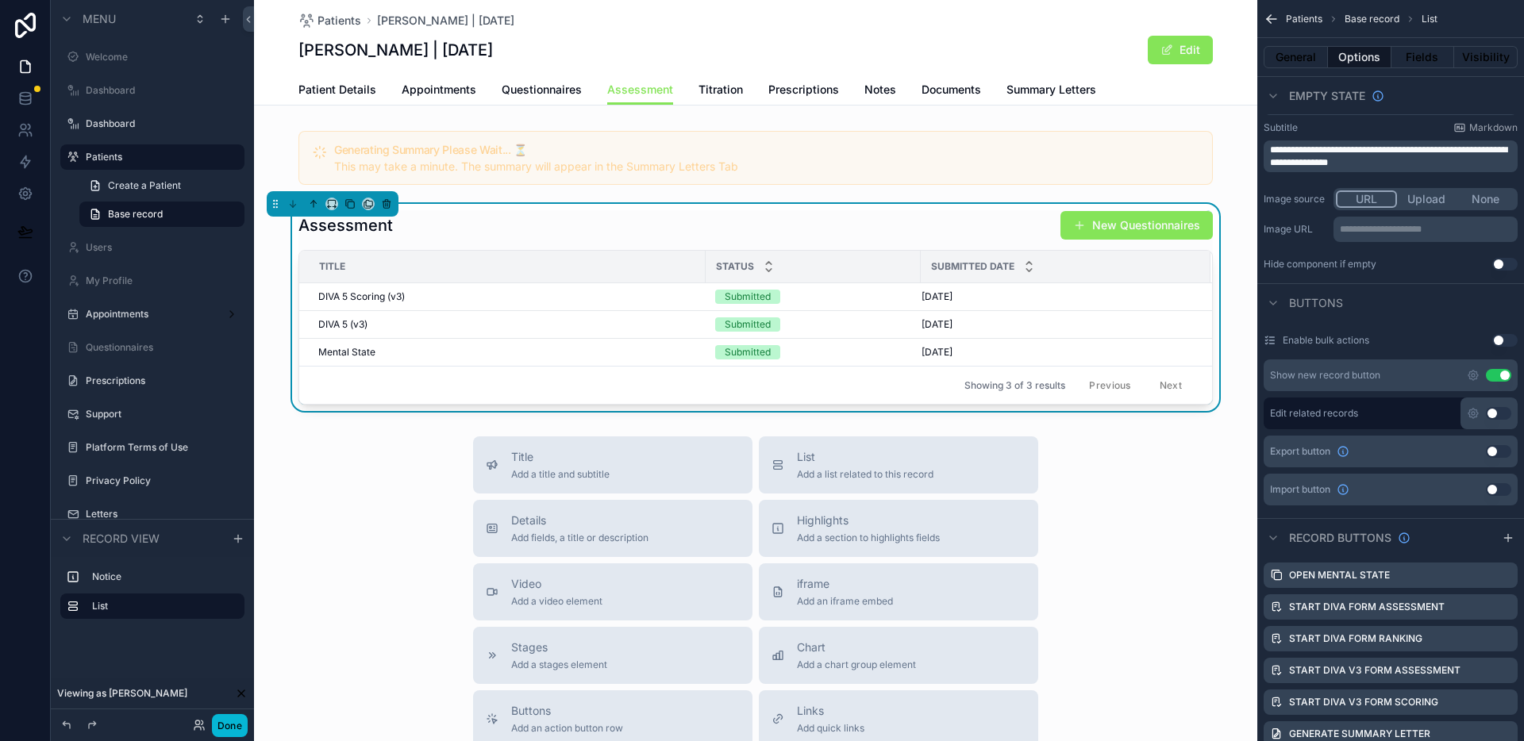
scroll to position [529, 0]
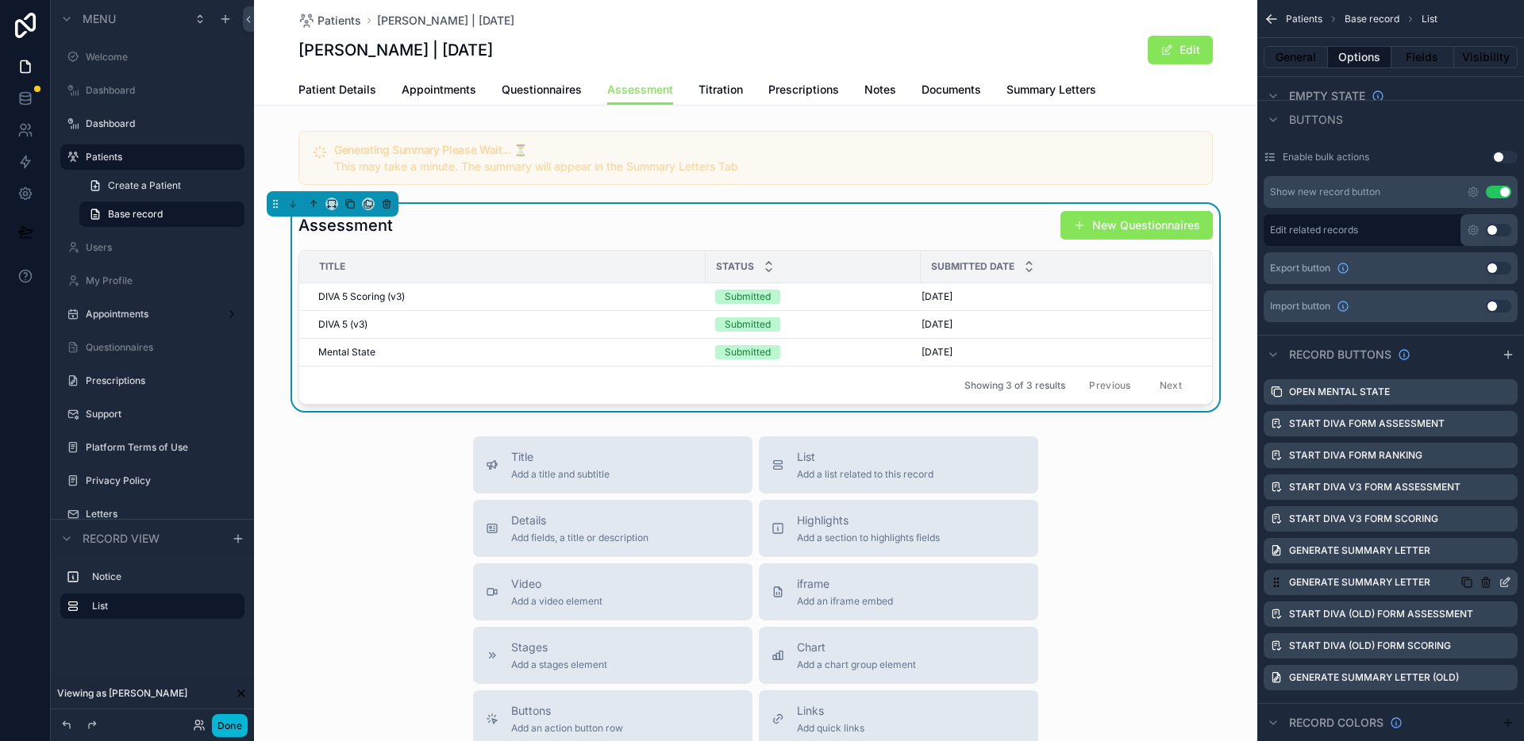
click at [1508, 580] on icon "scrollable content" at bounding box center [1504, 582] width 13 height 13
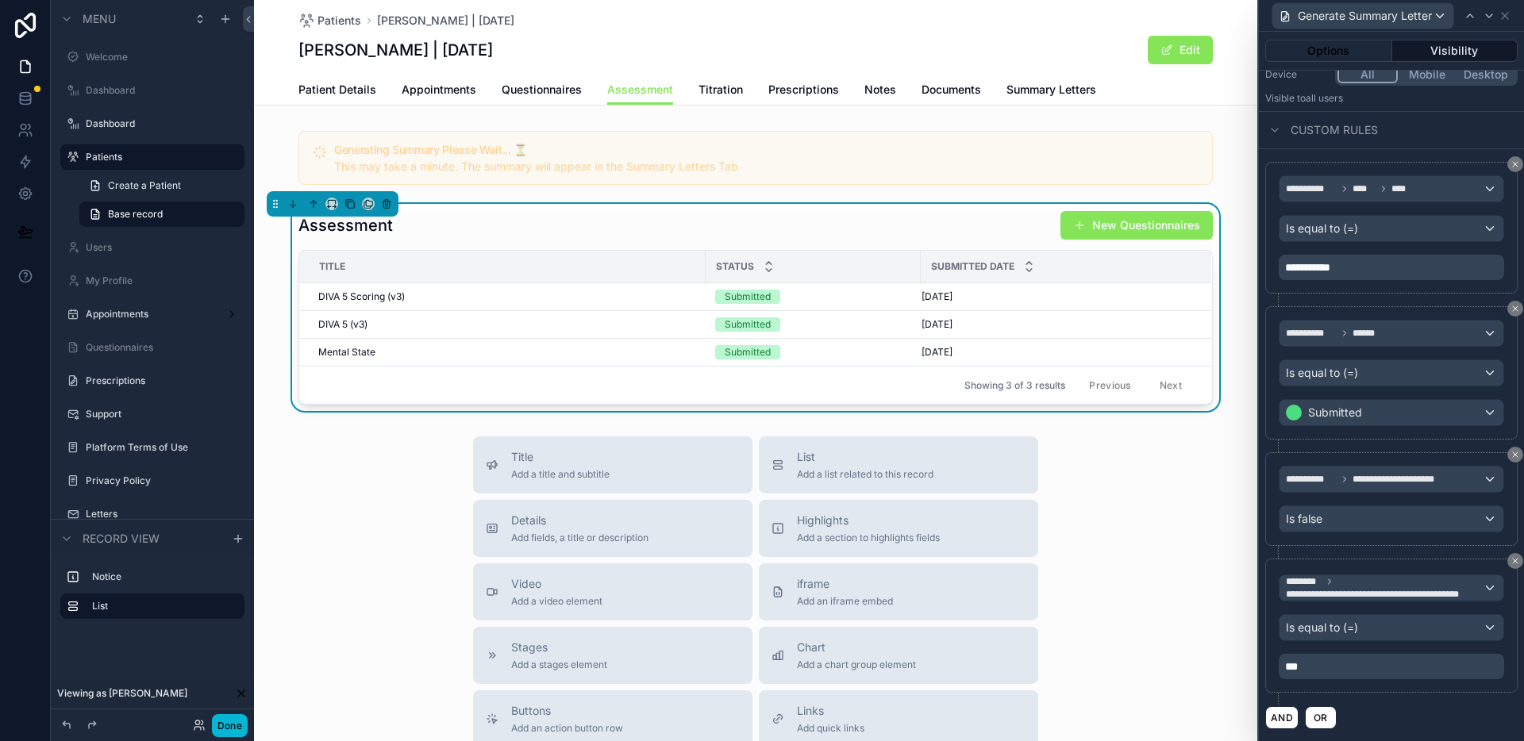
scroll to position [0, 0]
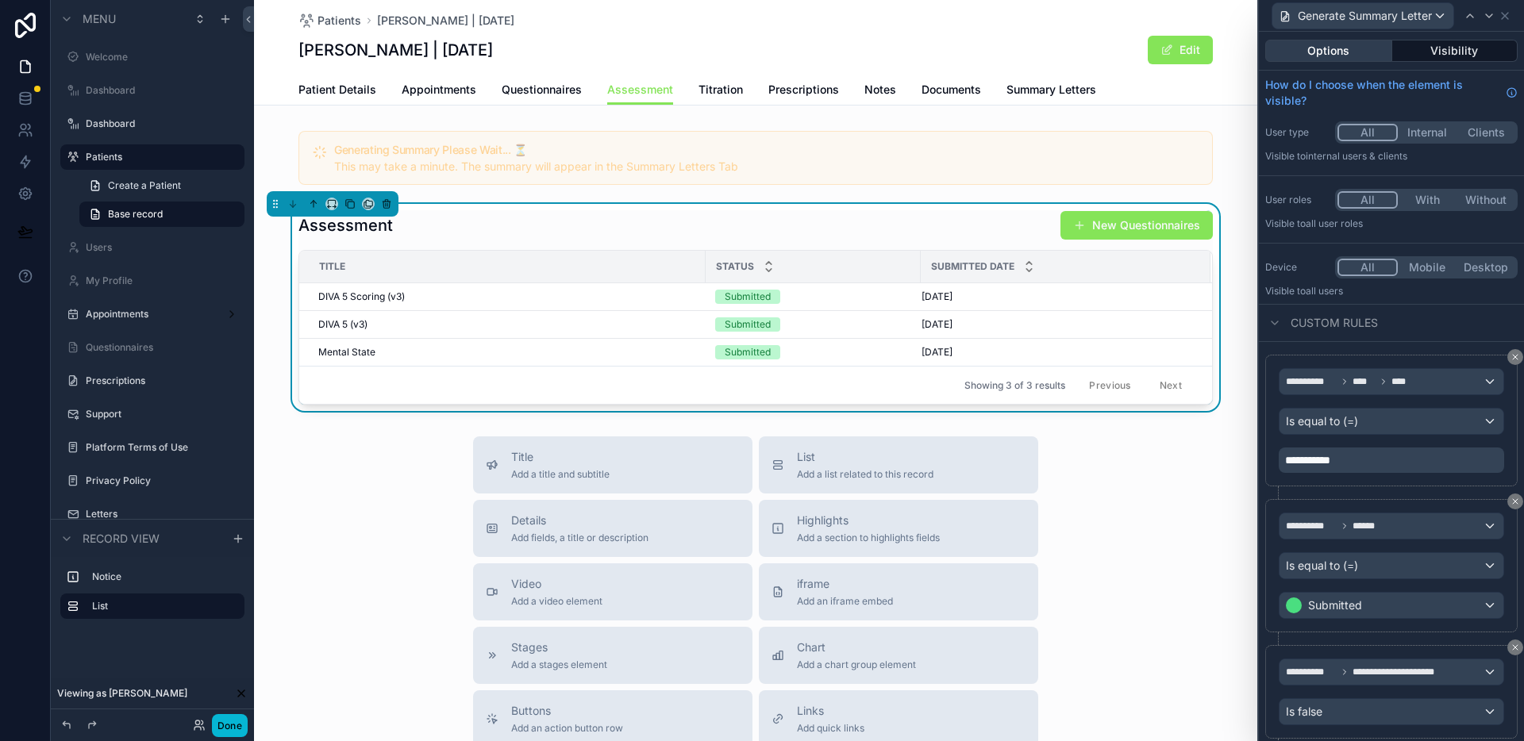
click at [1351, 51] on button "Options" at bounding box center [1328, 51] width 127 height 22
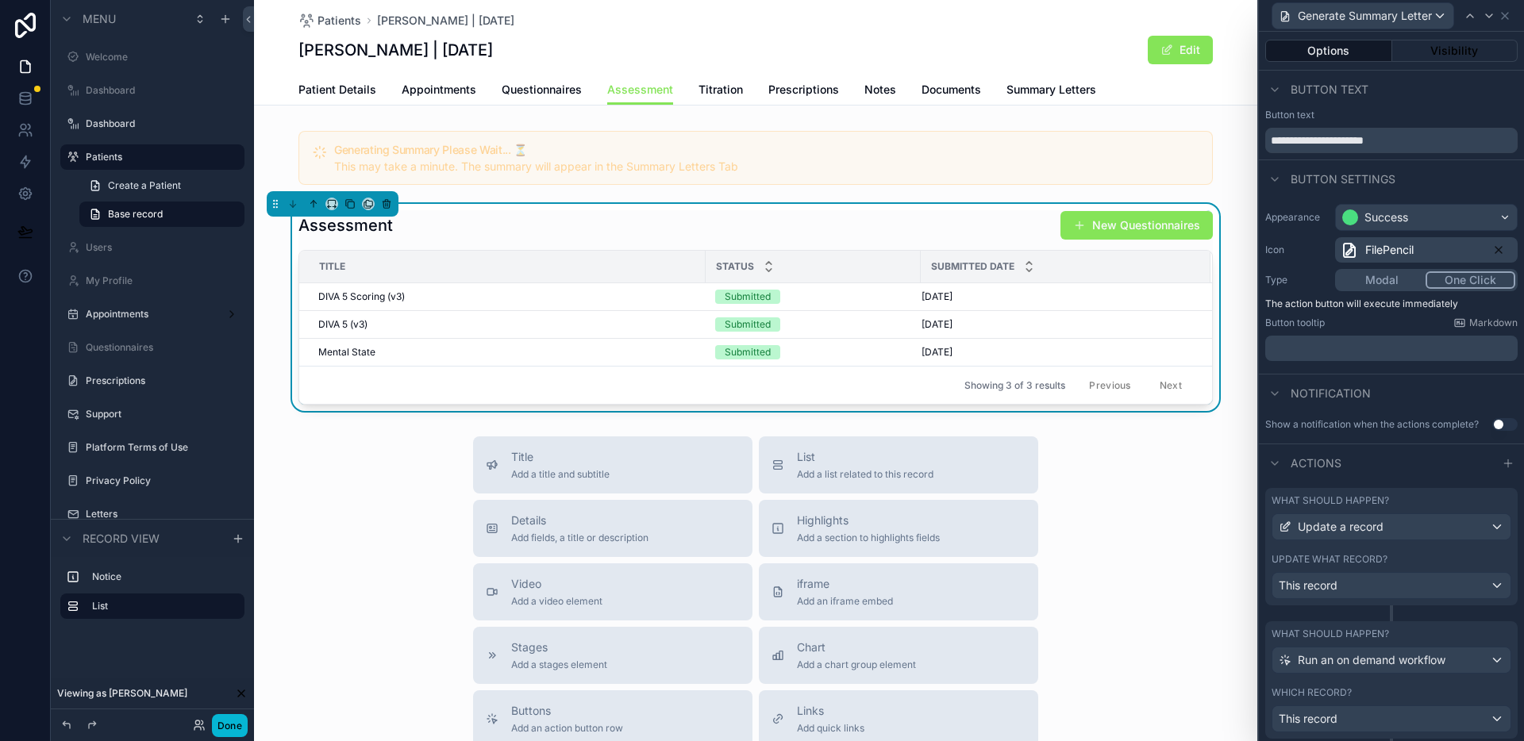
scroll to position [179, 0]
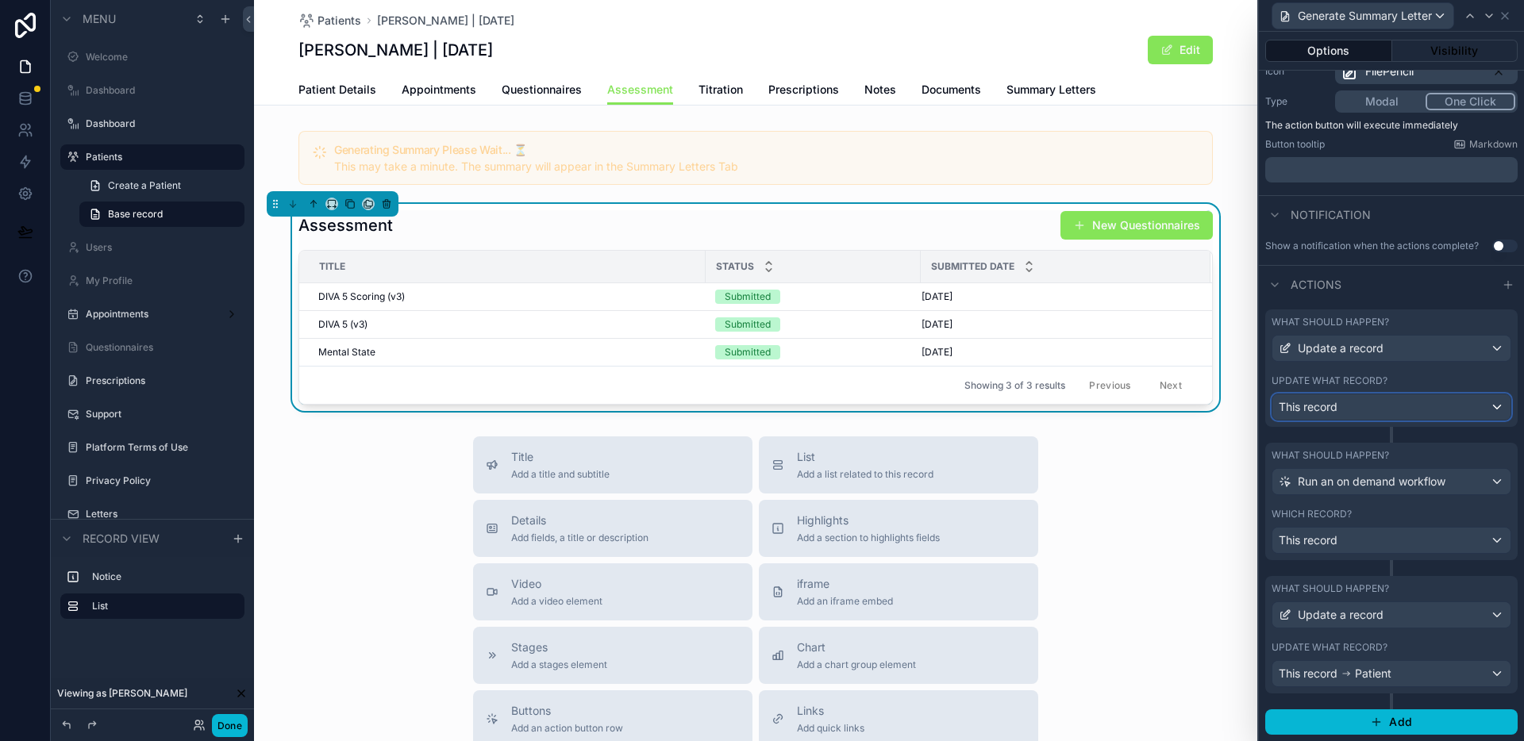
click at [1386, 405] on div "This record" at bounding box center [1391, 406] width 238 height 25
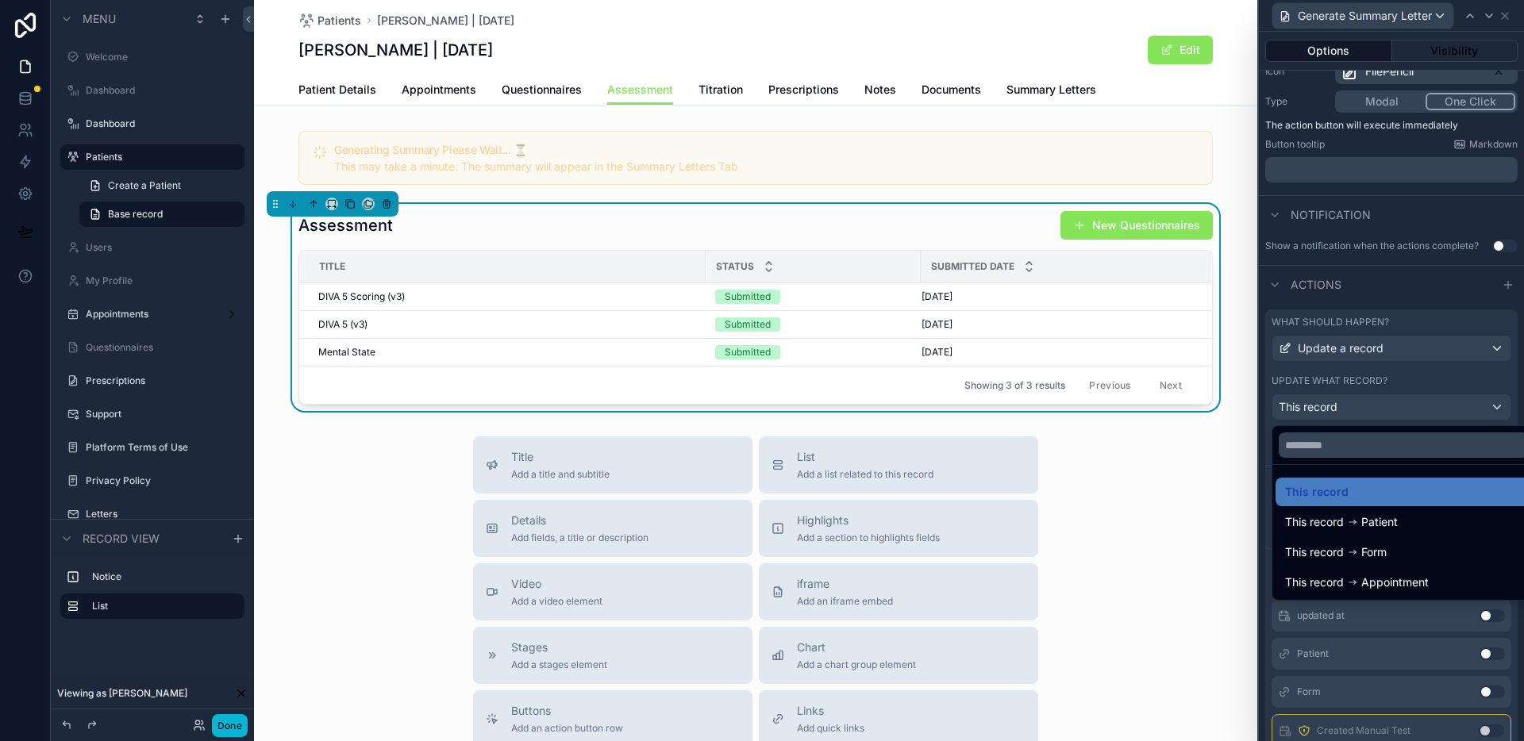
click at [1386, 408] on div at bounding box center [1390, 370] width 265 height 741
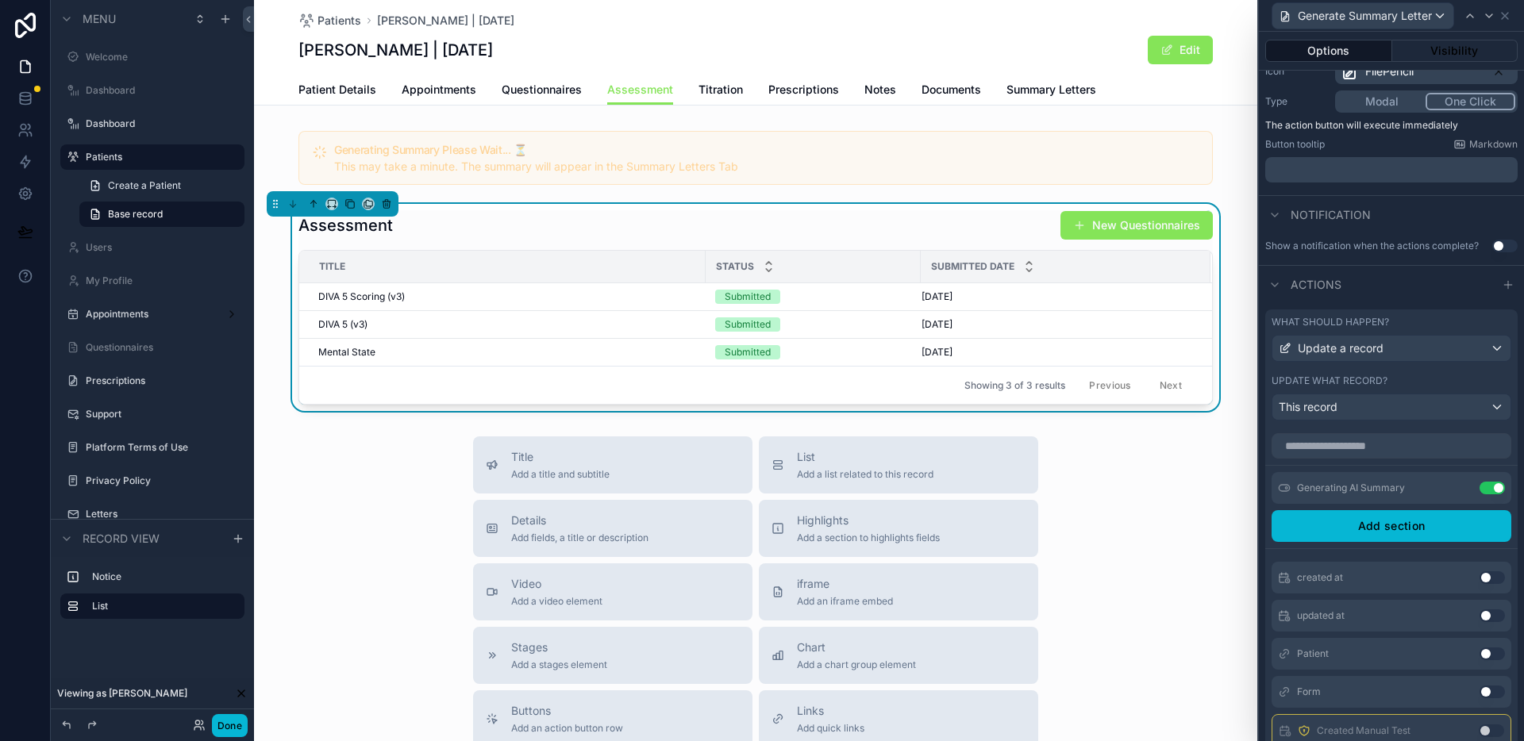
scroll to position [0, 0]
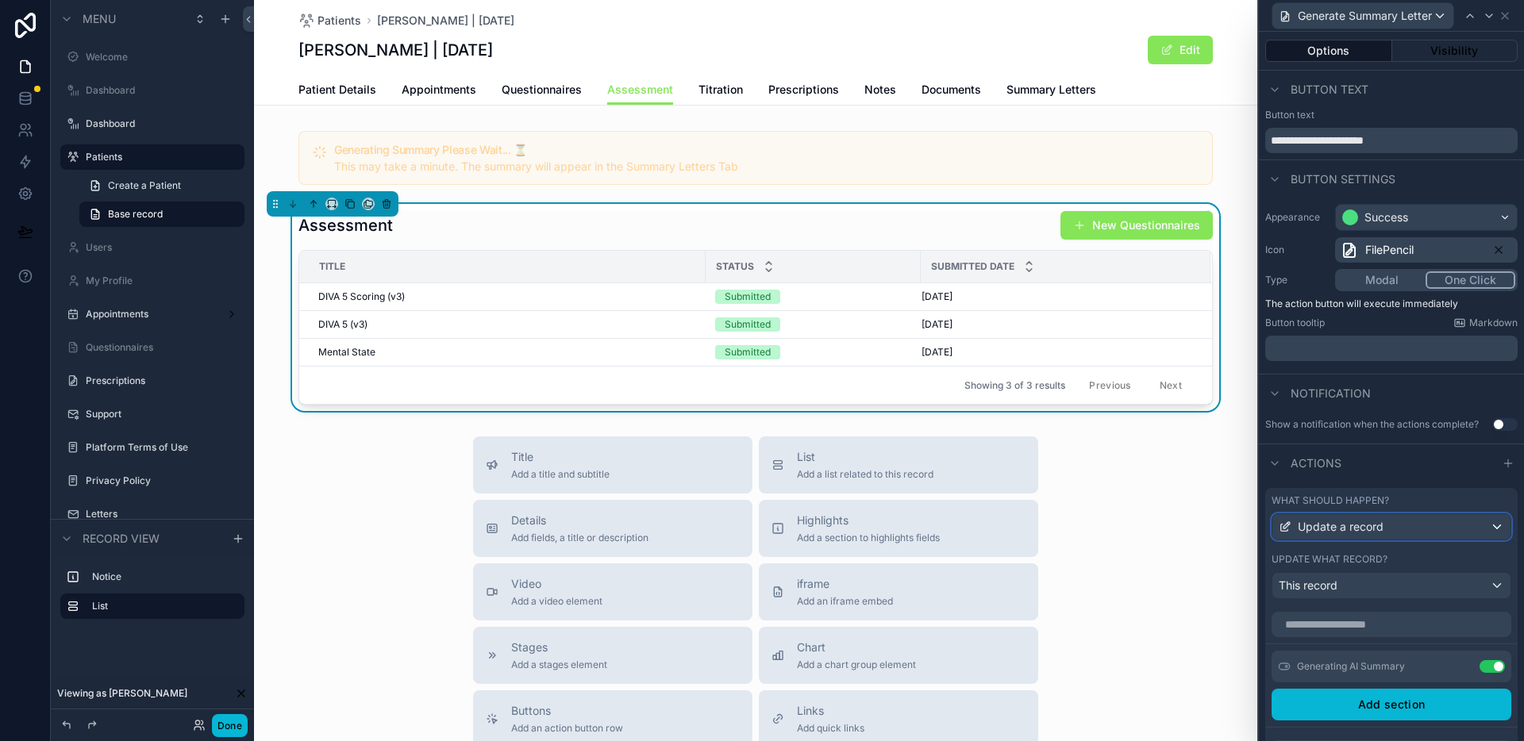
click at [1350, 532] on span "Update a record" at bounding box center [1340, 527] width 86 height 16
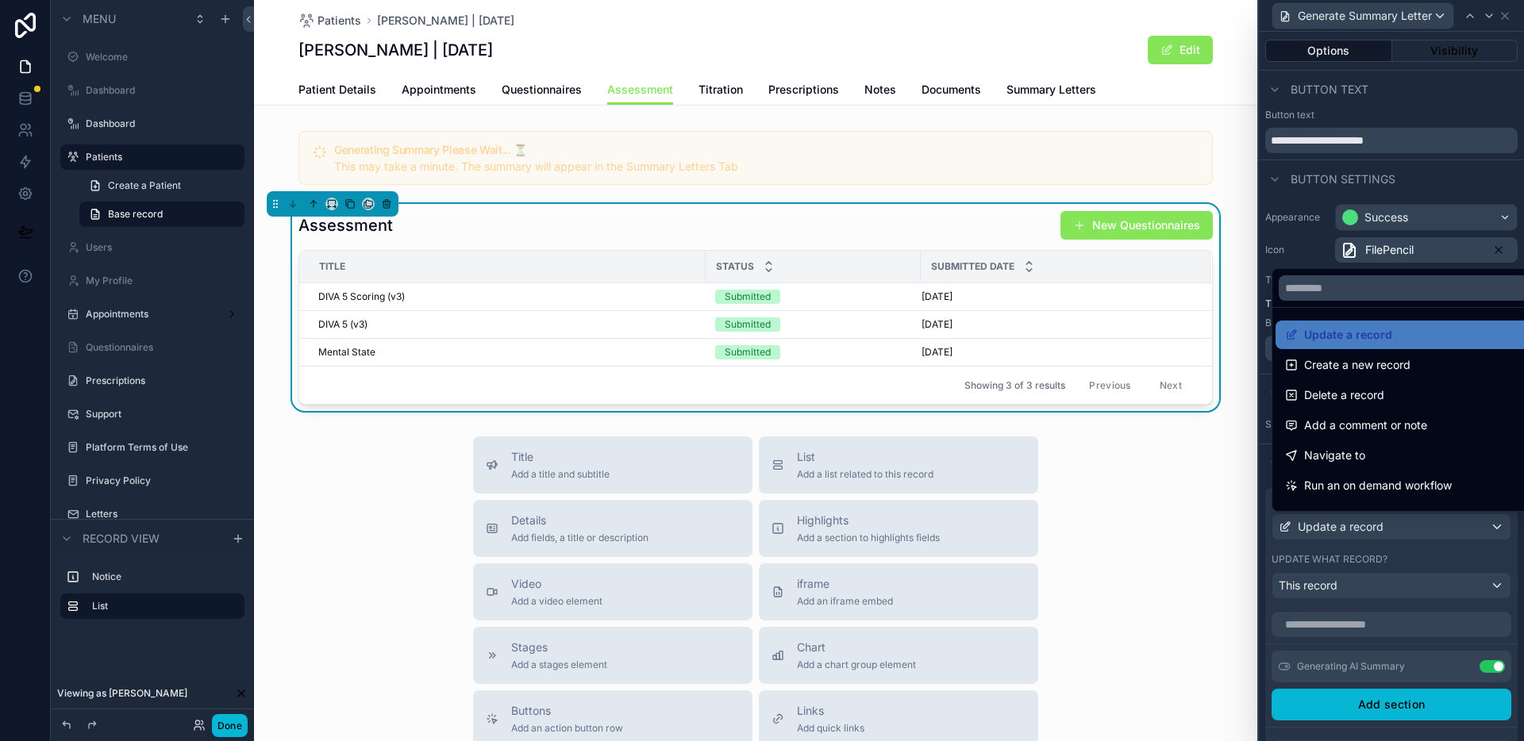
click at [1350, 532] on div at bounding box center [1390, 370] width 265 height 741
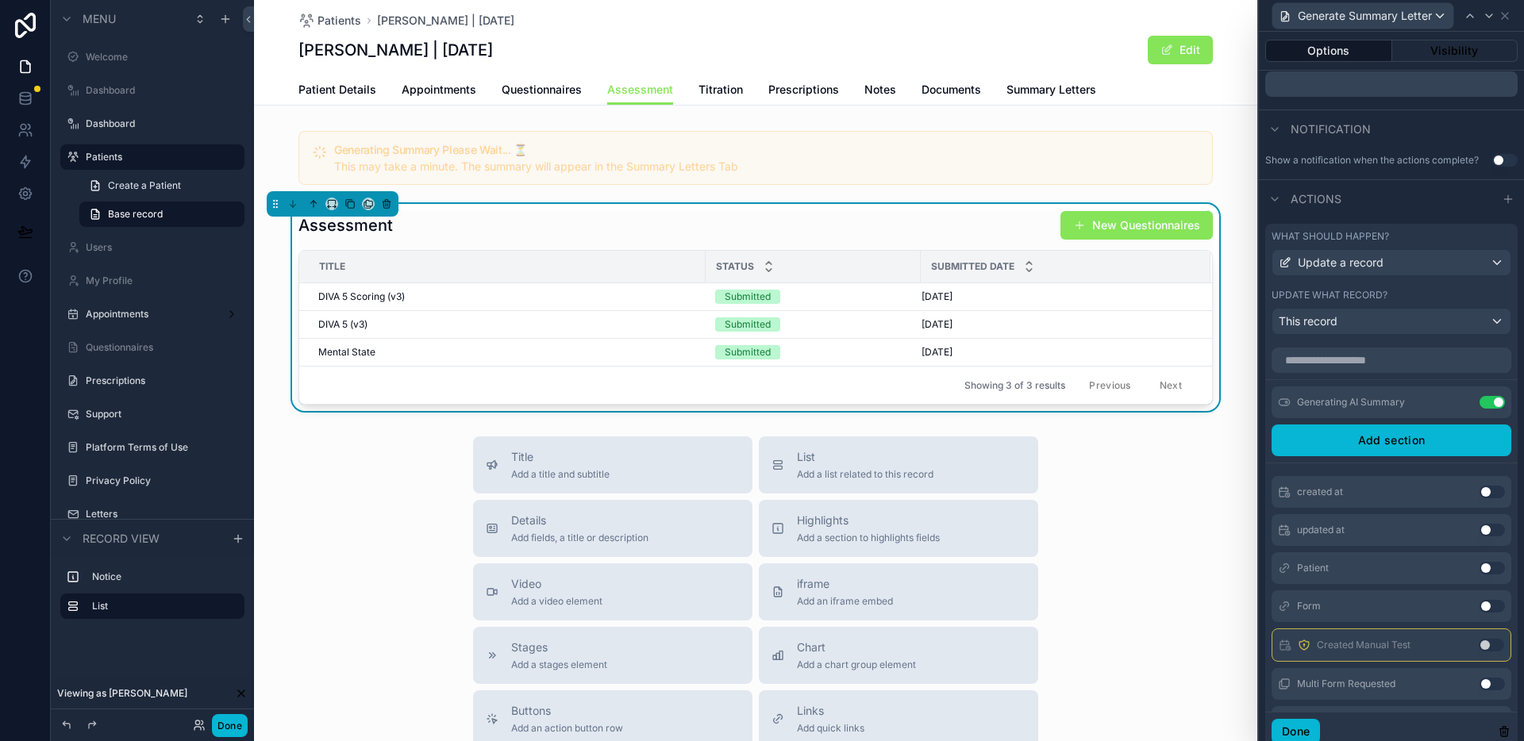
scroll to position [202, 0]
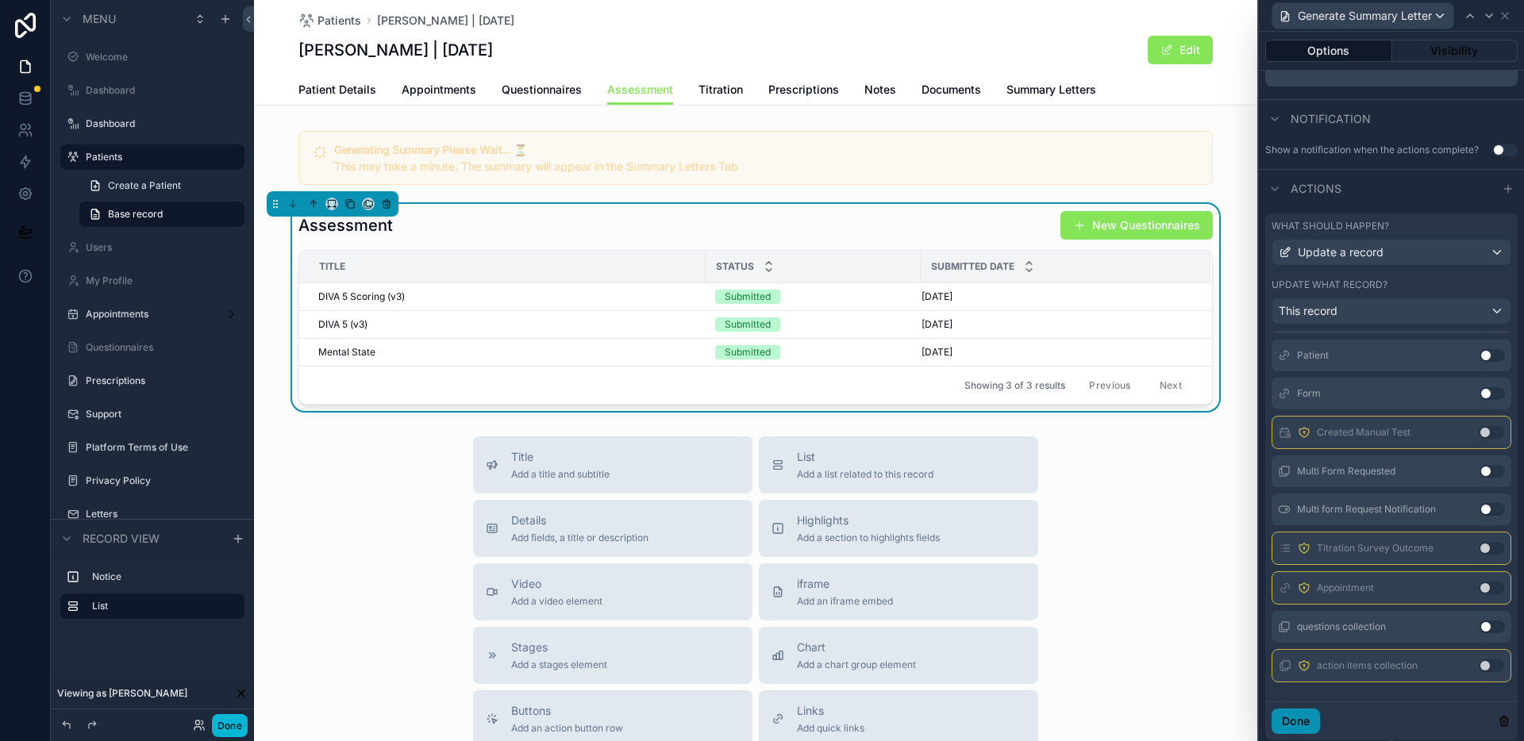
drag, startPoint x: 1308, startPoint y: 724, endPoint x: 1312, endPoint y: 706, distance: 18.1
click at [1308, 724] on button "Done" at bounding box center [1295, 721] width 48 height 25
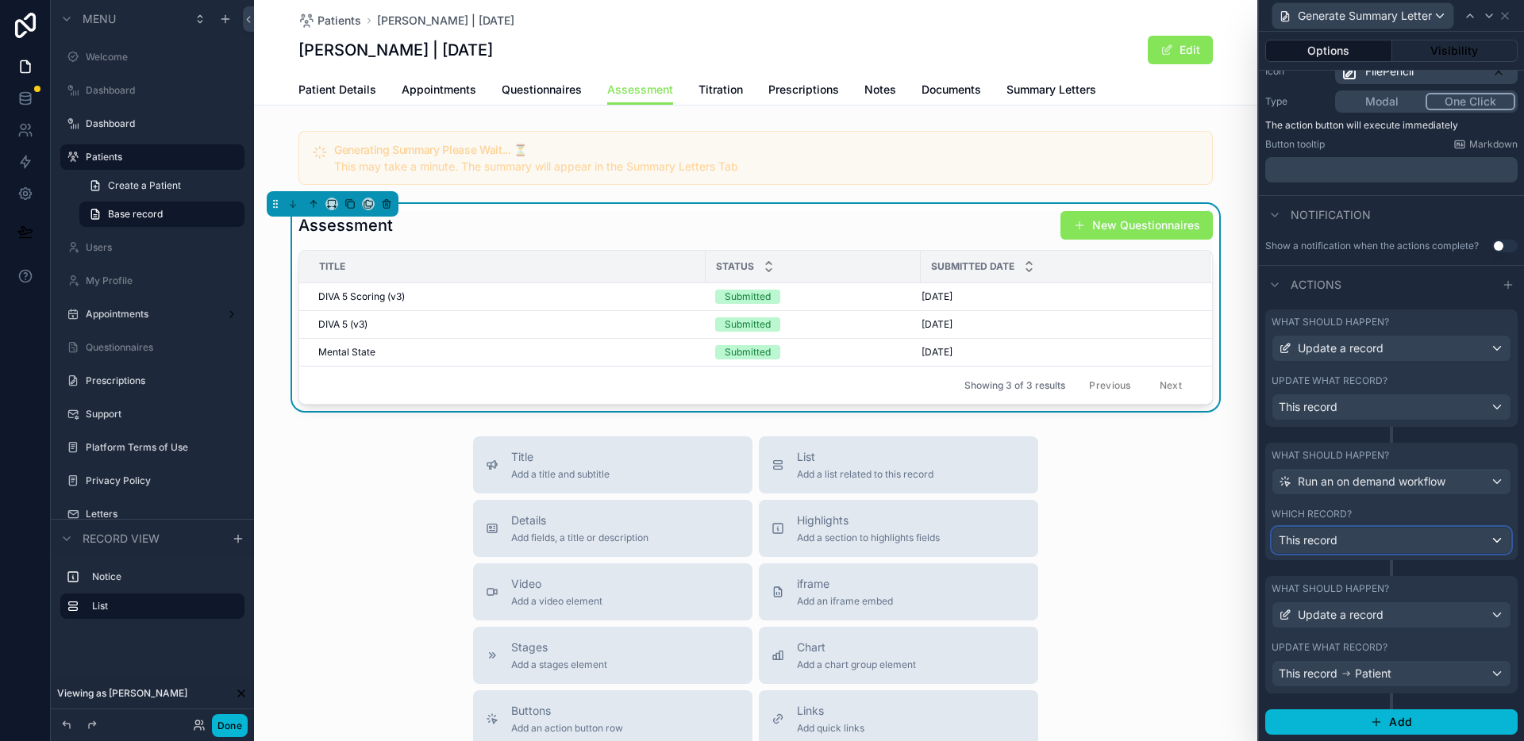
click at [1342, 536] on div "This record" at bounding box center [1391, 540] width 238 height 25
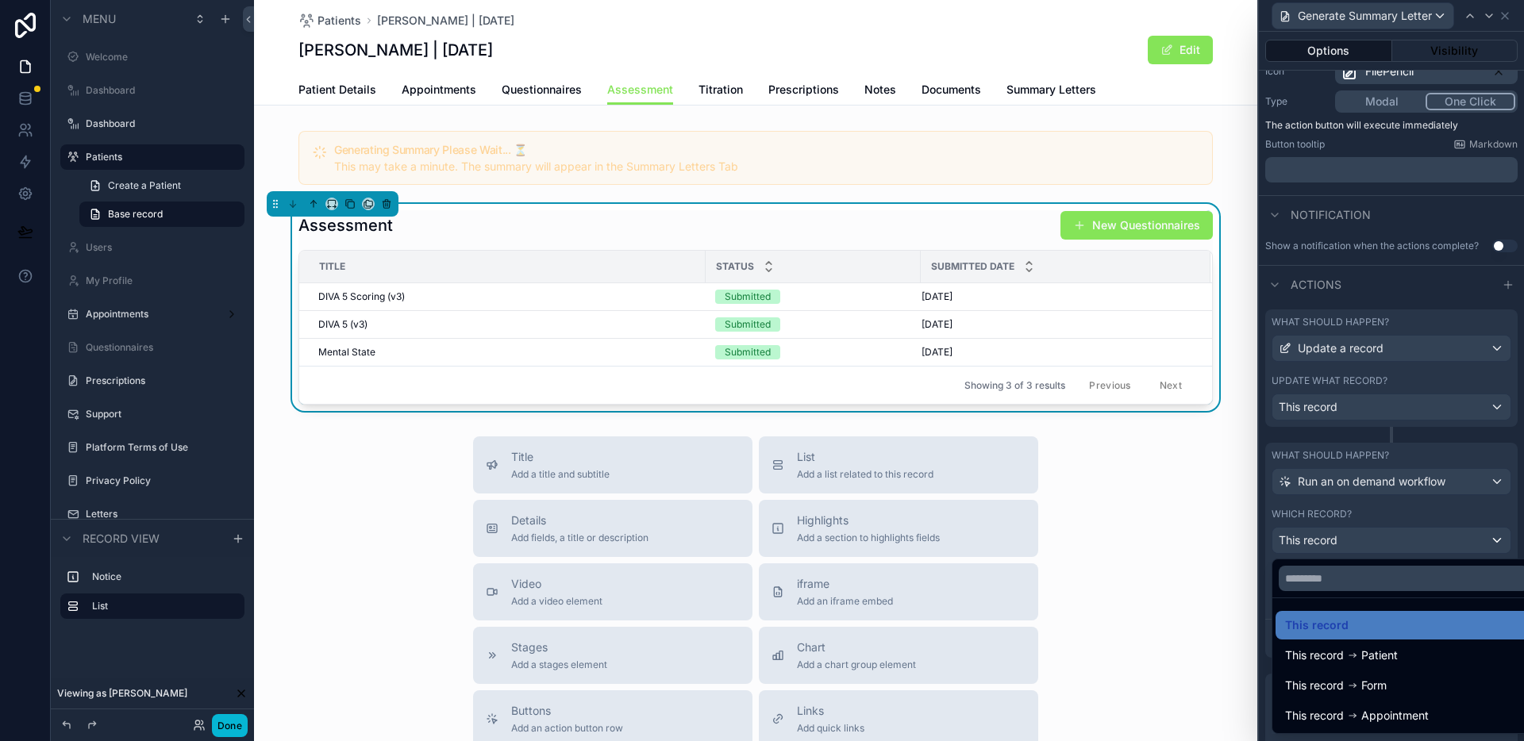
click at [1342, 536] on div at bounding box center [1390, 370] width 265 height 741
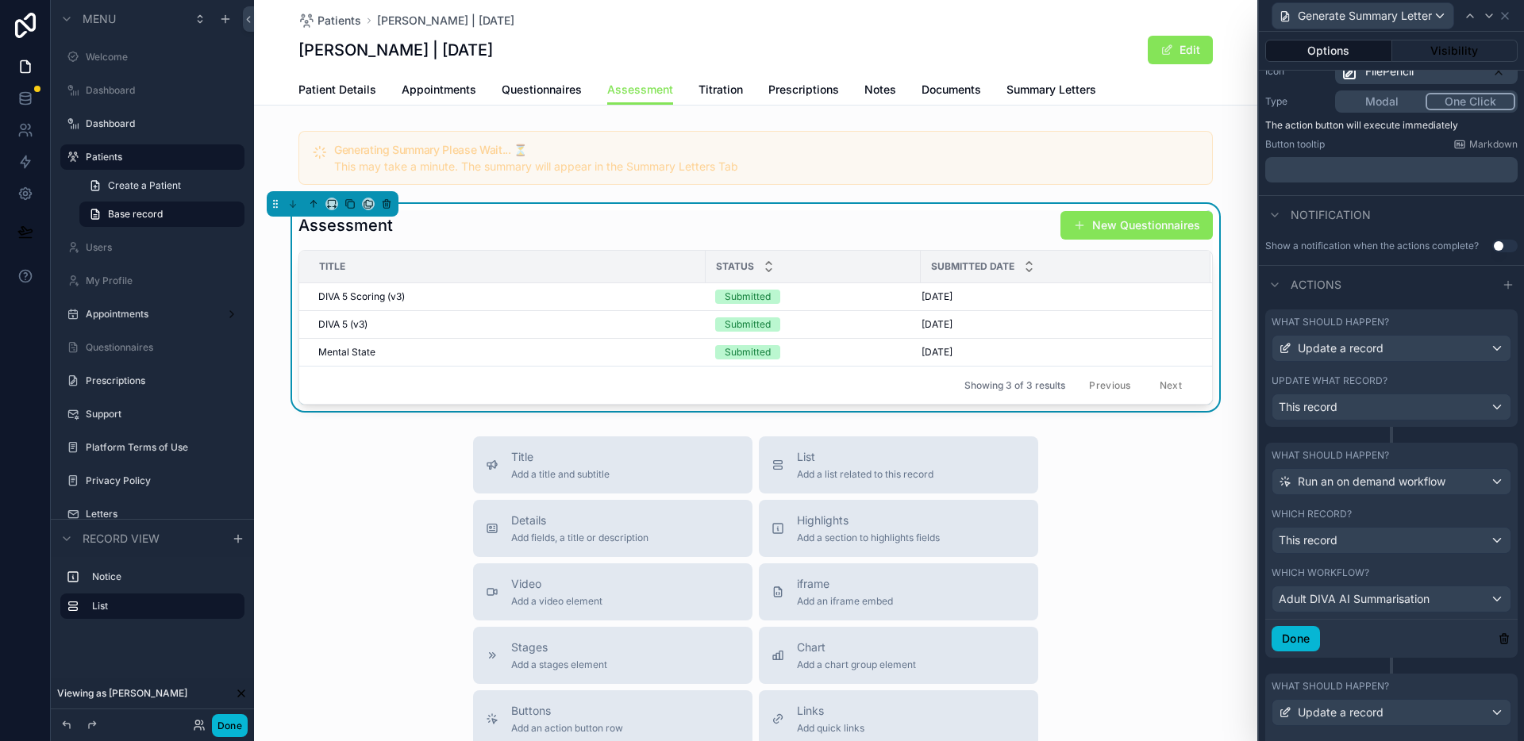
scroll to position [275, 0]
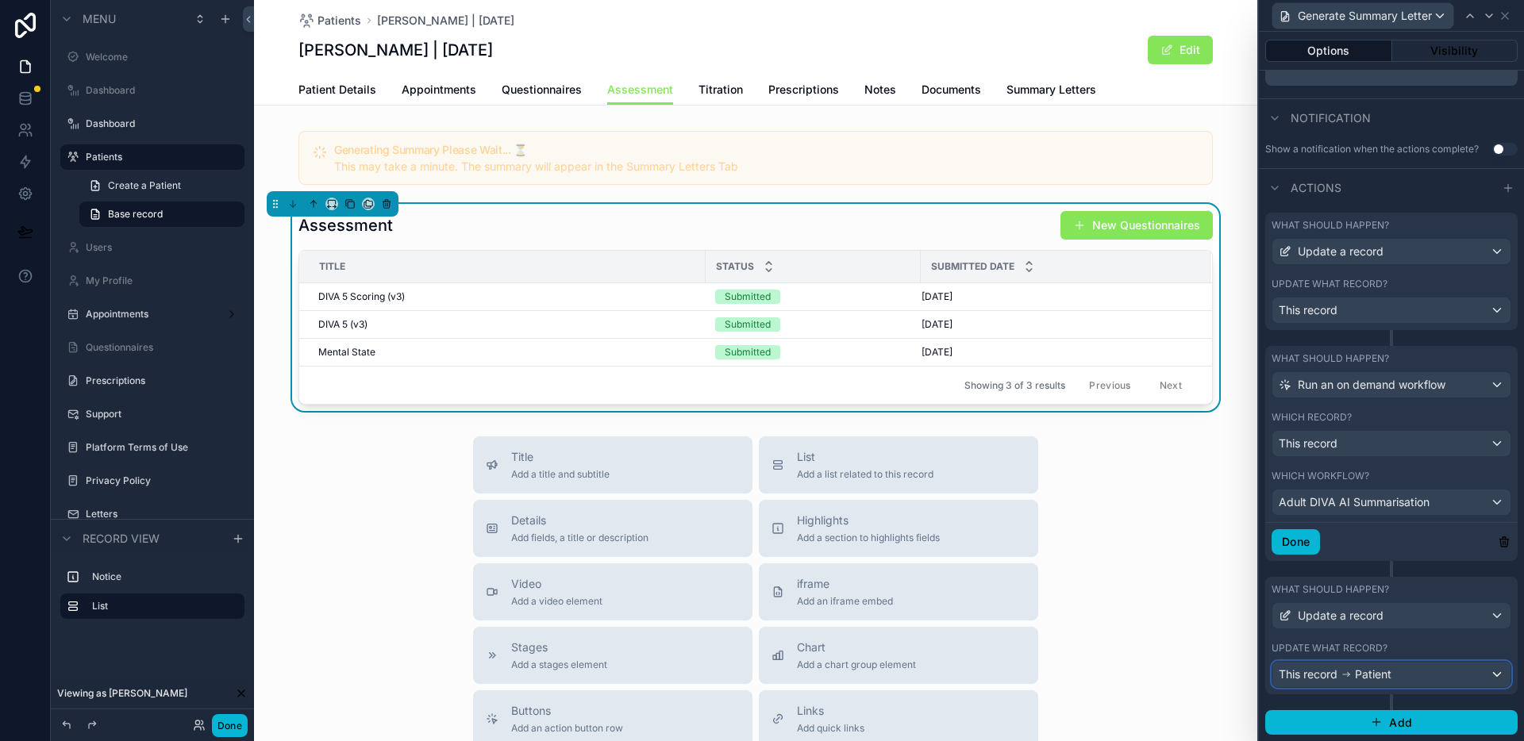
click at [1363, 679] on span "Patient" at bounding box center [1372, 675] width 37 height 16
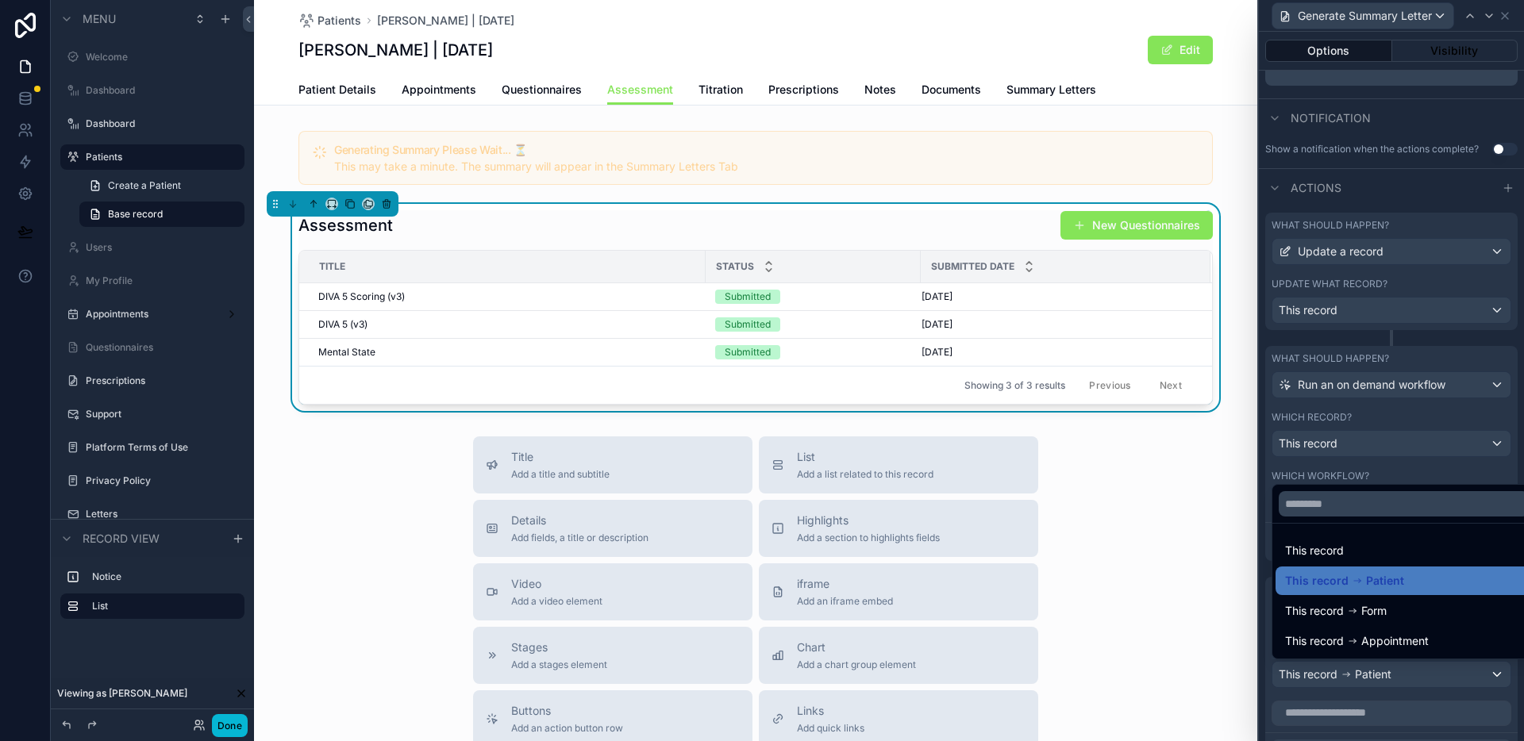
click at [1363, 679] on div at bounding box center [1390, 370] width 265 height 741
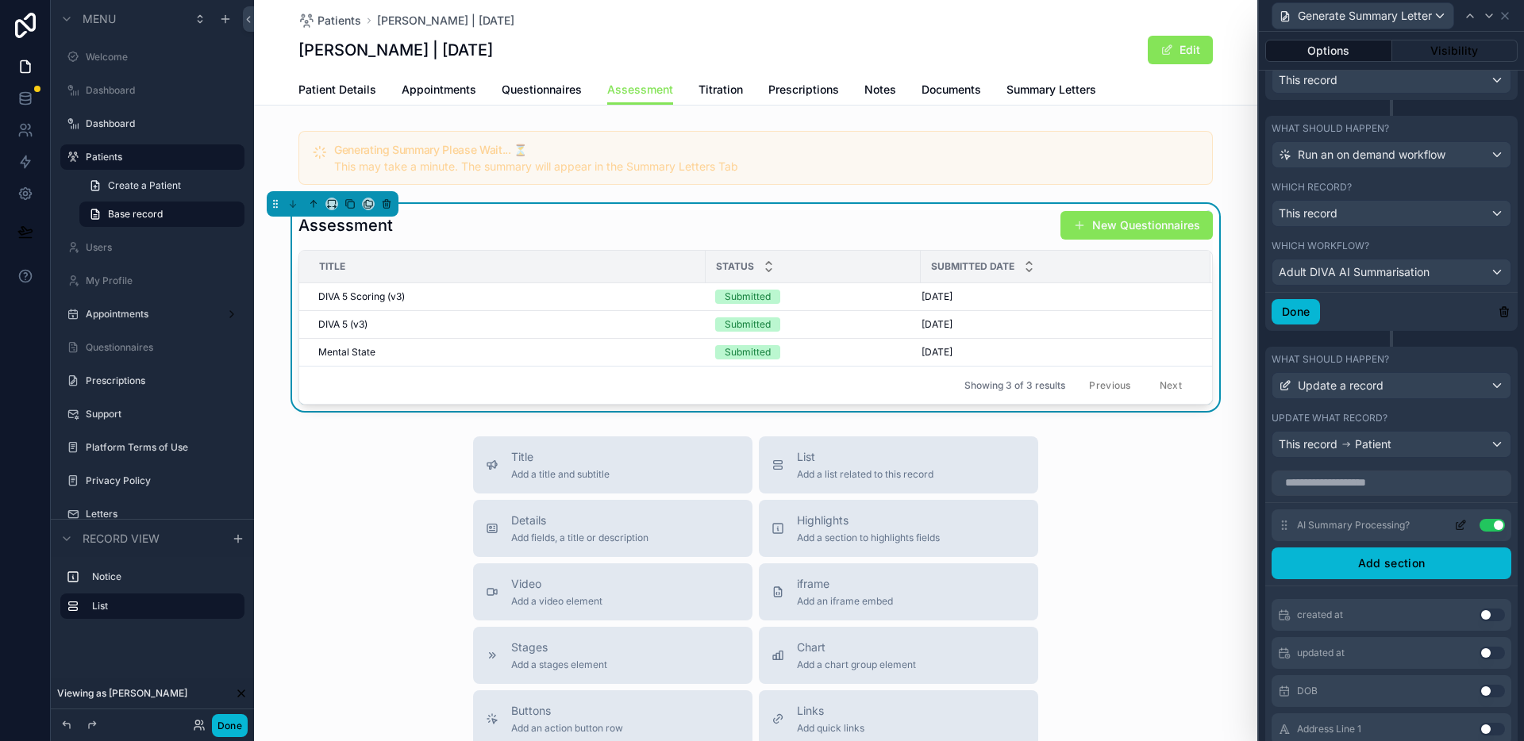
scroll to position [496, 0]
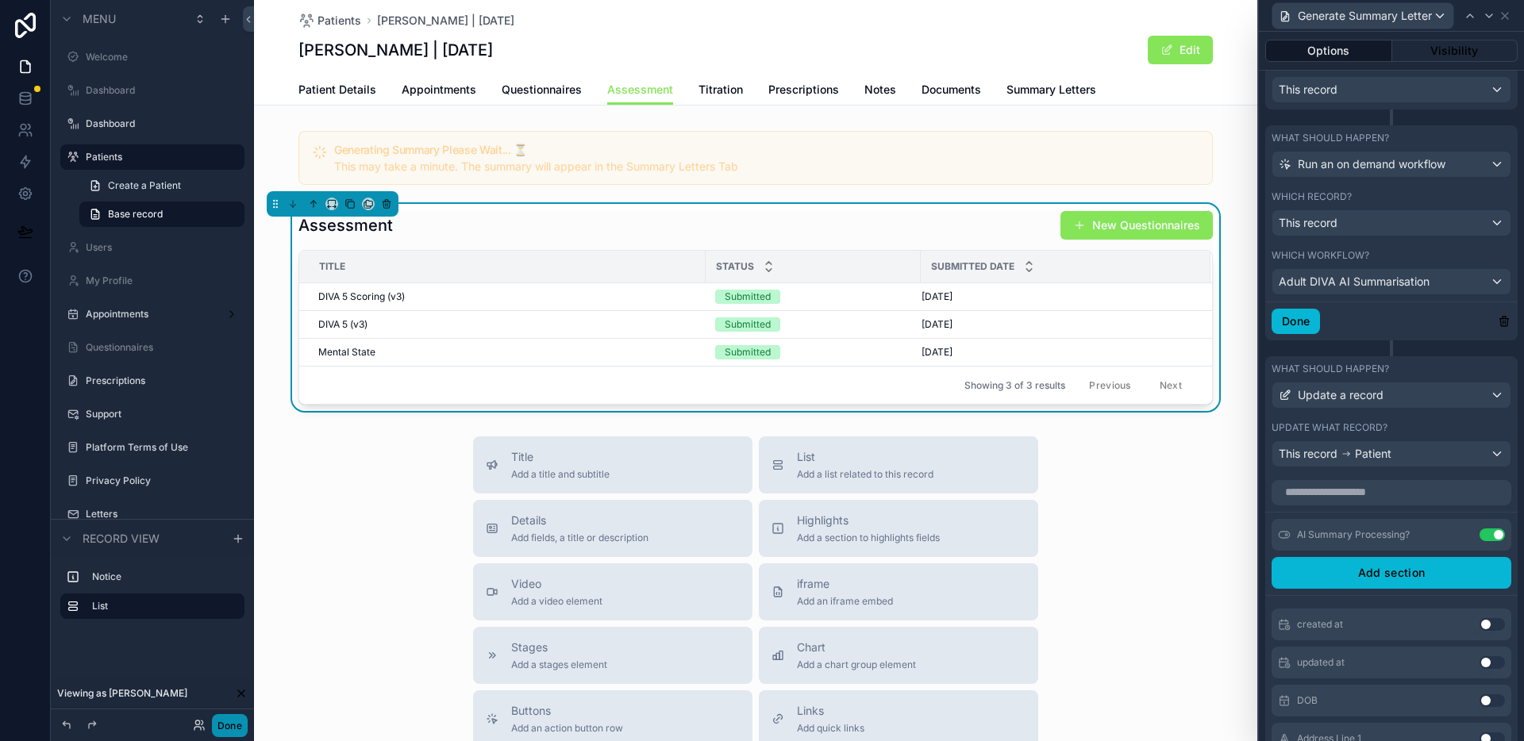
click at [230, 732] on button "Done" at bounding box center [230, 725] width 36 height 23
